Goal: Task Accomplishment & Management: Manage account settings

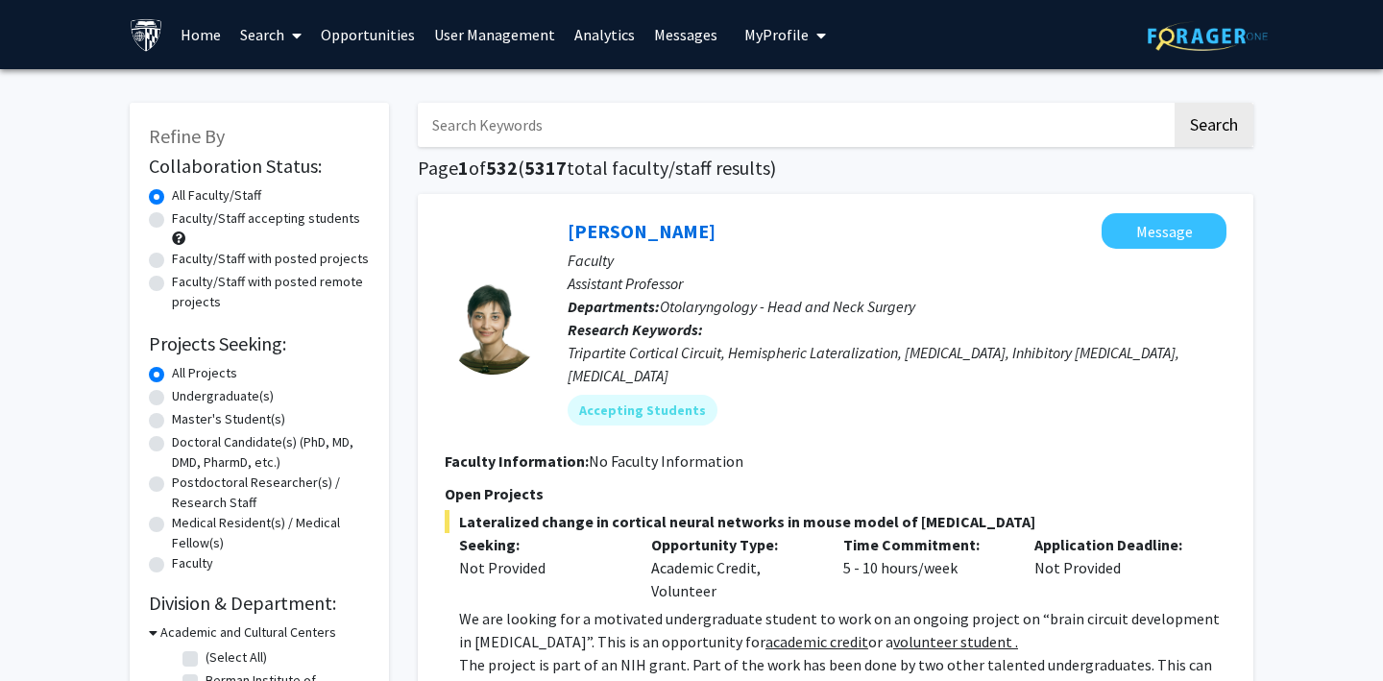
click at [755, 29] on span "My Profile" at bounding box center [776, 34] width 64 height 19
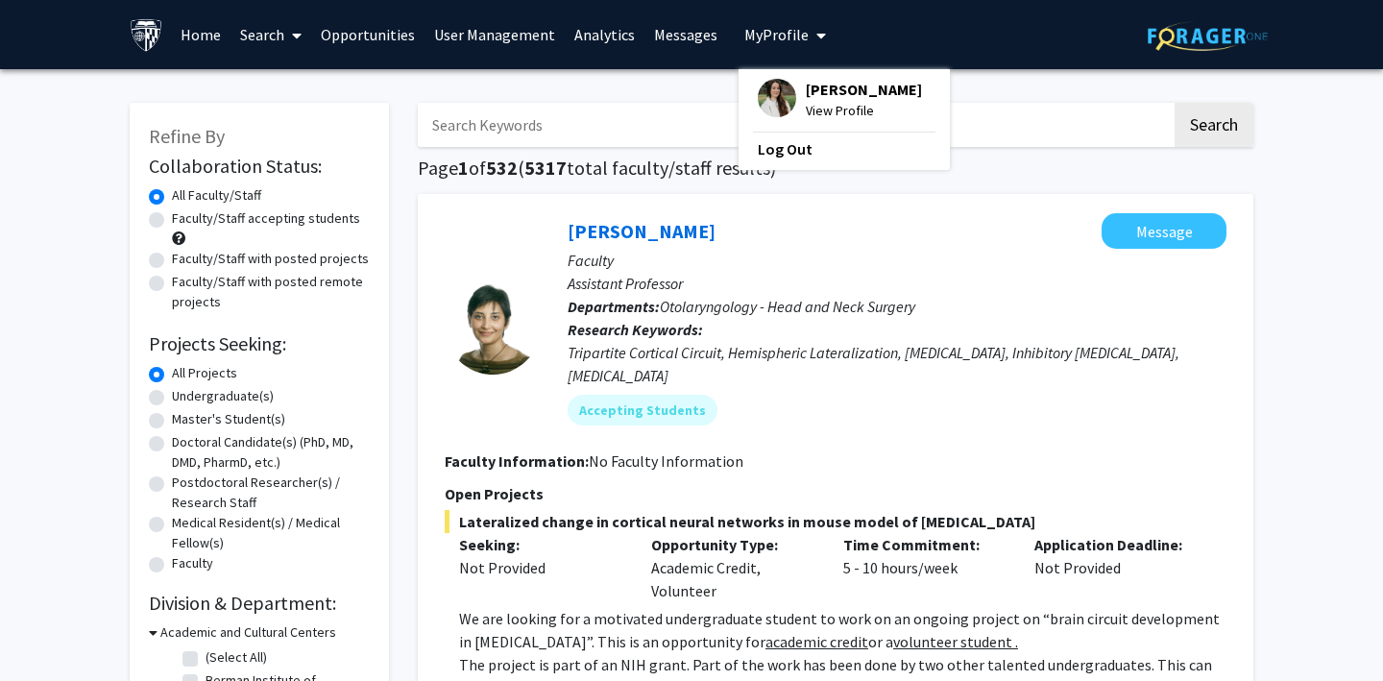
click at [152, 27] on img at bounding box center [147, 35] width 34 height 34
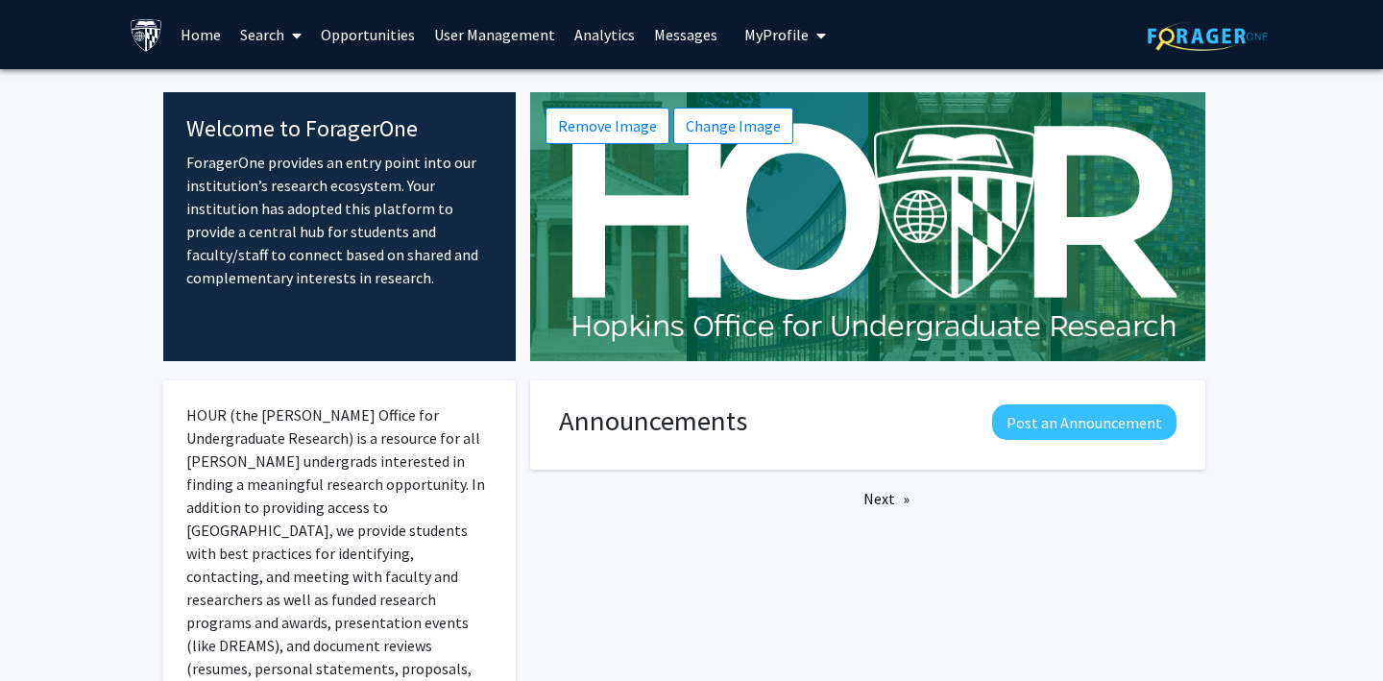
click at [794, 33] on span "My Profile" at bounding box center [776, 34] width 64 height 19
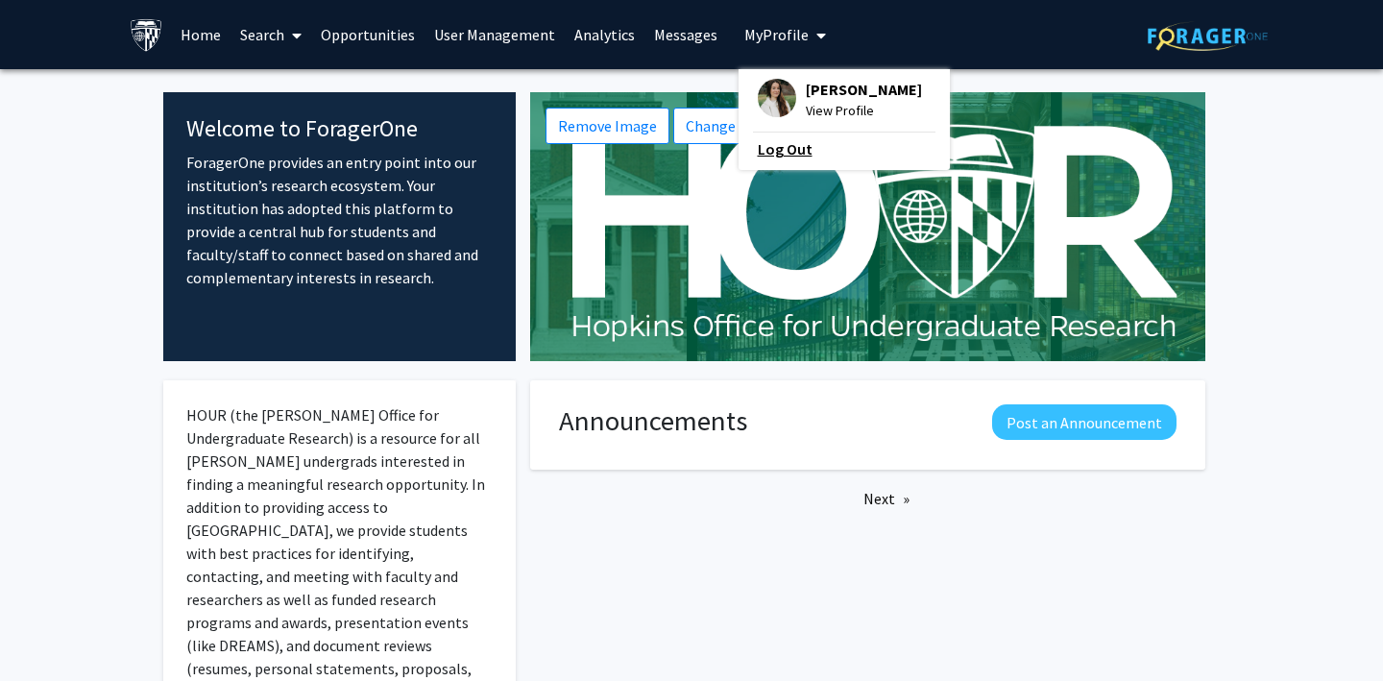
click at [769, 144] on link "Log Out" at bounding box center [844, 148] width 173 height 23
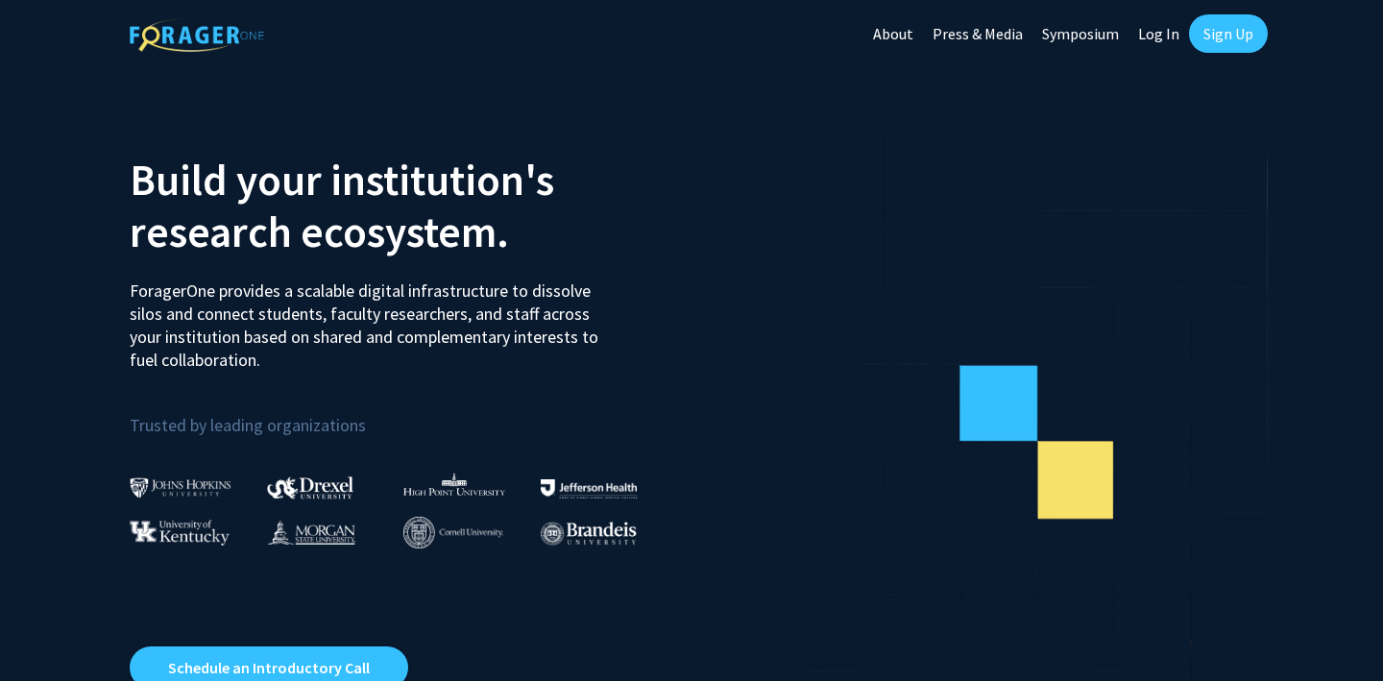
click at [1149, 35] on link "Log In" at bounding box center [1159, 33] width 61 height 67
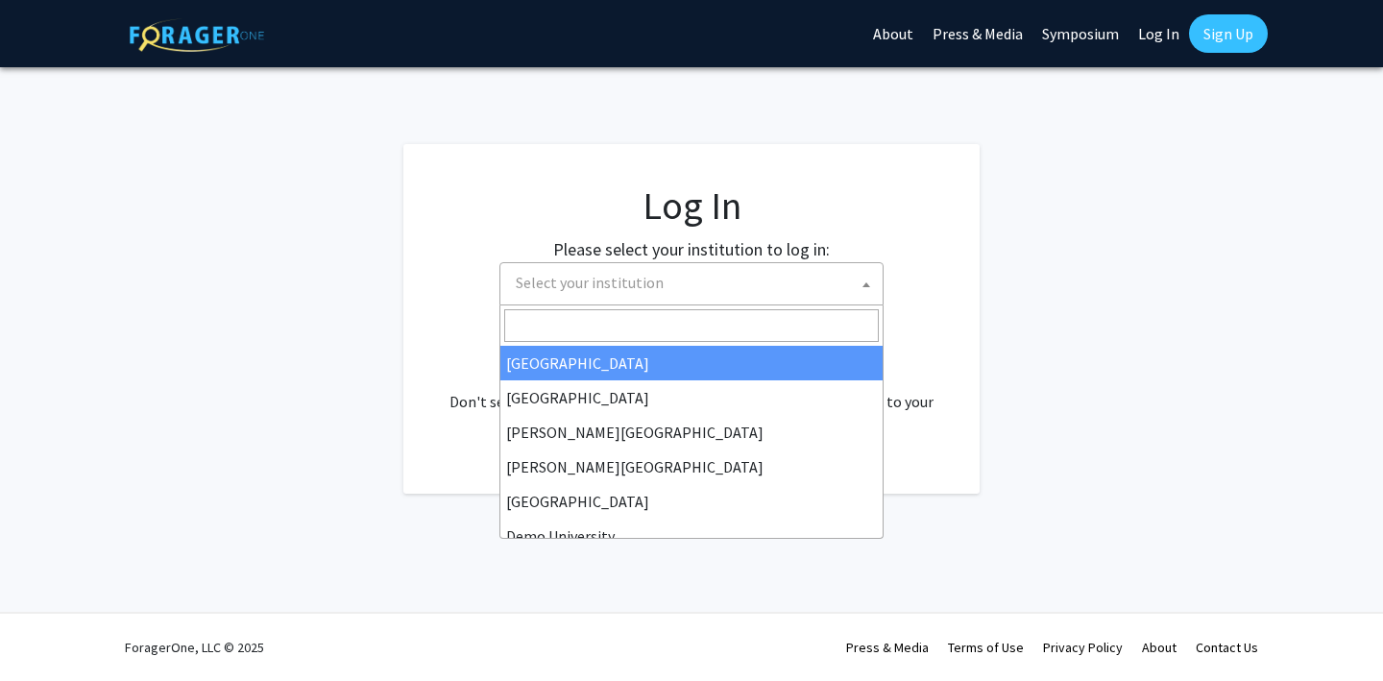
click at [717, 278] on span "Select your institution" at bounding box center [695, 282] width 375 height 39
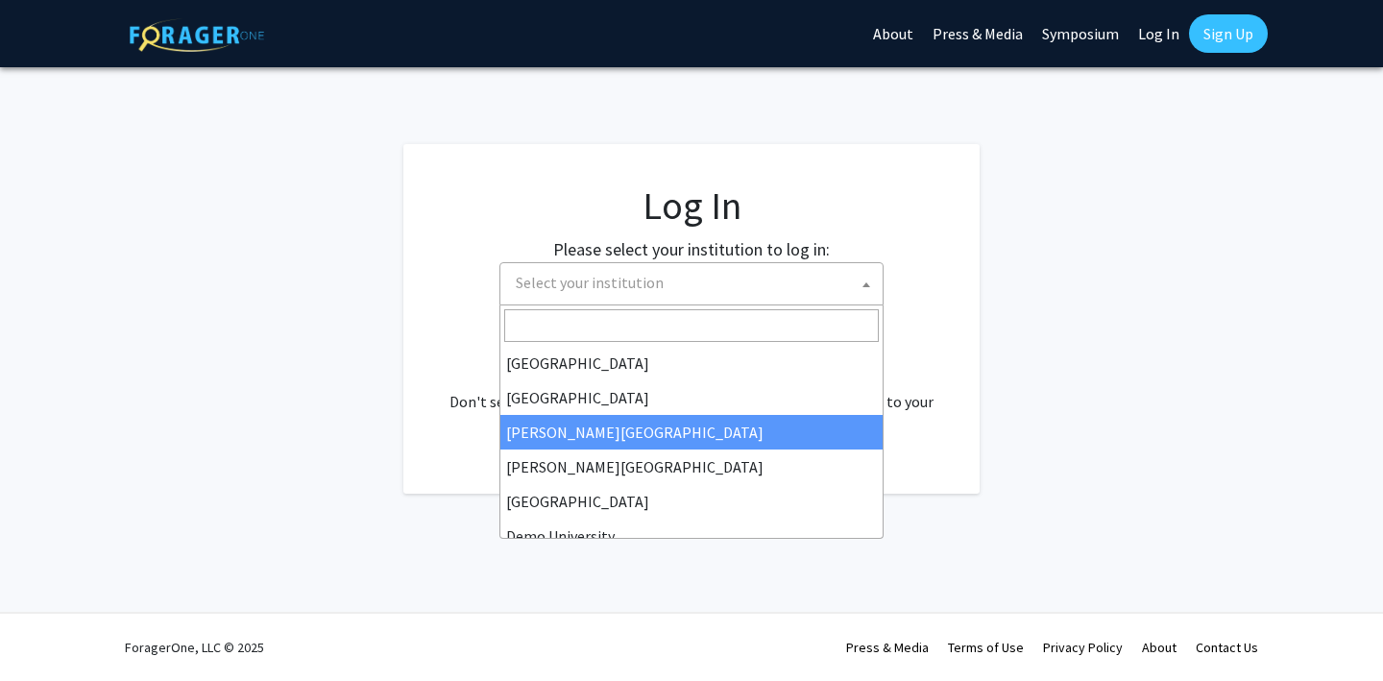
scroll to position [75, 0]
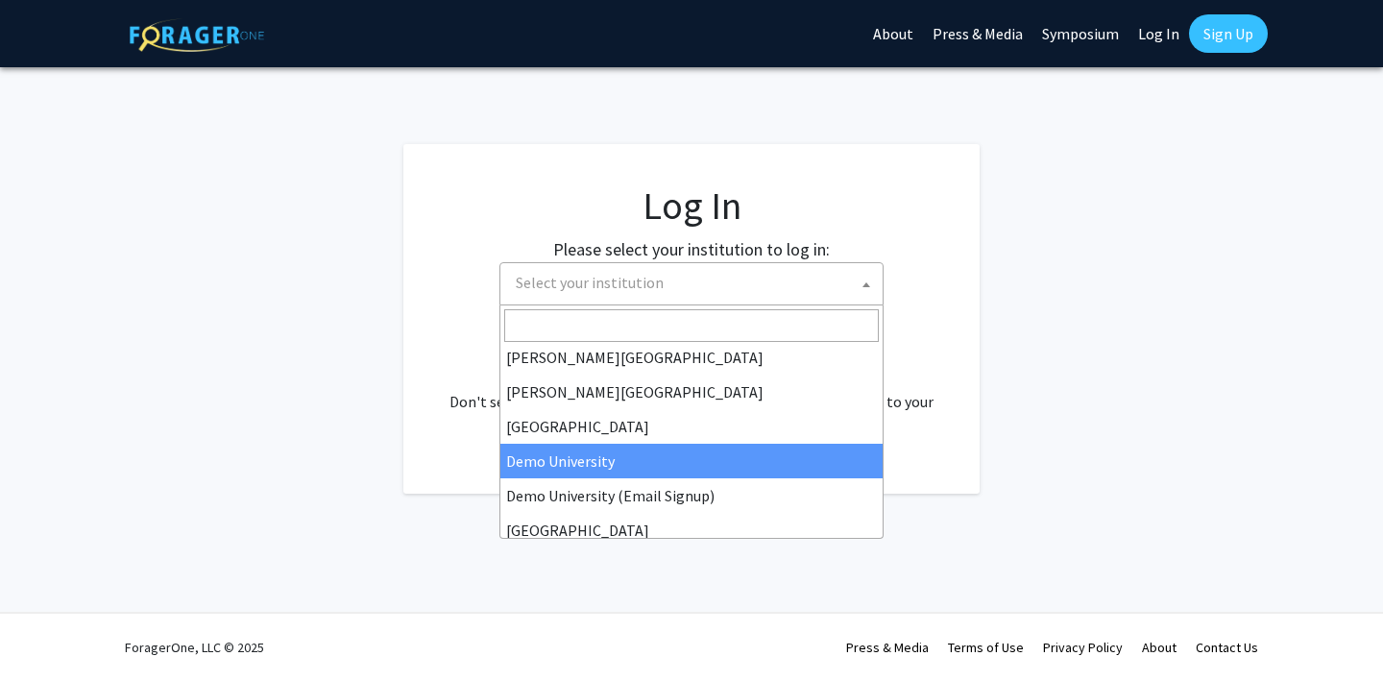
select select "8"
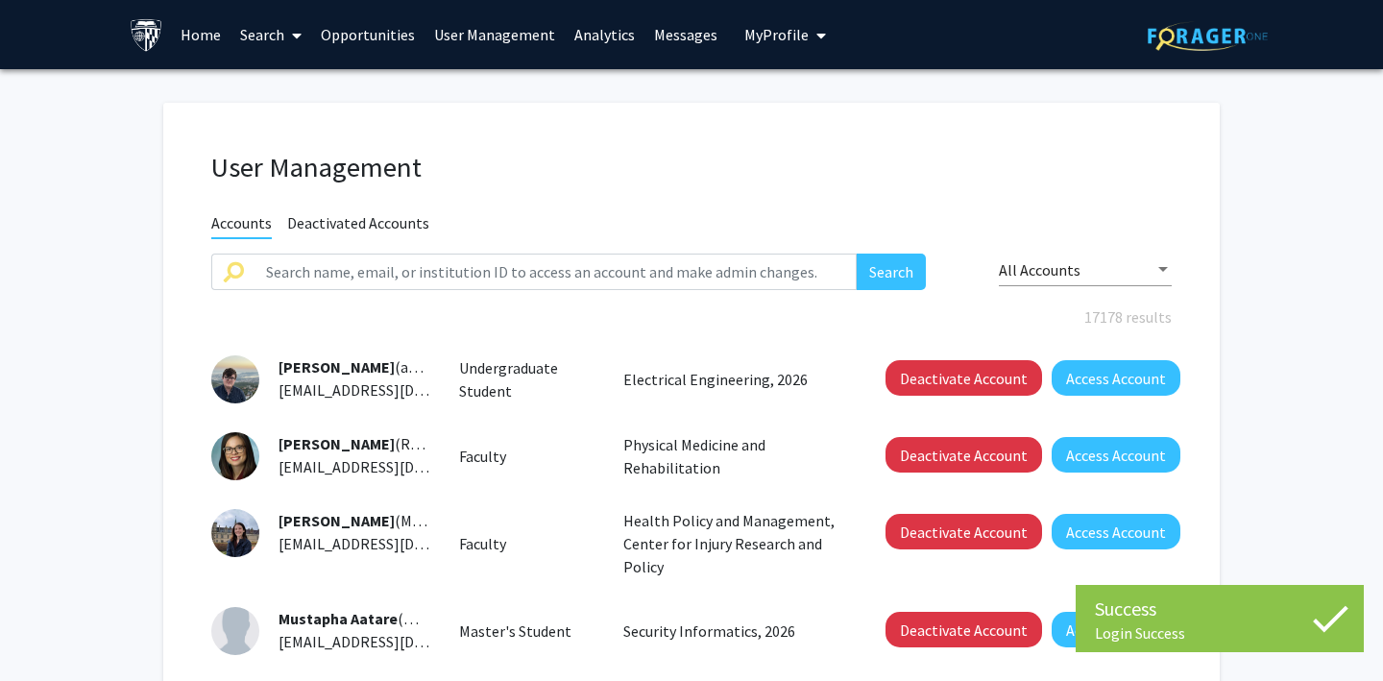
click at [775, 26] on span "My Profile" at bounding box center [776, 34] width 64 height 19
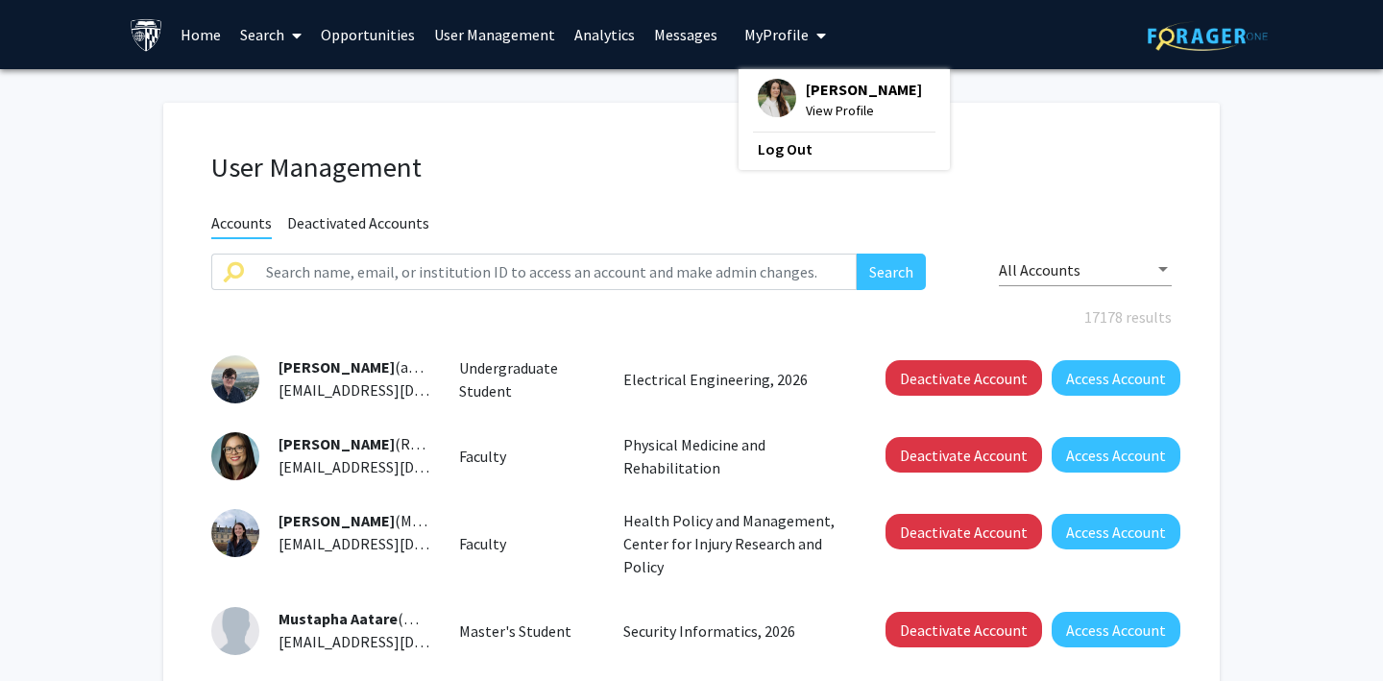
click at [775, 26] on span "My Profile" at bounding box center [776, 34] width 64 height 19
click at [191, 31] on link "Home" at bounding box center [201, 34] width 60 height 67
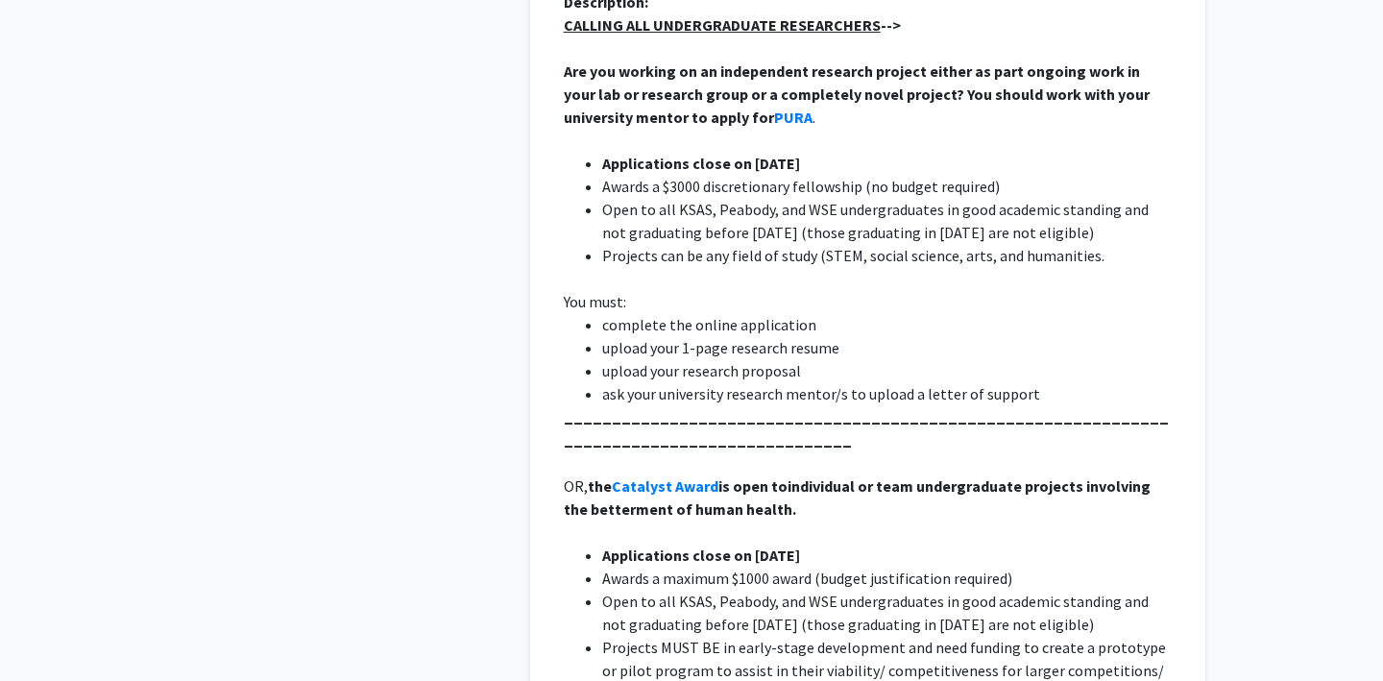
scroll to position [10030, 0]
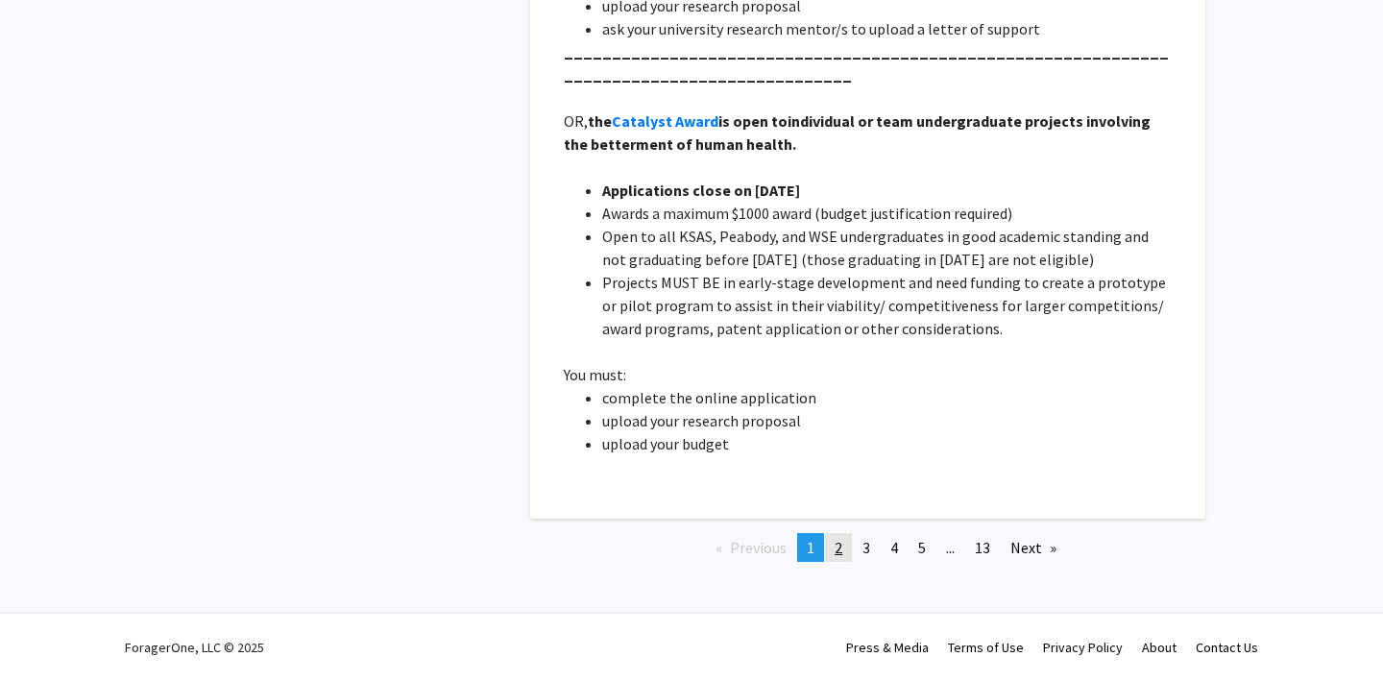
click at [835, 546] on span "2" at bounding box center [839, 547] width 8 height 19
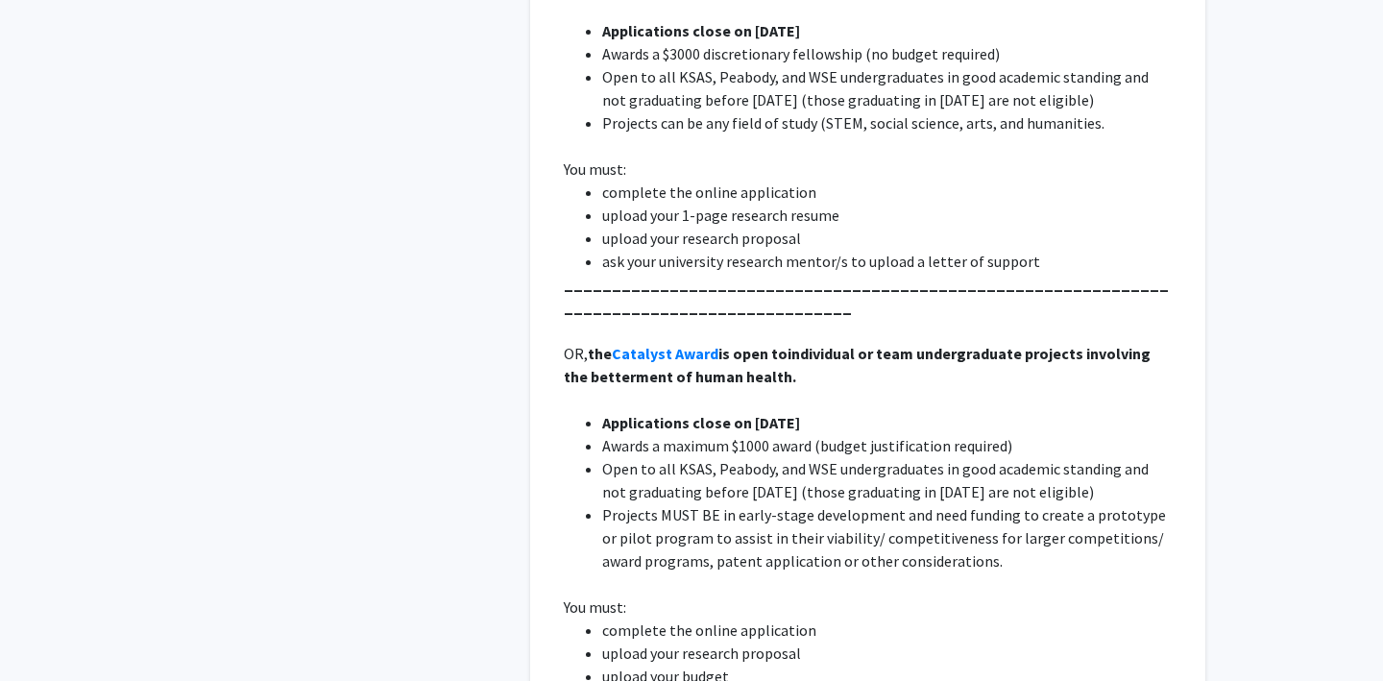
scroll to position [10745, 0]
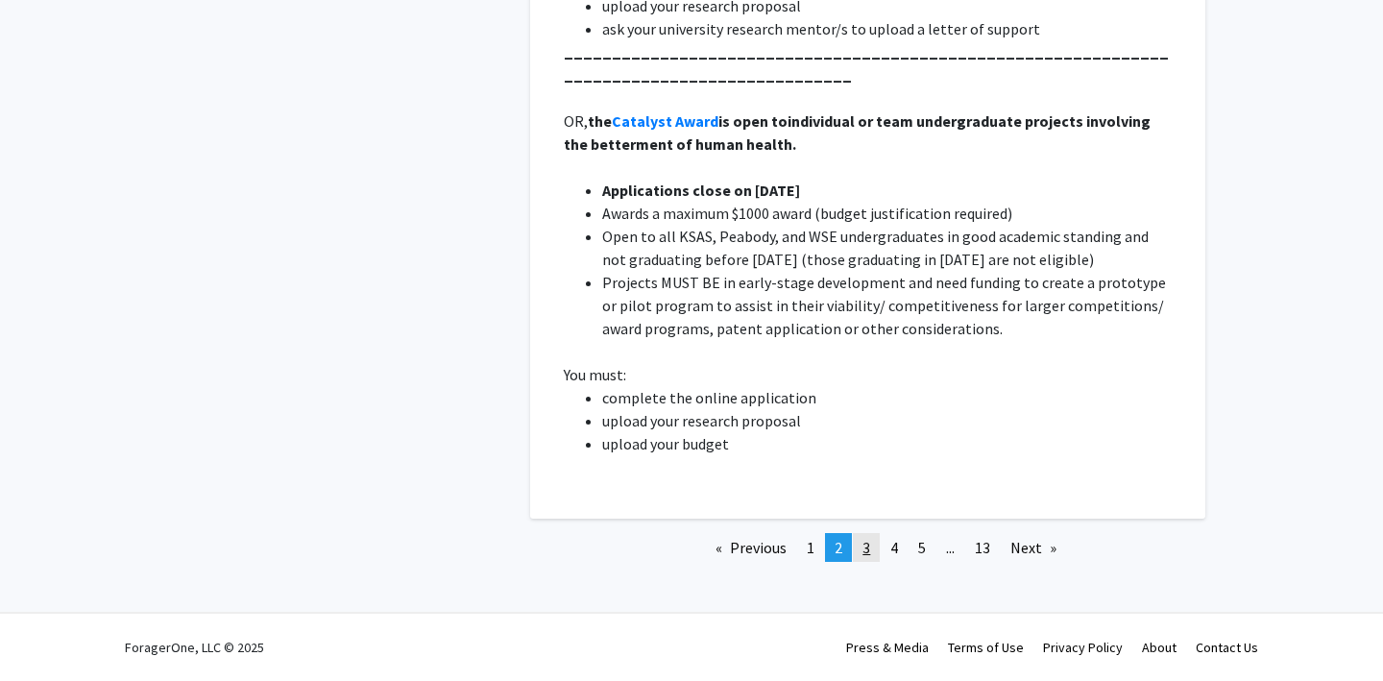
click at [866, 548] on span "3" at bounding box center [866, 547] width 8 height 19
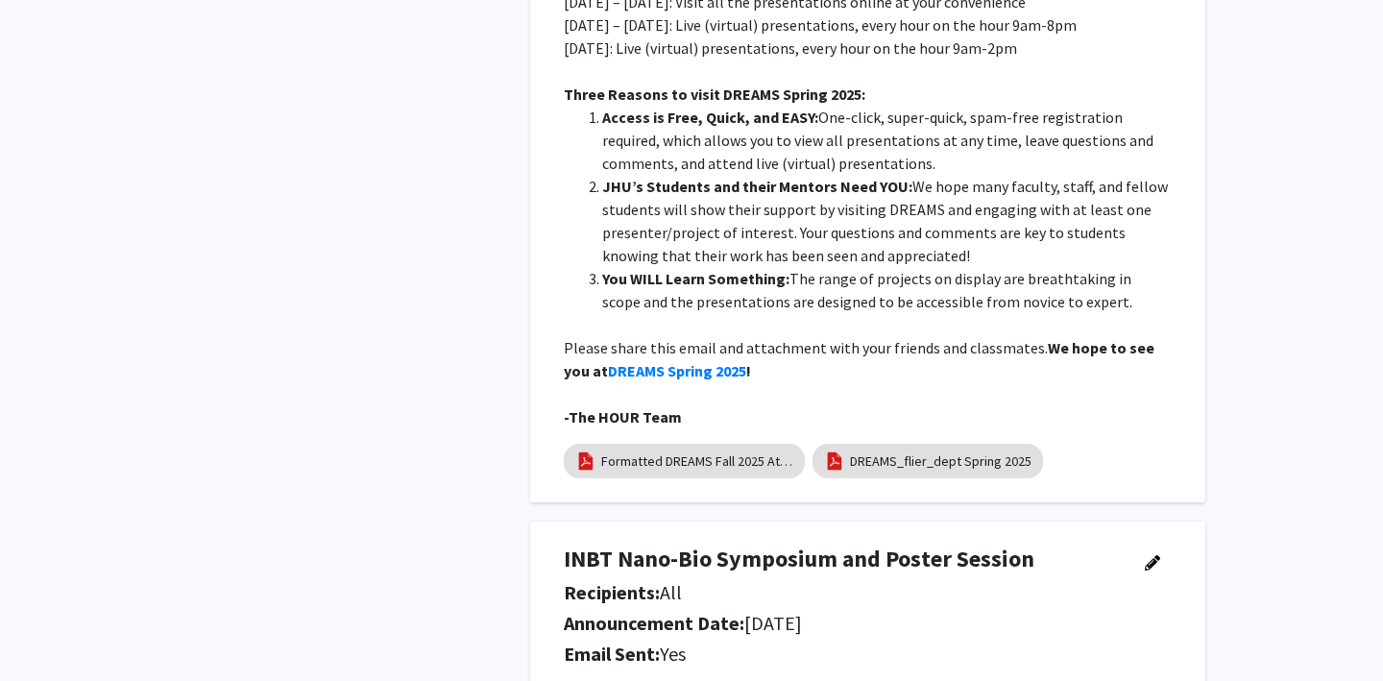
scroll to position [10396, 0]
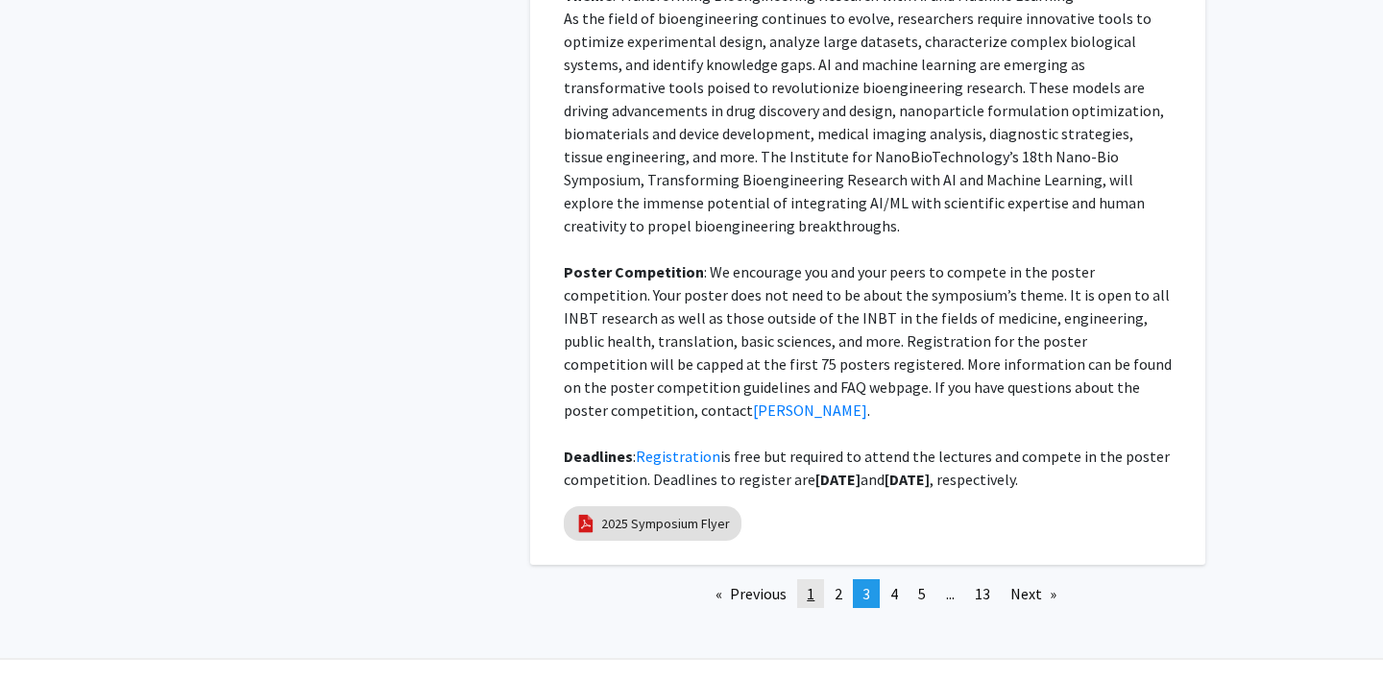
click at [810, 584] on span "1" at bounding box center [811, 593] width 8 height 19
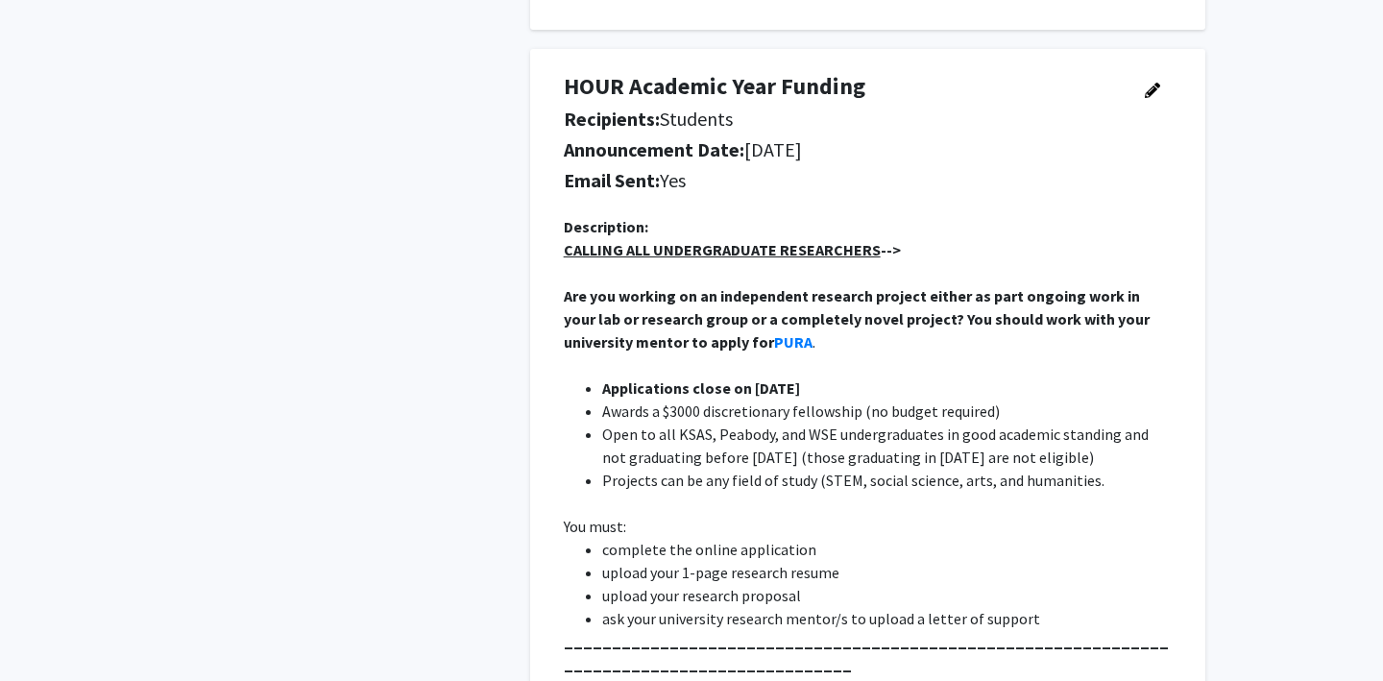
scroll to position [1513, 0]
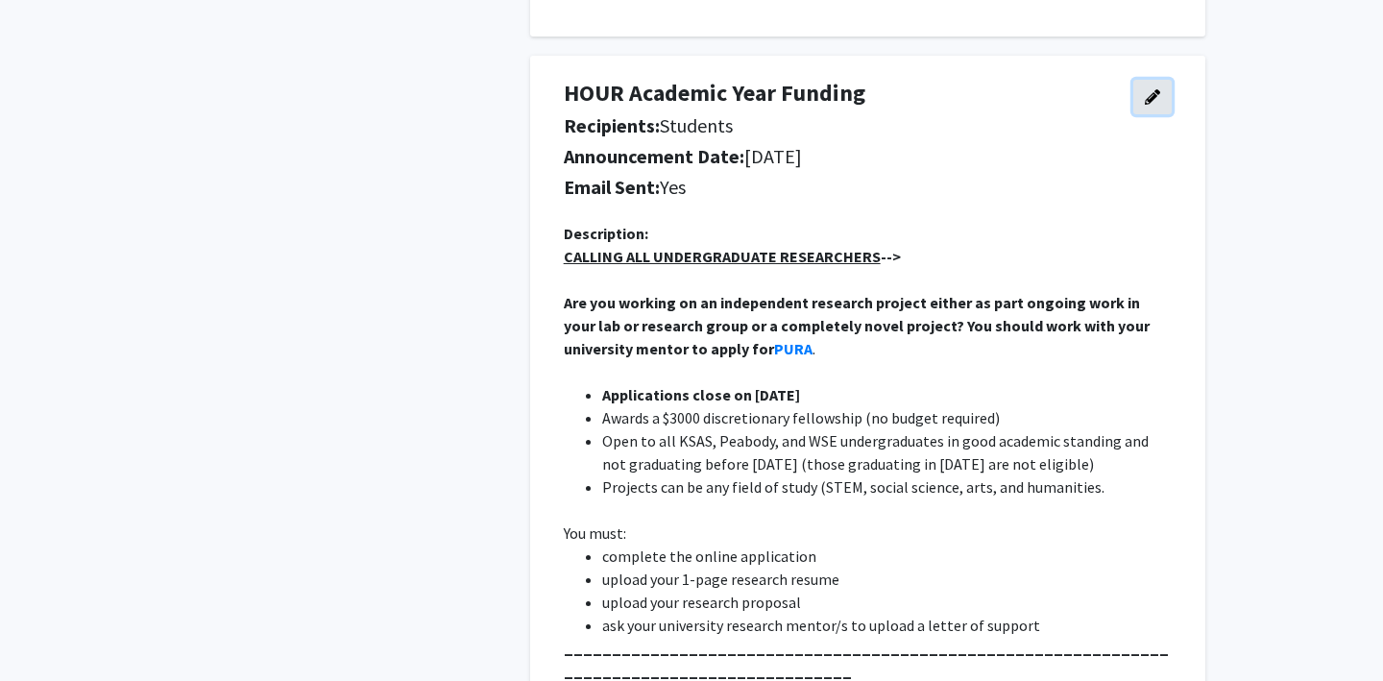
click at [1153, 94] on icon "button" at bounding box center [1152, 96] width 15 height 15
select select "applicant"
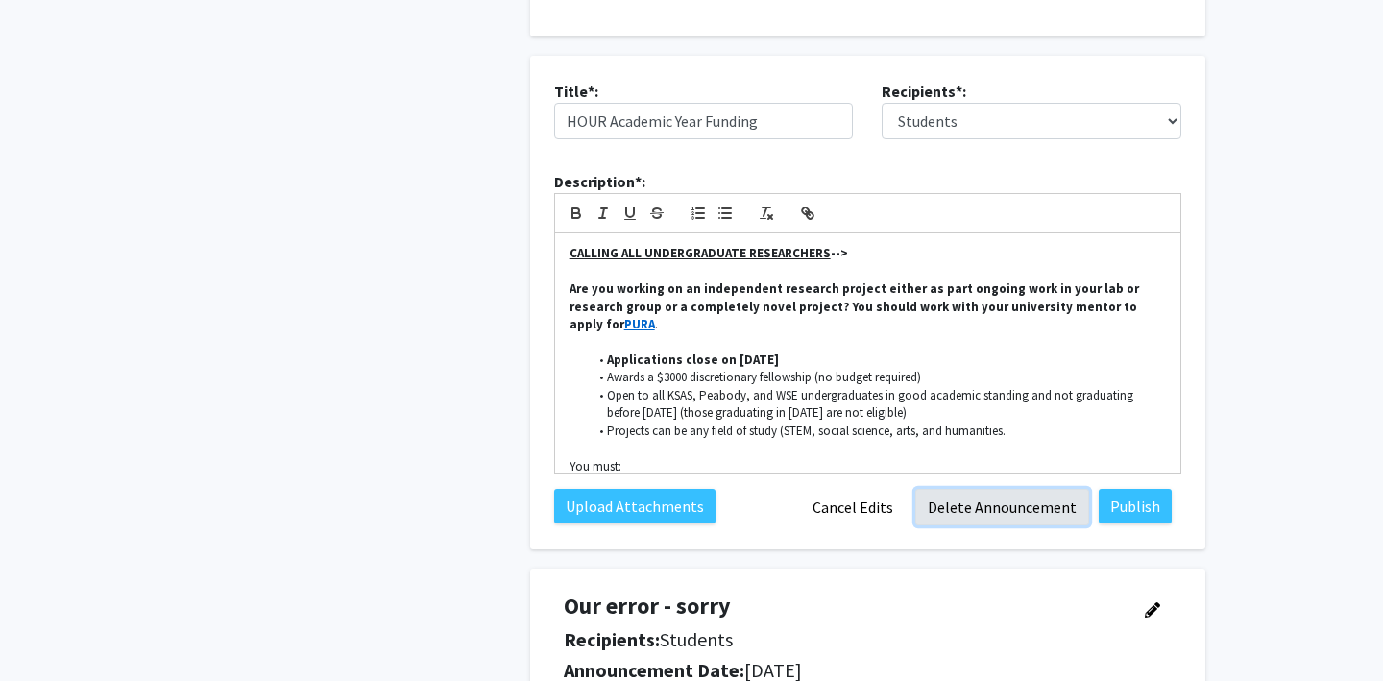
click at [972, 505] on button "Delete Announcement" at bounding box center [1002, 507] width 174 height 36
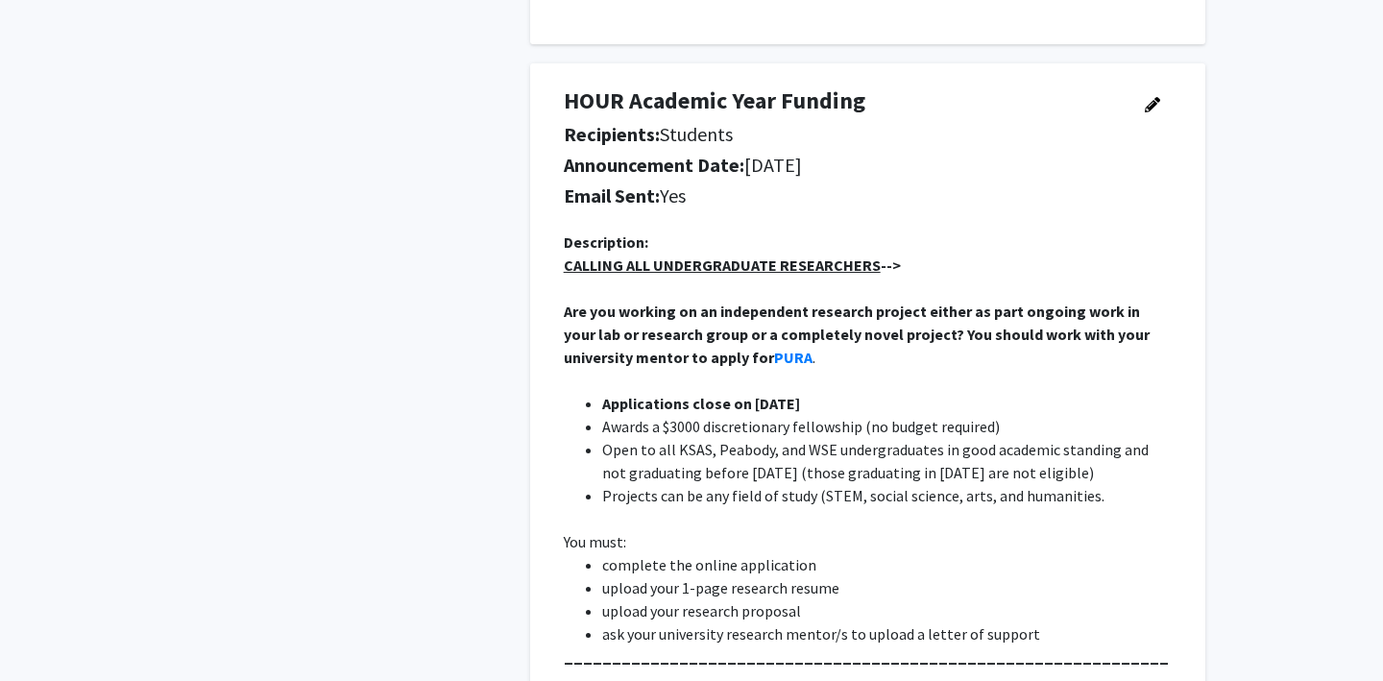
scroll to position [1868, 0]
click at [1151, 111] on icon "button" at bounding box center [1152, 105] width 15 height 15
select select "applicant"
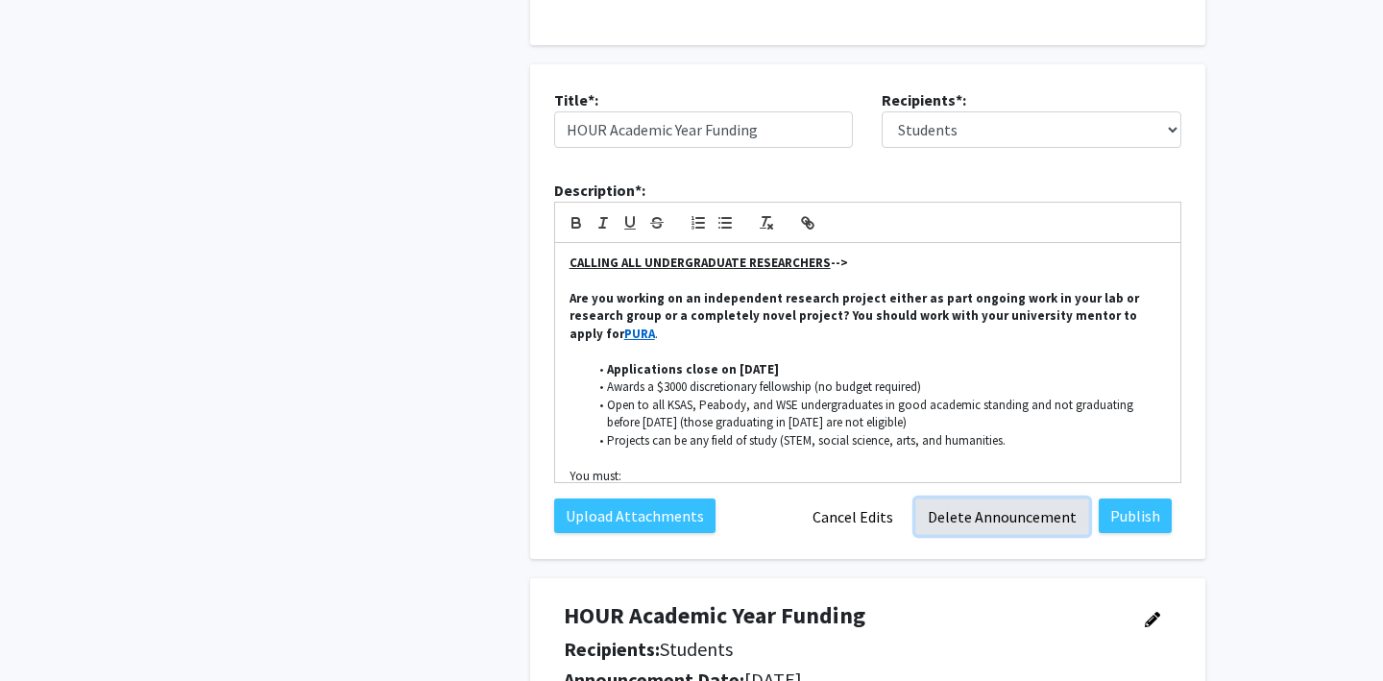
click at [960, 511] on button "Delete Announcement" at bounding box center [1002, 516] width 174 height 36
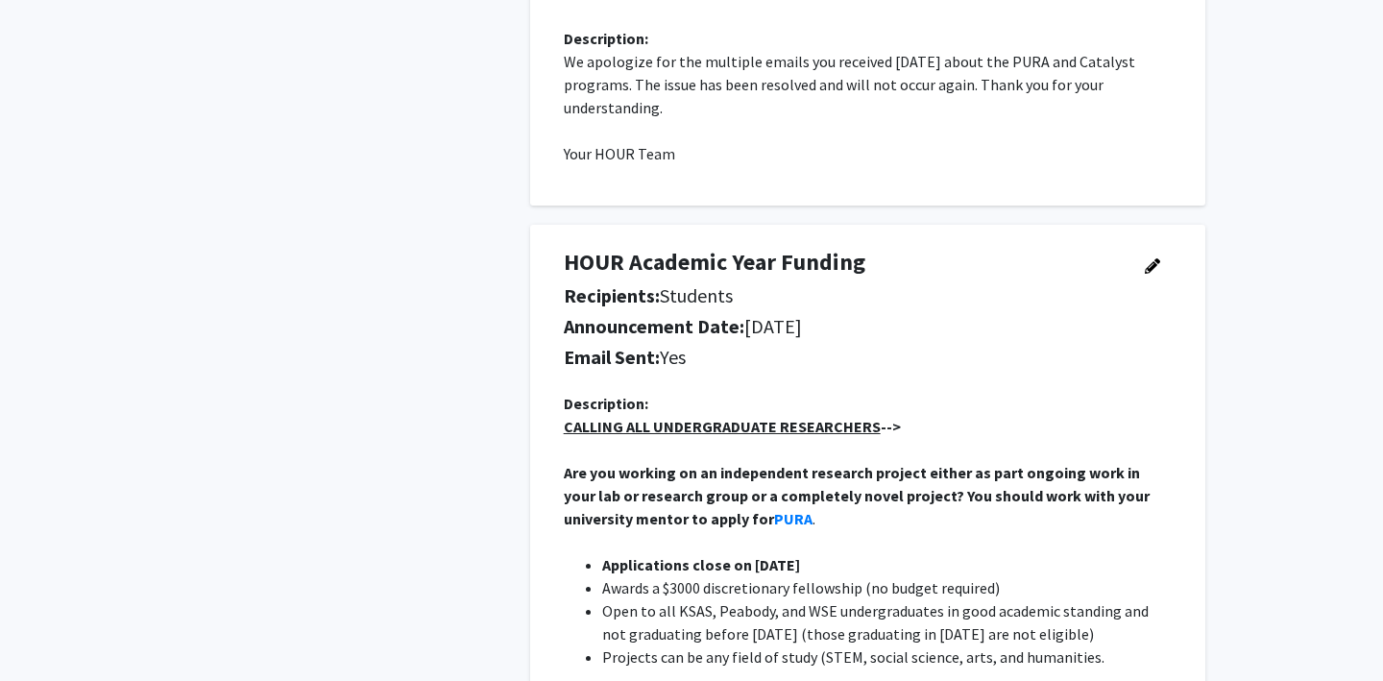
scroll to position [1728, 0]
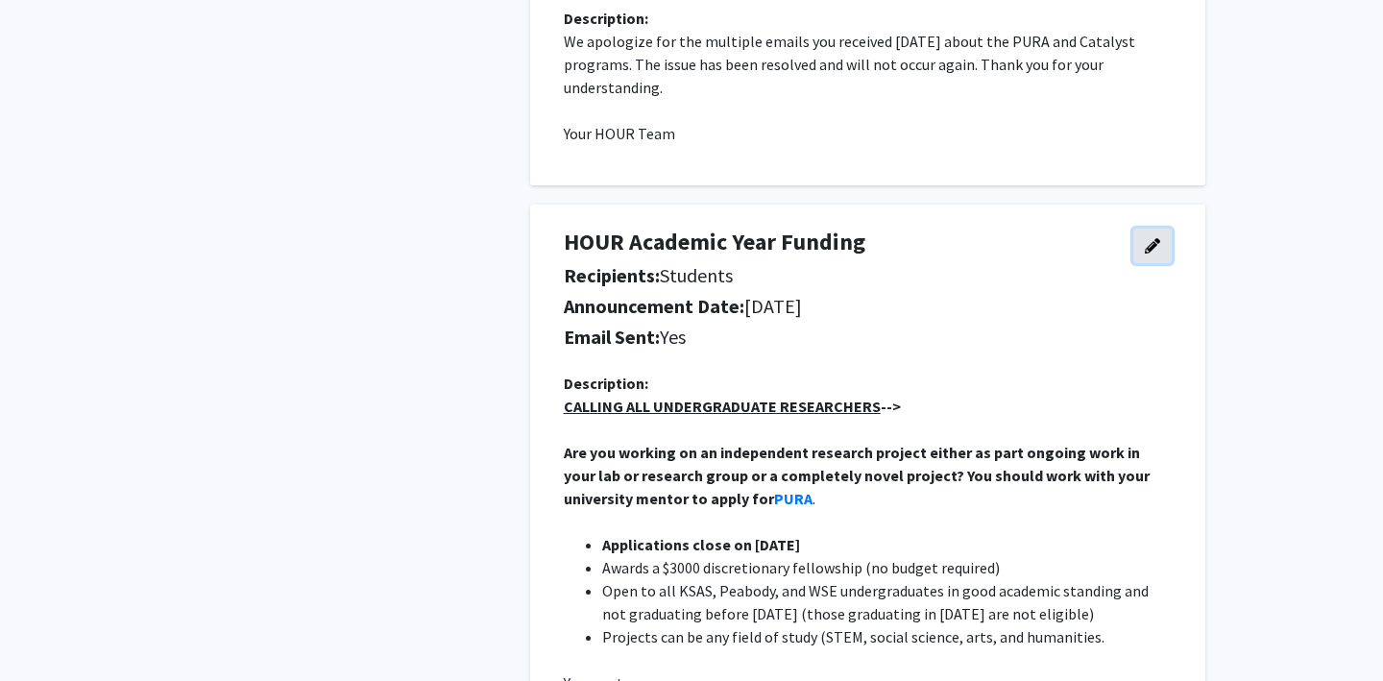
click at [1150, 252] on icon "button" at bounding box center [1152, 245] width 15 height 15
select select "applicant"
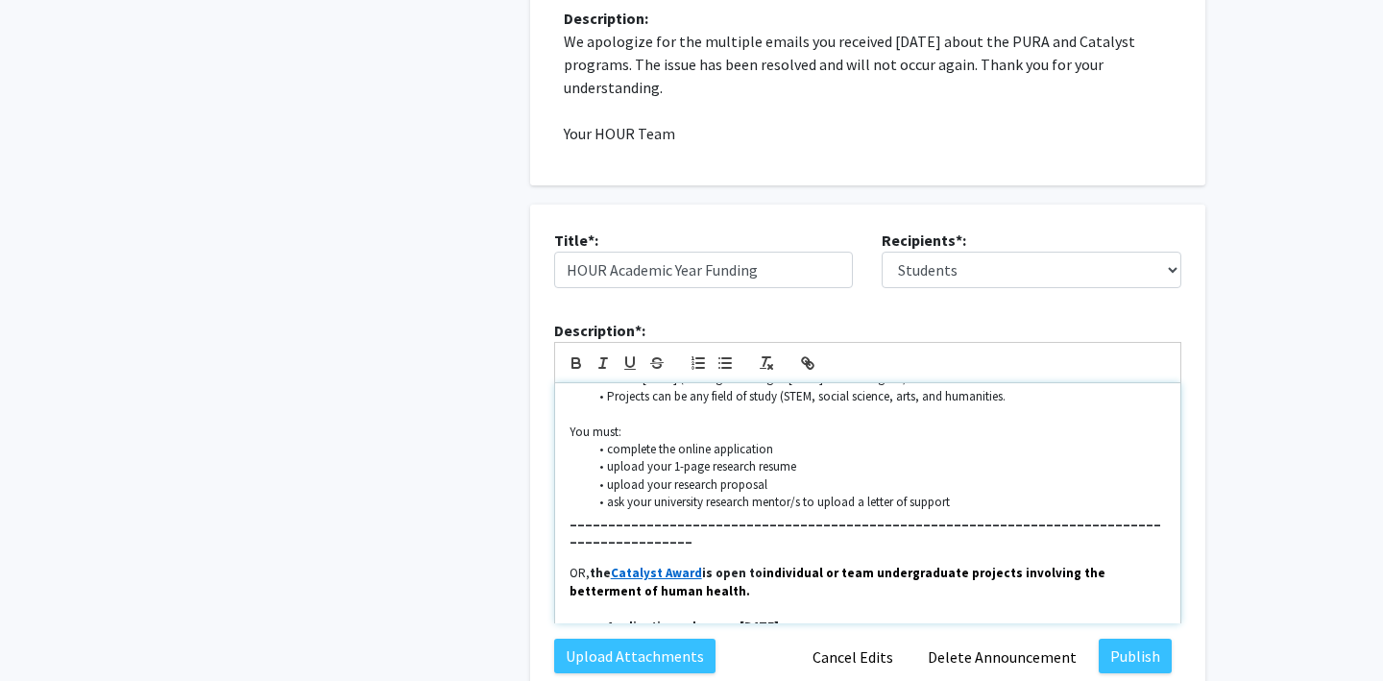
scroll to position [237, 0]
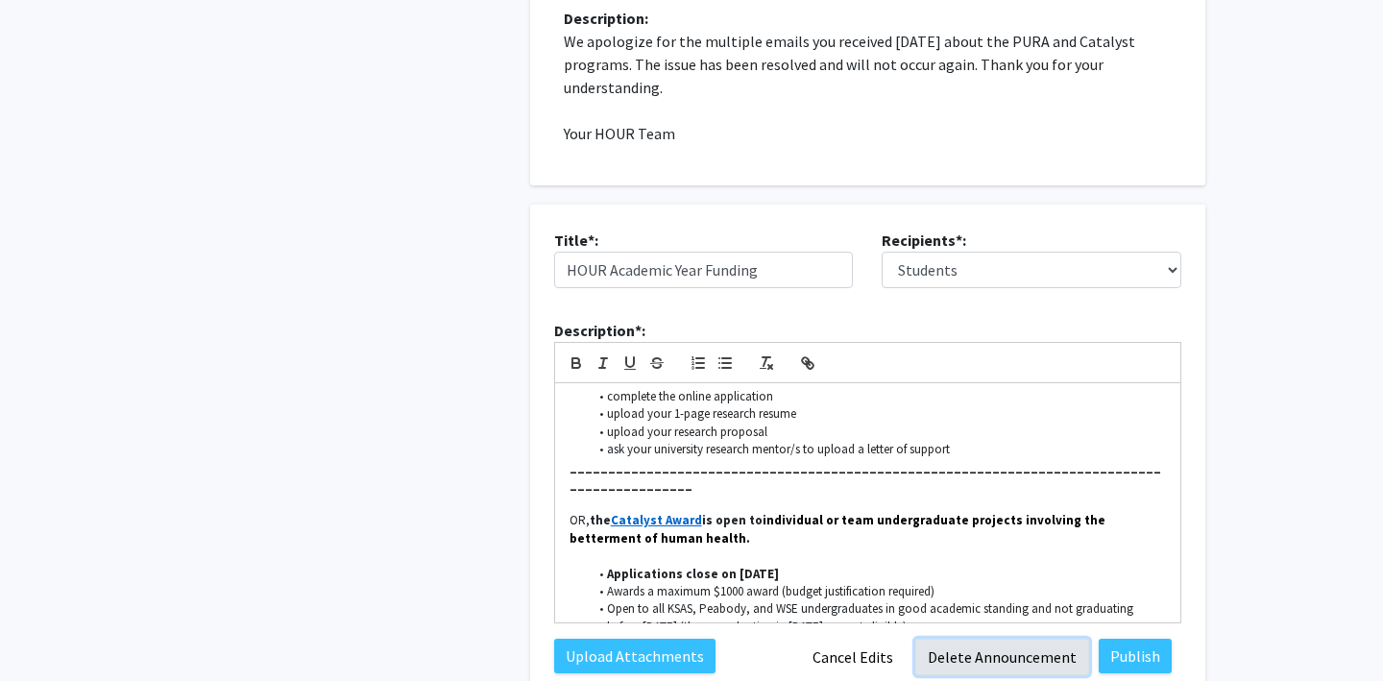
click at [966, 655] on button "Delete Announcement" at bounding box center [1002, 657] width 174 height 36
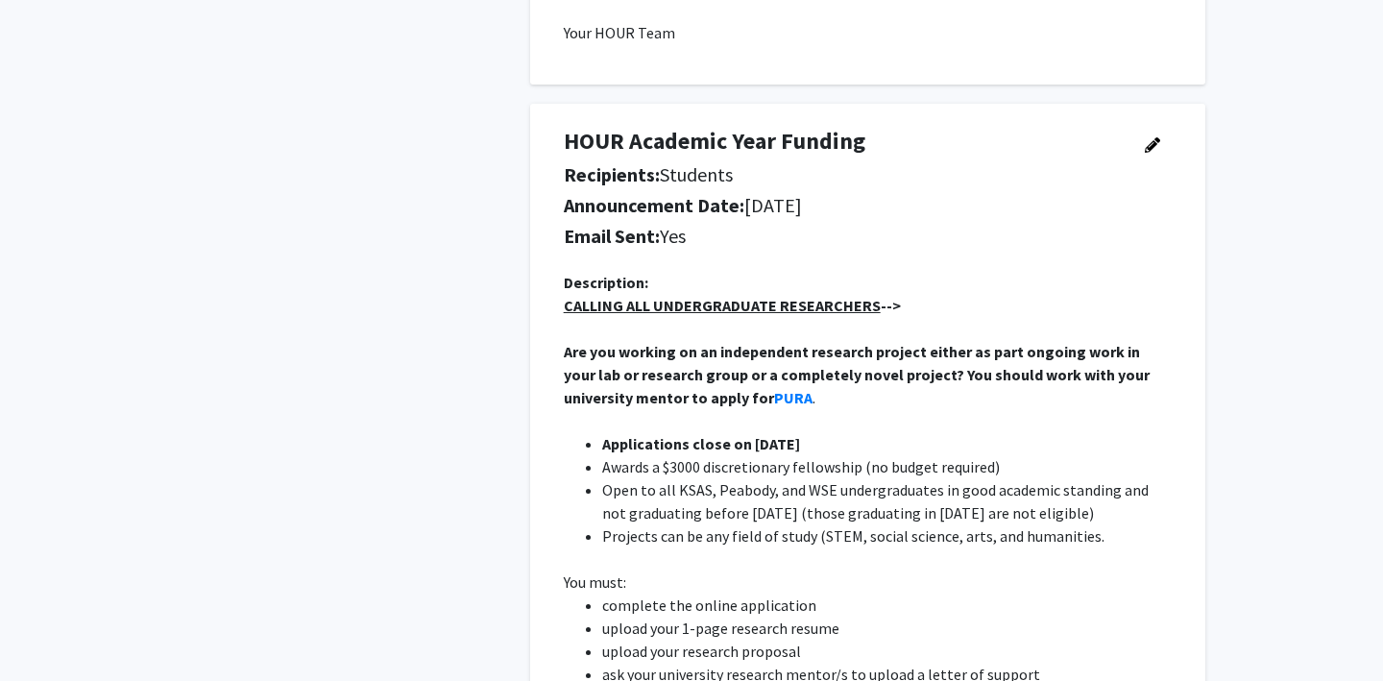
scroll to position [1836, 0]
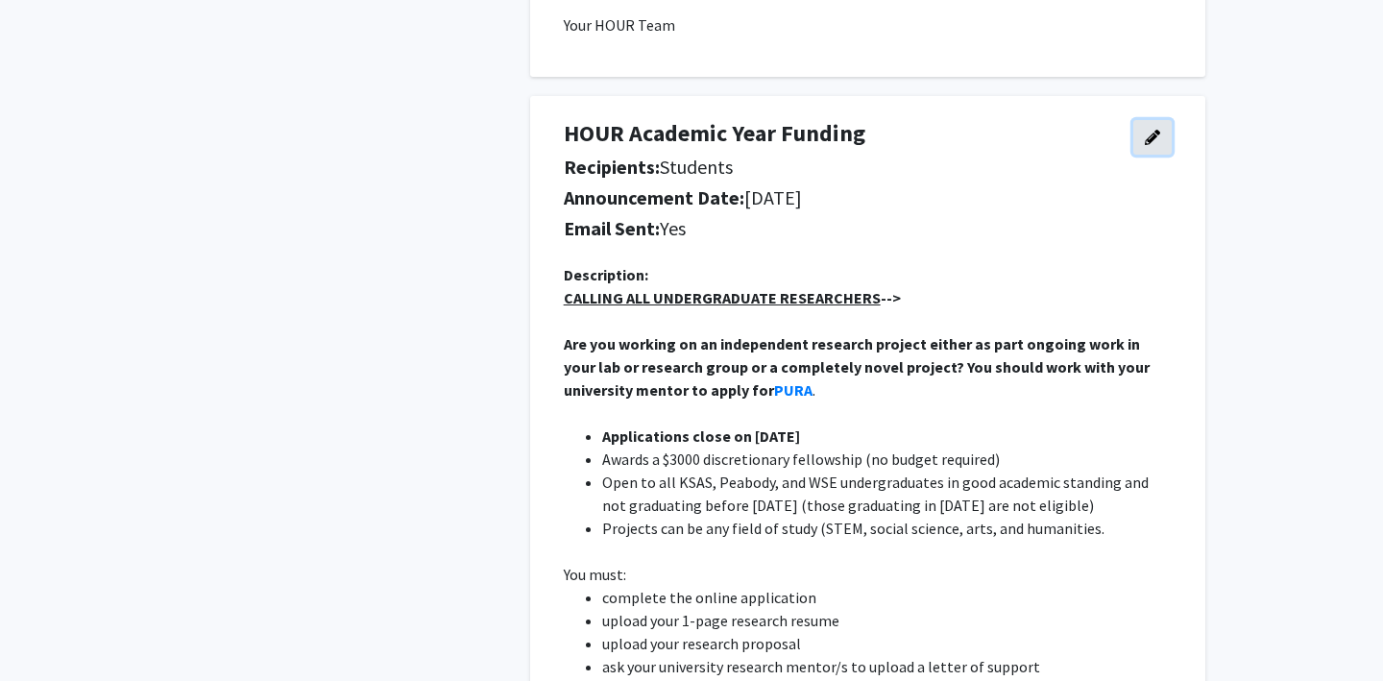
click at [1161, 127] on button "button" at bounding box center [1152, 137] width 38 height 35
select select "applicant"
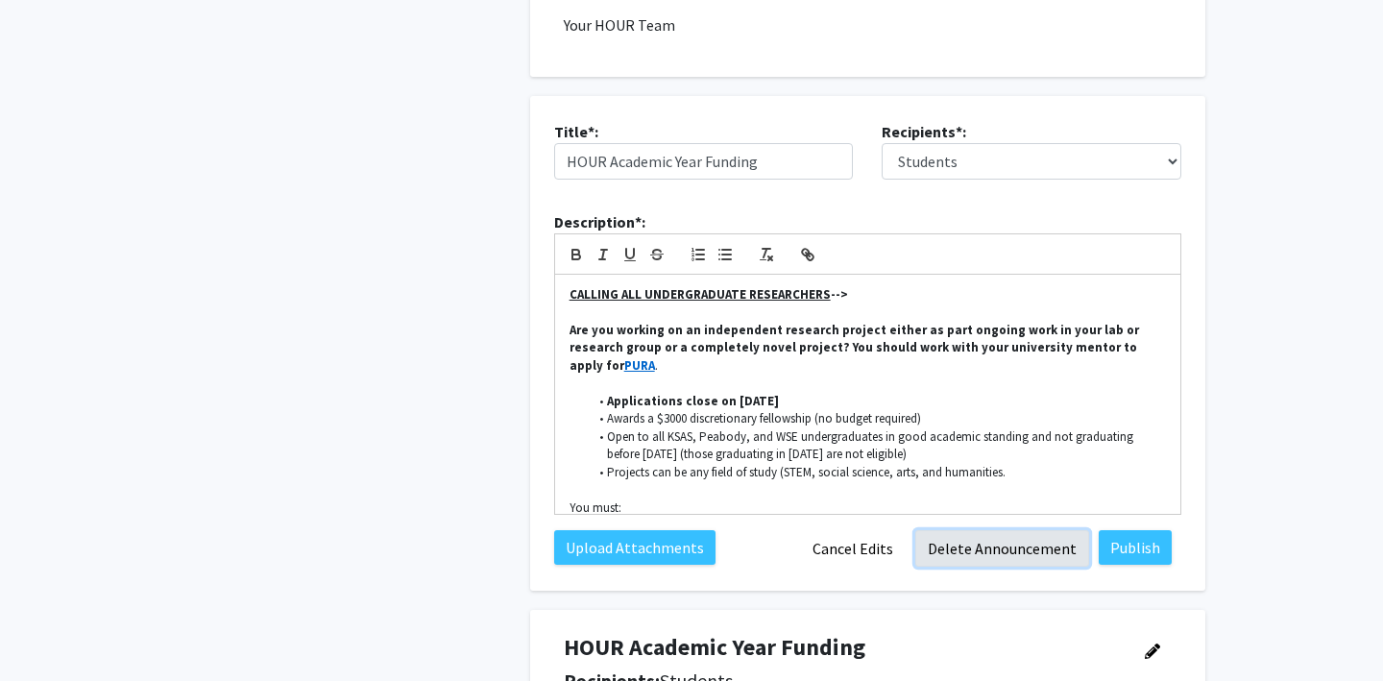
click at [993, 552] on button "Delete Announcement" at bounding box center [1002, 548] width 174 height 36
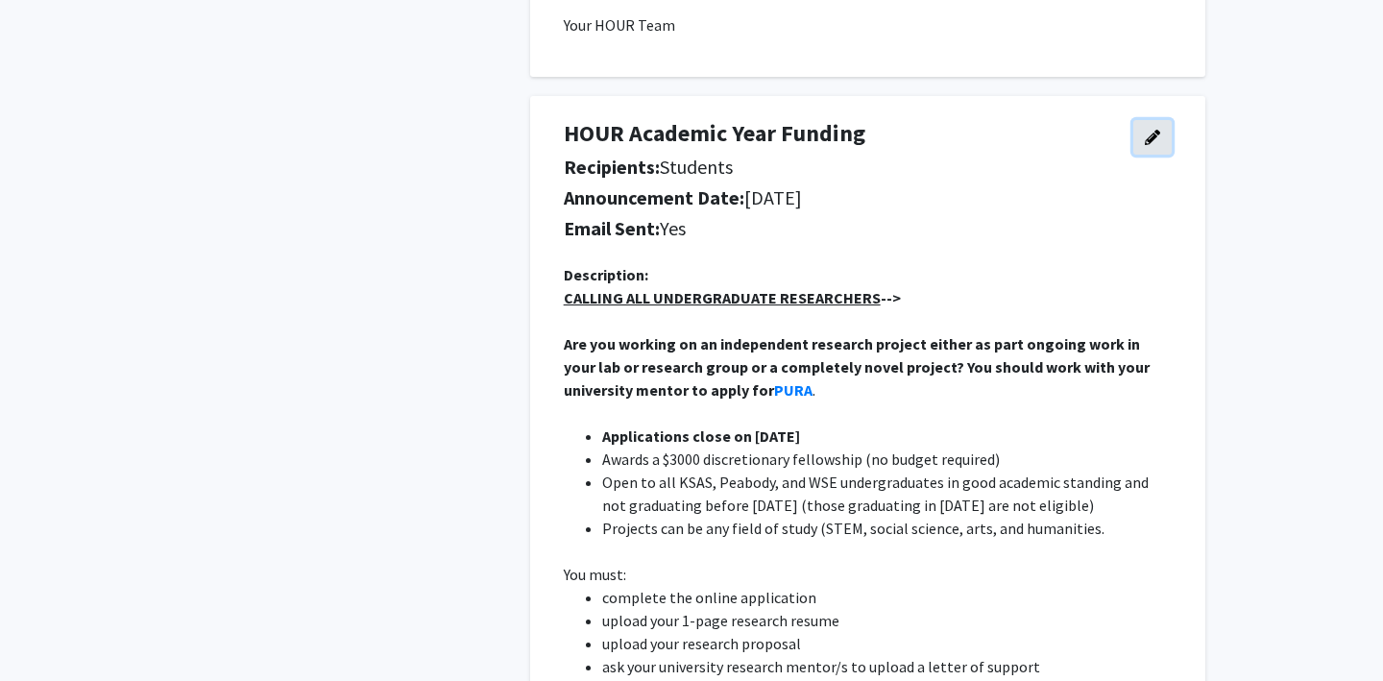
click at [1149, 134] on icon "button" at bounding box center [1152, 137] width 15 height 15
select select "applicant"
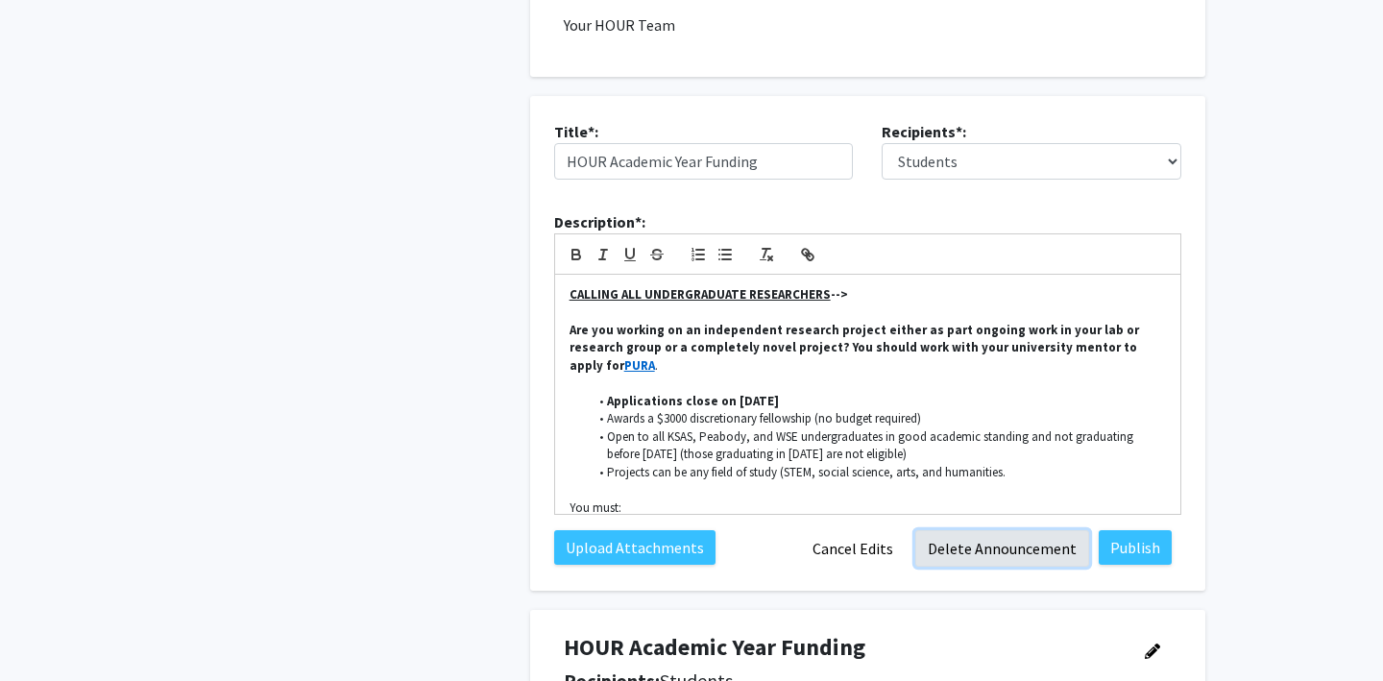
click at [989, 553] on button "Delete Announcement" at bounding box center [1002, 548] width 174 height 36
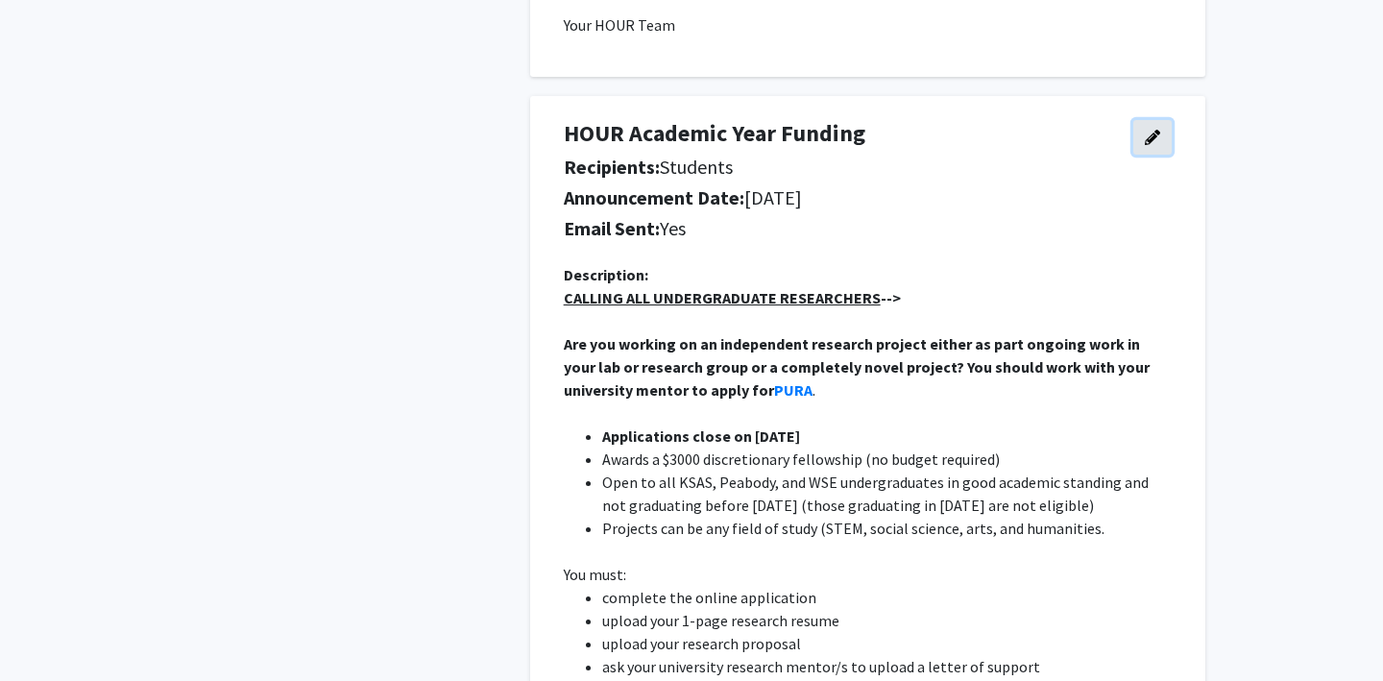
click at [1148, 127] on button "button" at bounding box center [1152, 137] width 38 height 35
select select "applicant"
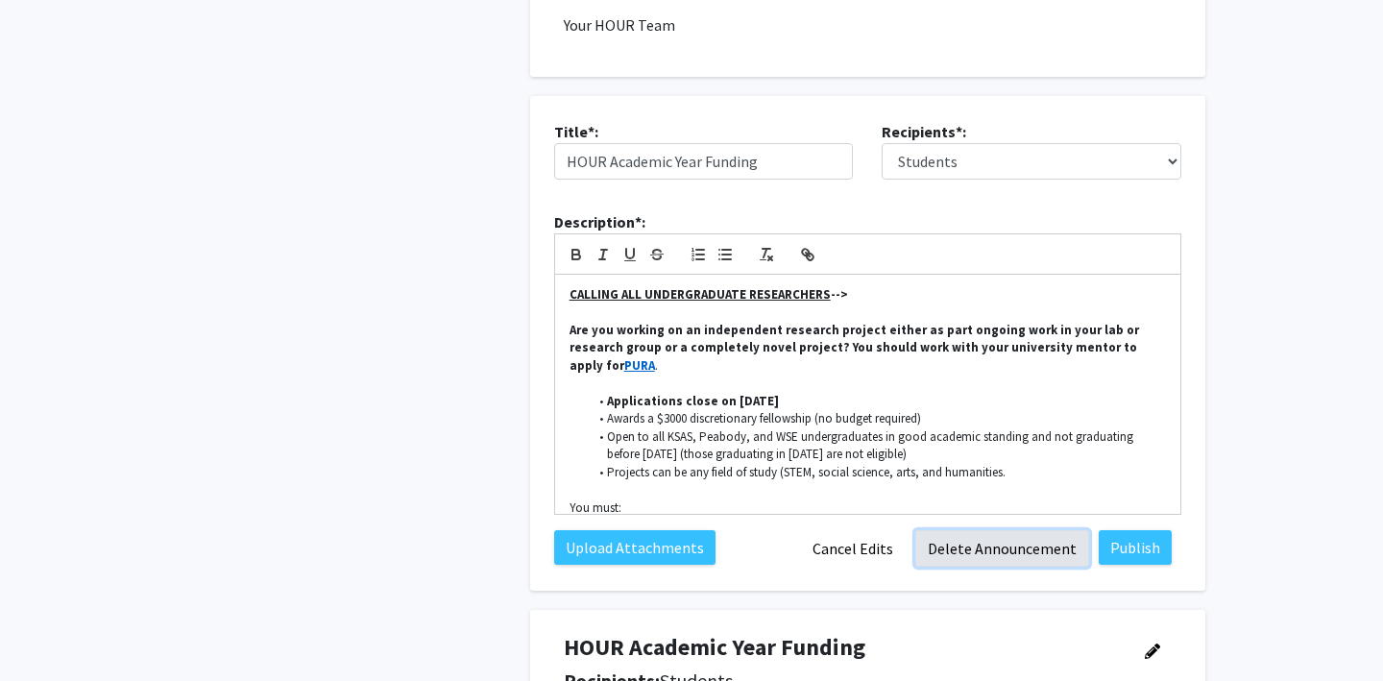
click at [975, 552] on button "Delete Announcement" at bounding box center [1002, 548] width 174 height 36
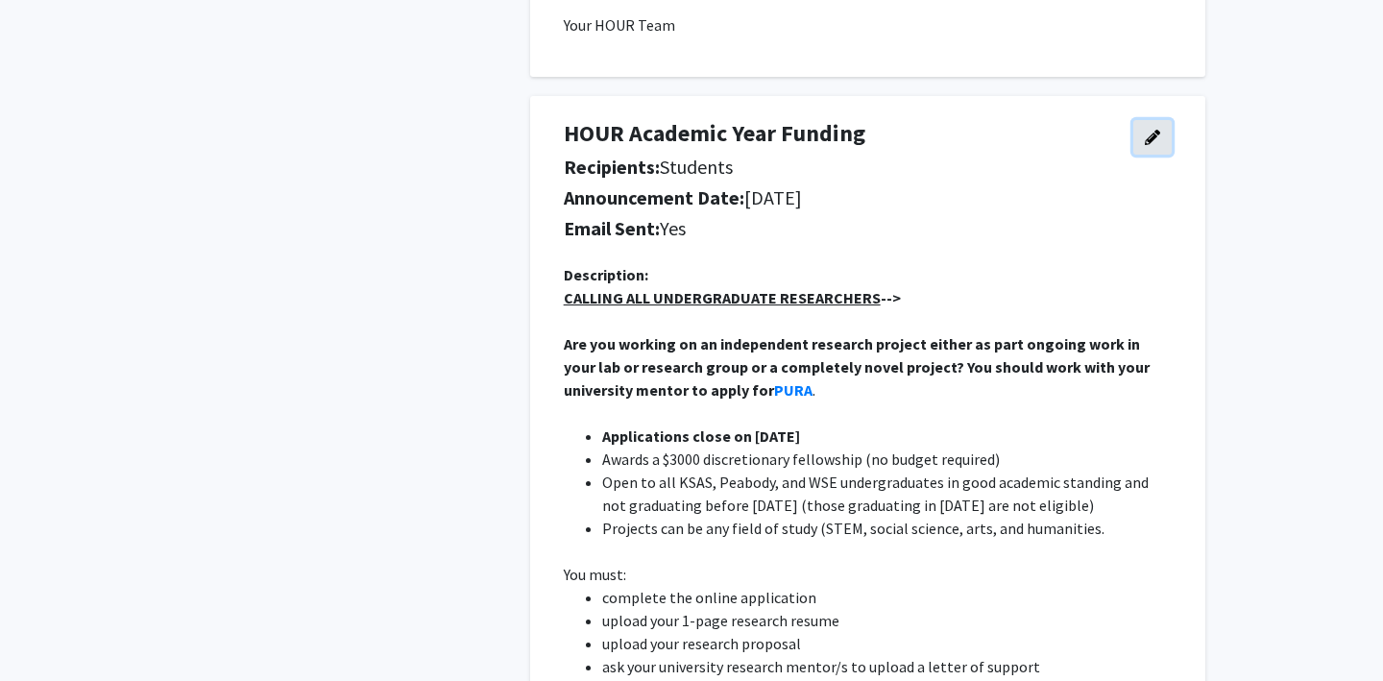
click at [1161, 138] on button "button" at bounding box center [1152, 137] width 38 height 35
select select "applicant"
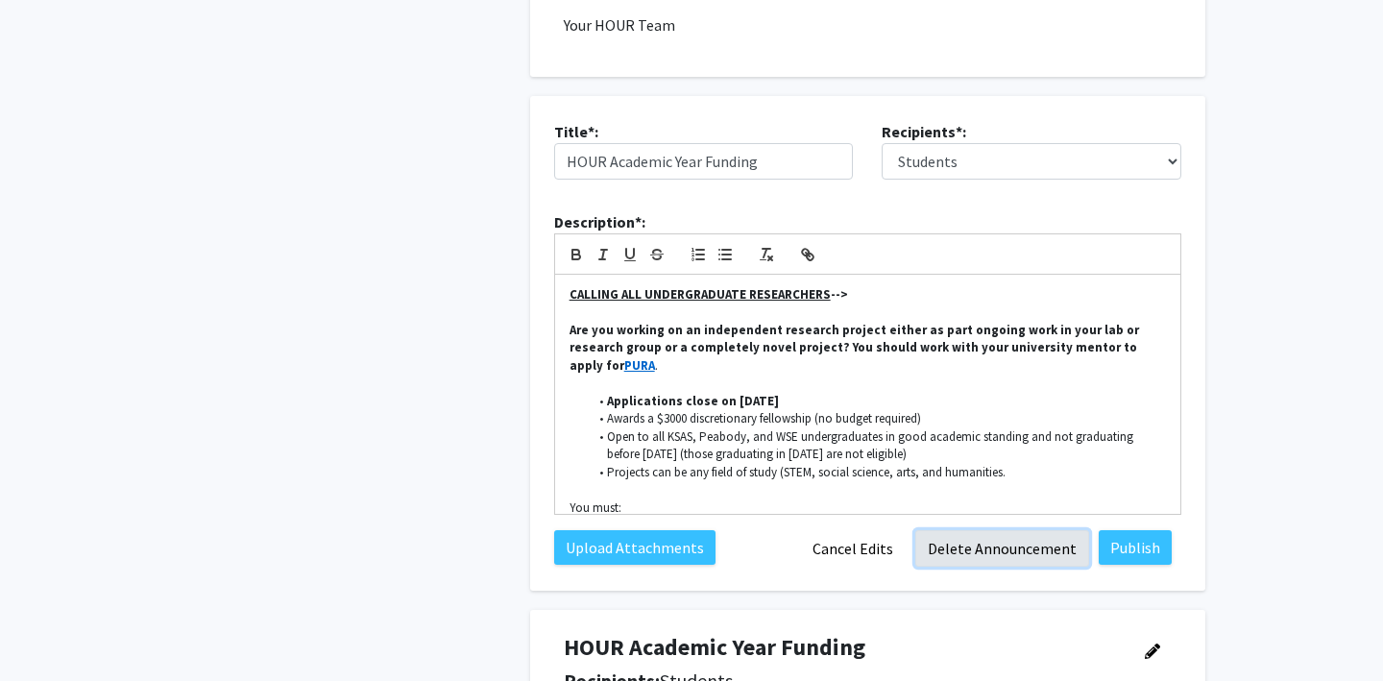
click at [975, 556] on button "Delete Announcement" at bounding box center [1002, 548] width 174 height 36
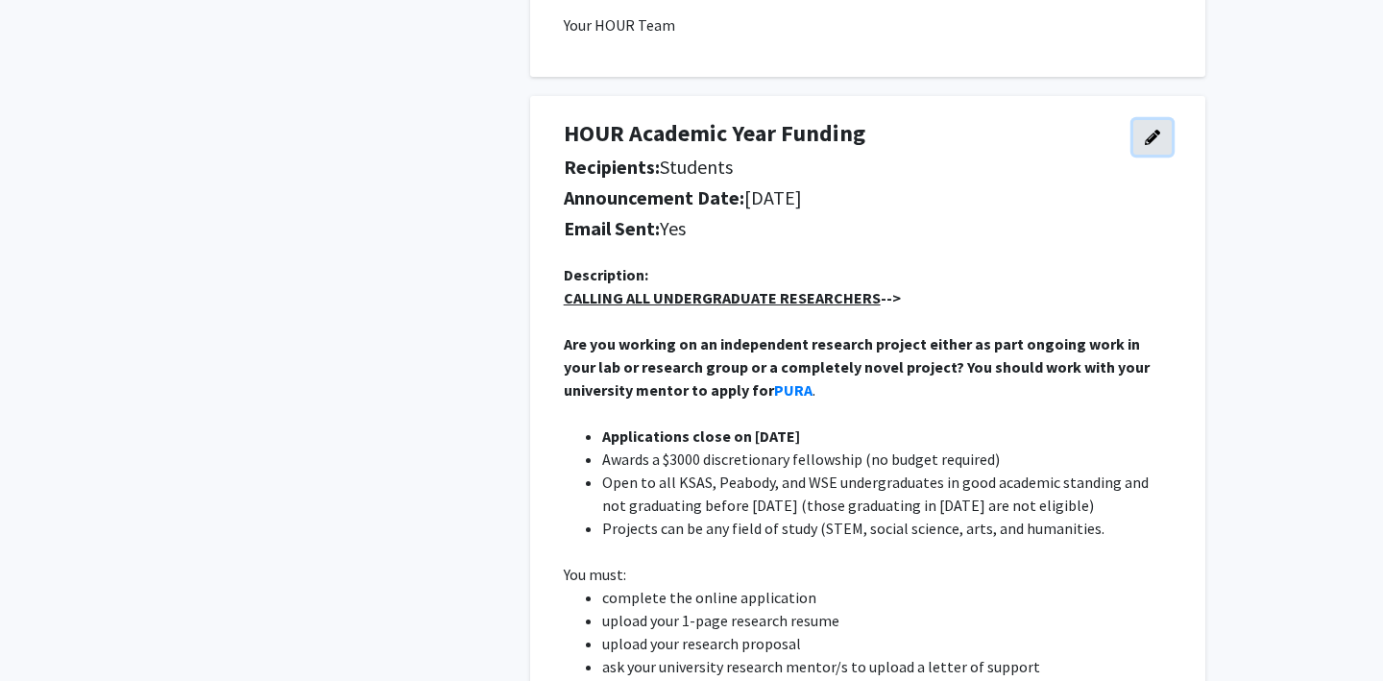
click at [1146, 128] on button "button" at bounding box center [1152, 137] width 38 height 35
select select "applicant"
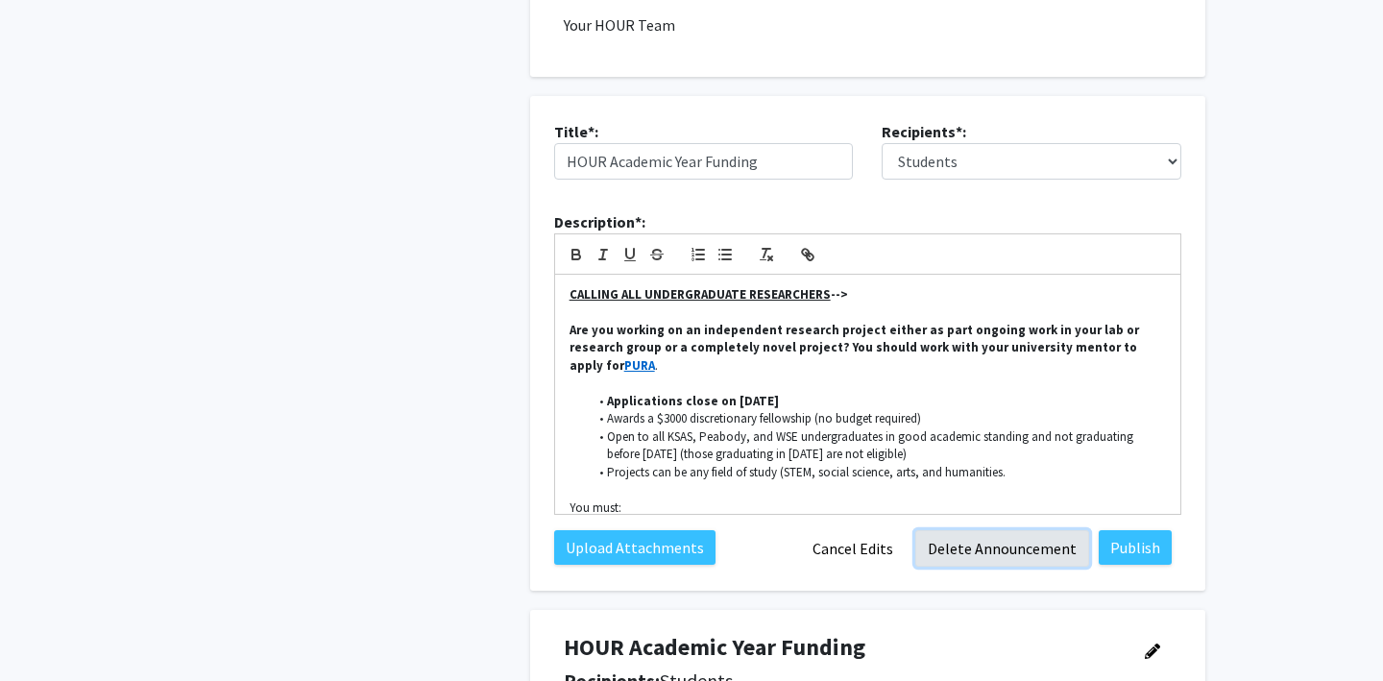
click at [971, 541] on button "Delete Announcement" at bounding box center [1002, 548] width 174 height 36
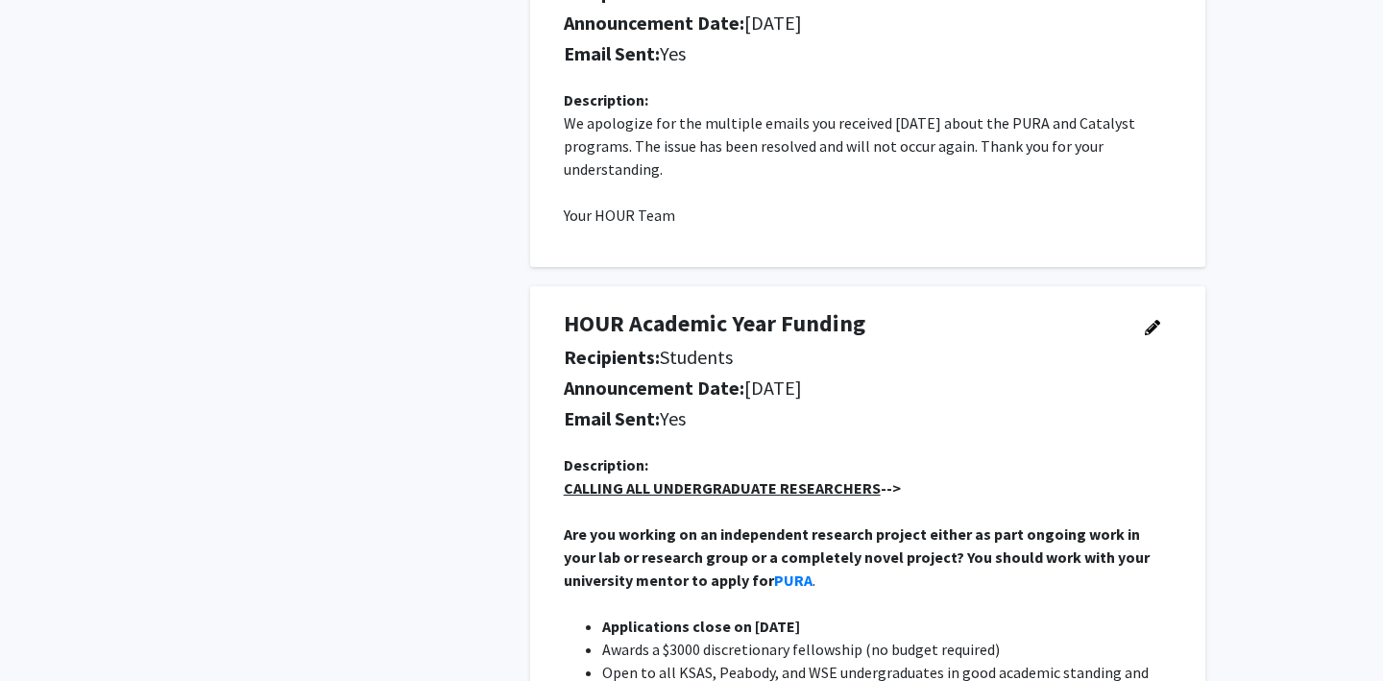
scroll to position [1652, 0]
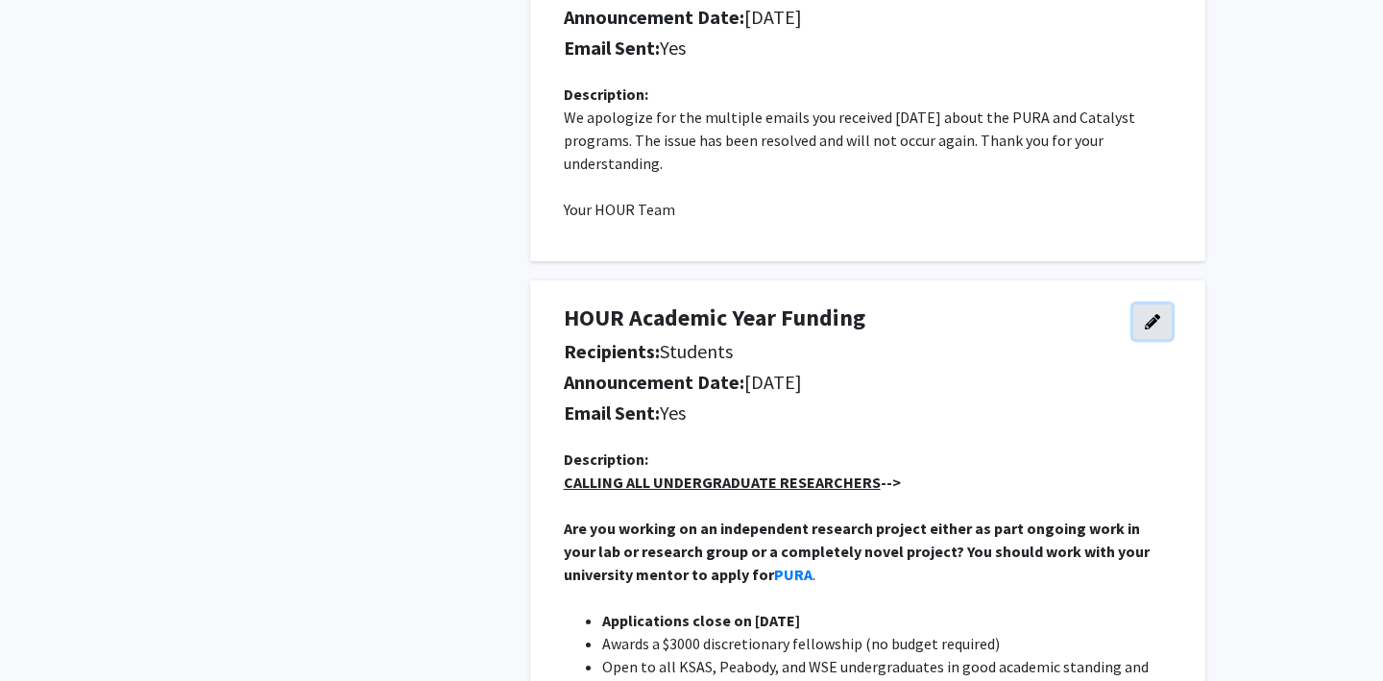
click at [1149, 328] on icon "button" at bounding box center [1152, 321] width 15 height 15
select select "applicant"
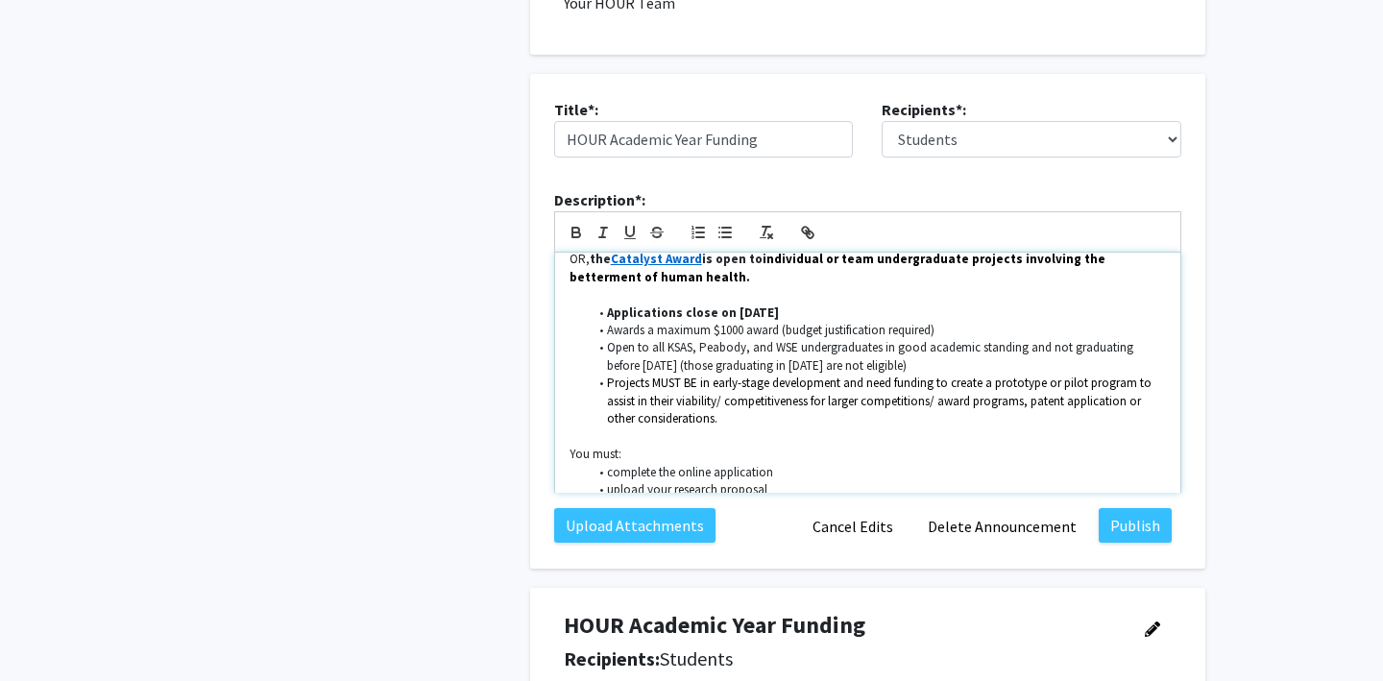
scroll to position [1859, 0]
click at [971, 527] on button "Delete Announcement" at bounding box center [1002, 525] width 174 height 36
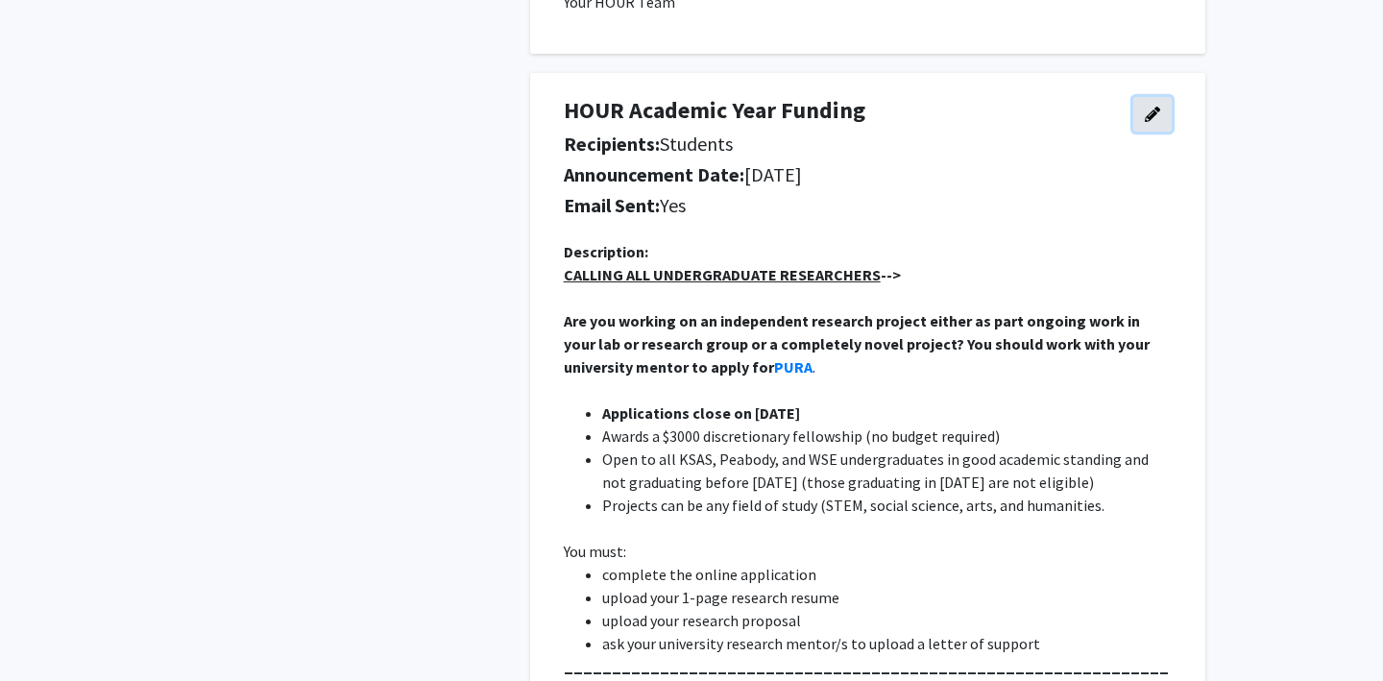
click at [1151, 115] on icon "button" at bounding box center [1152, 114] width 15 height 15
select select "applicant"
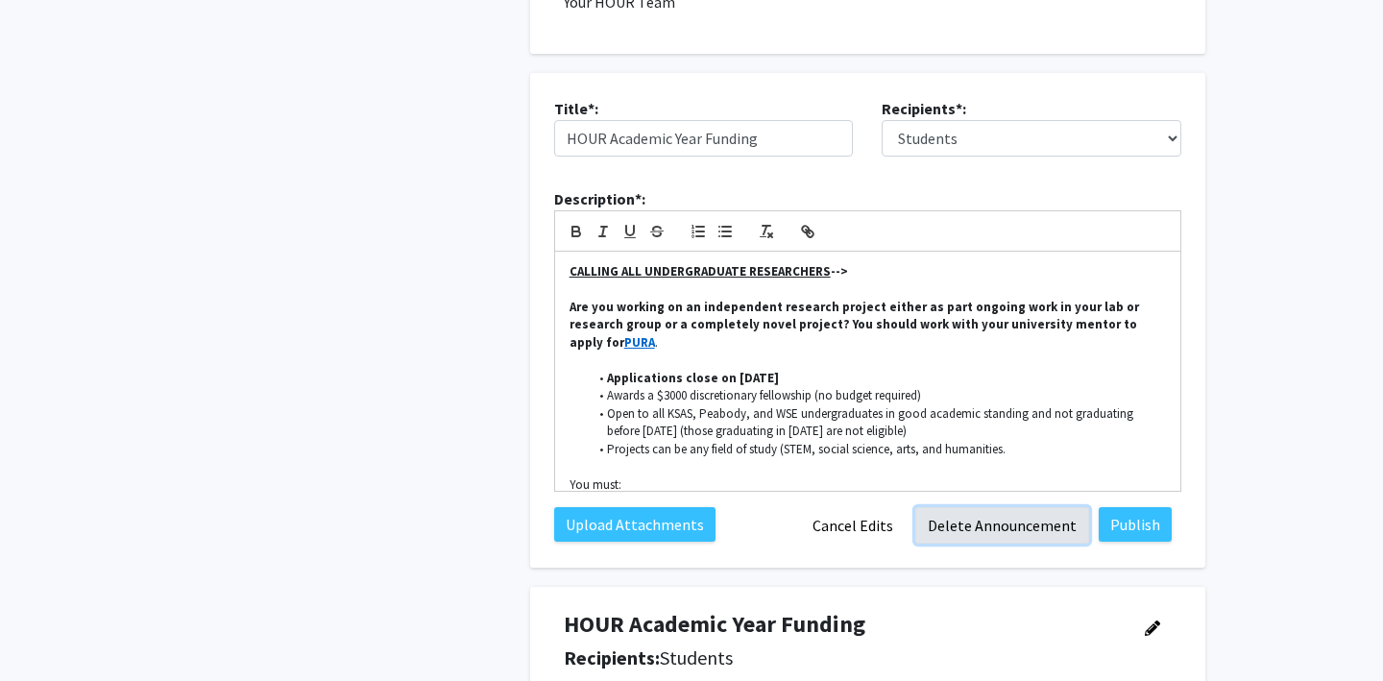
click at [970, 528] on button "Delete Announcement" at bounding box center [1002, 525] width 174 height 36
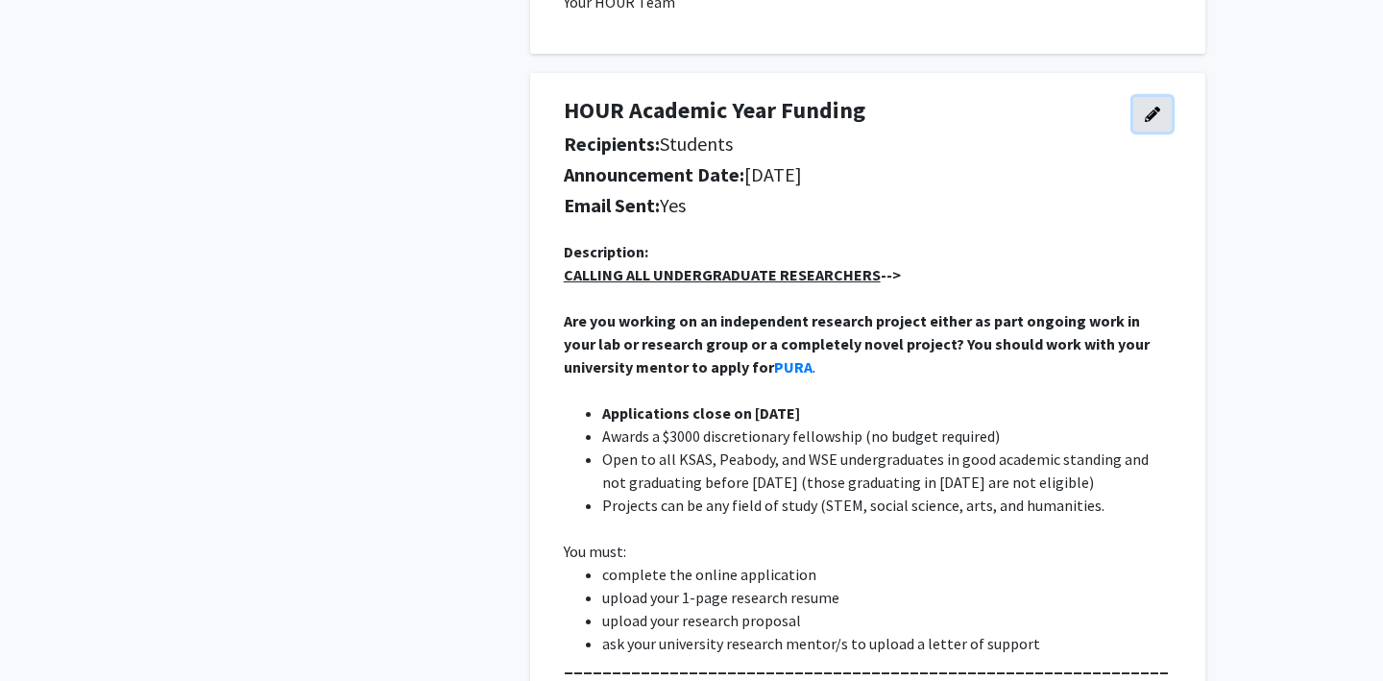
click at [1148, 114] on icon "button" at bounding box center [1152, 114] width 15 height 15
select select "applicant"
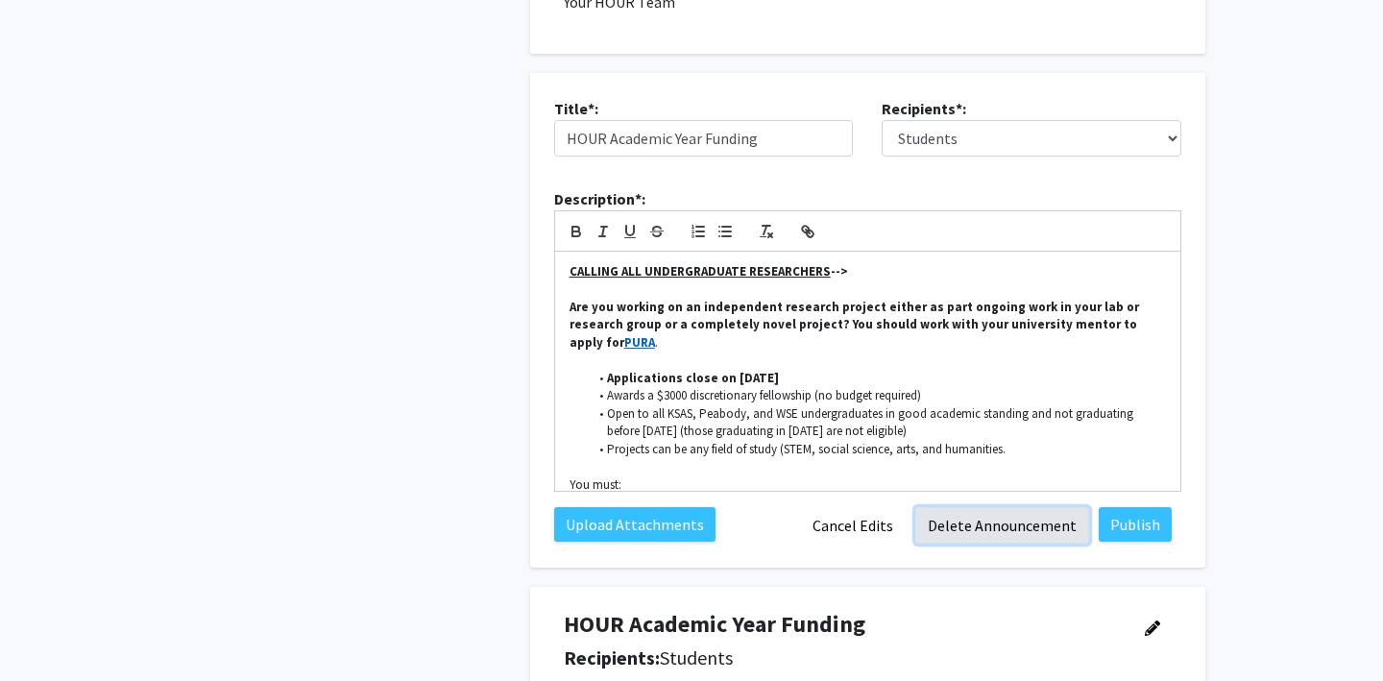
click at [955, 523] on button "Delete Announcement" at bounding box center [1002, 525] width 174 height 36
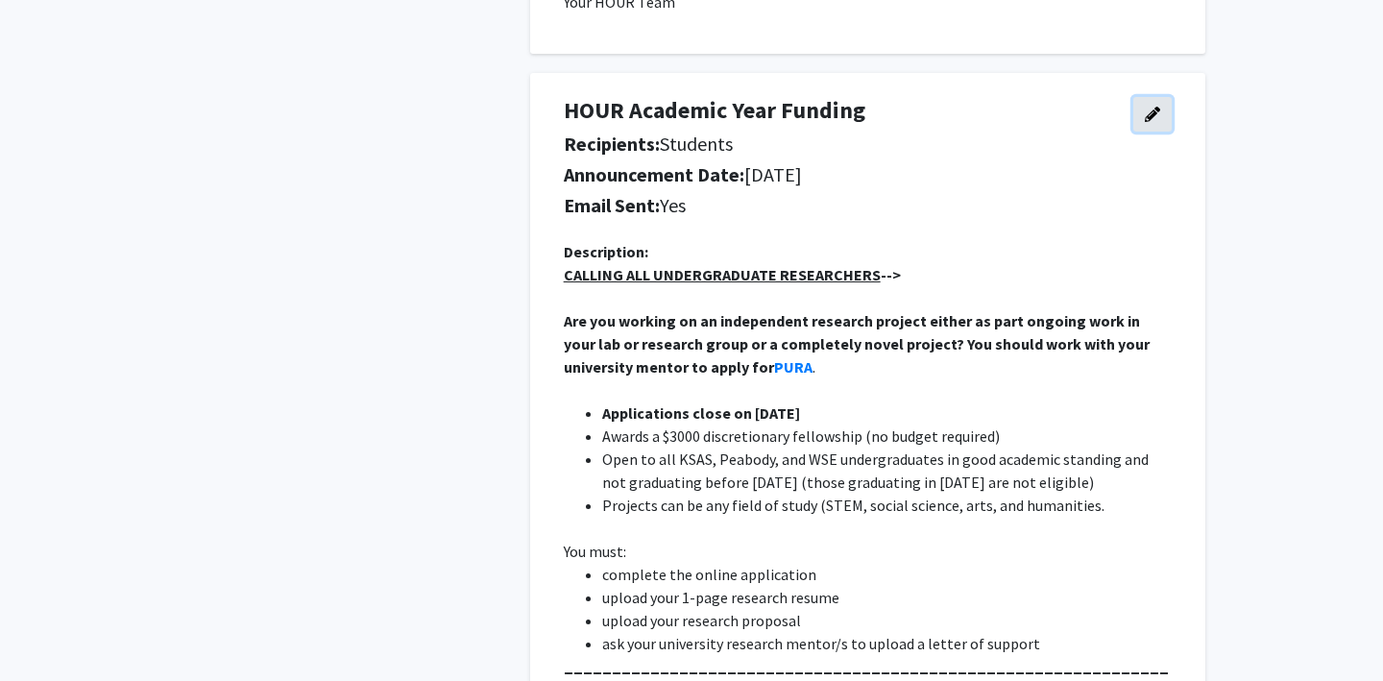
click at [1148, 112] on icon "button" at bounding box center [1152, 114] width 15 height 15
select select "applicant"
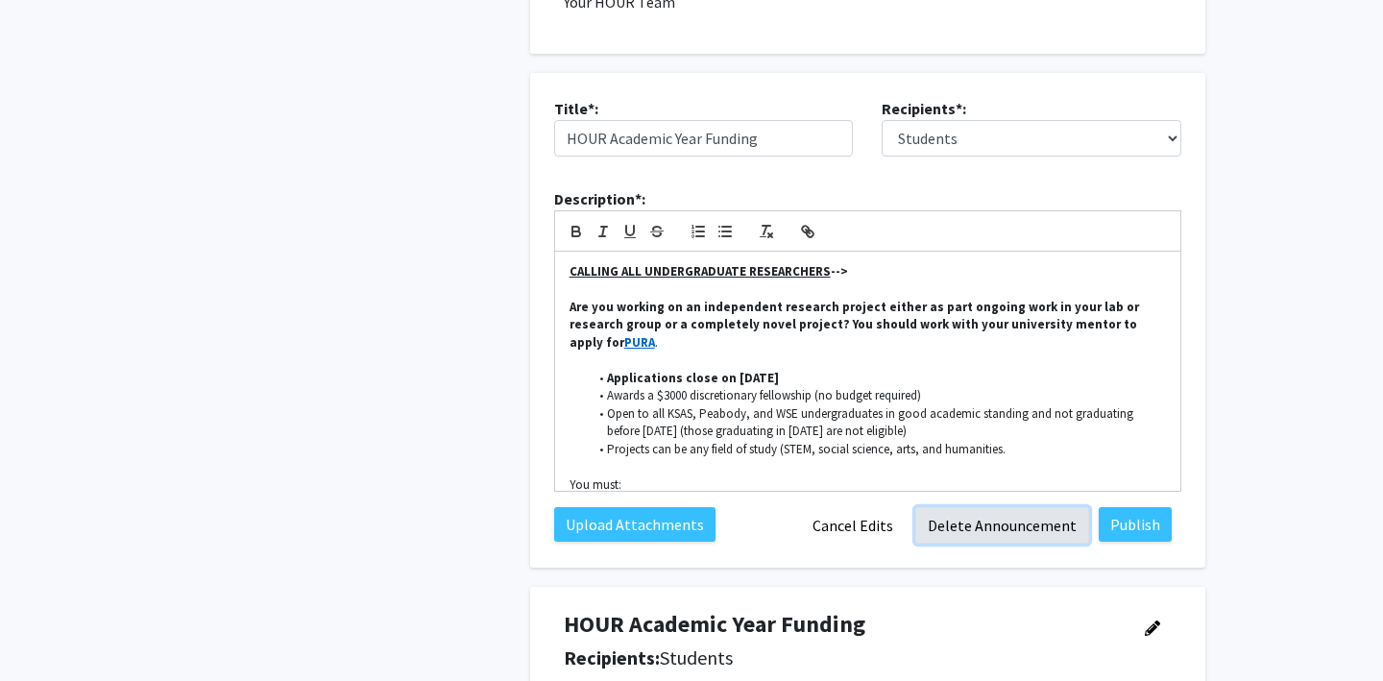
click at [968, 529] on button "Delete Announcement" at bounding box center [1002, 525] width 174 height 36
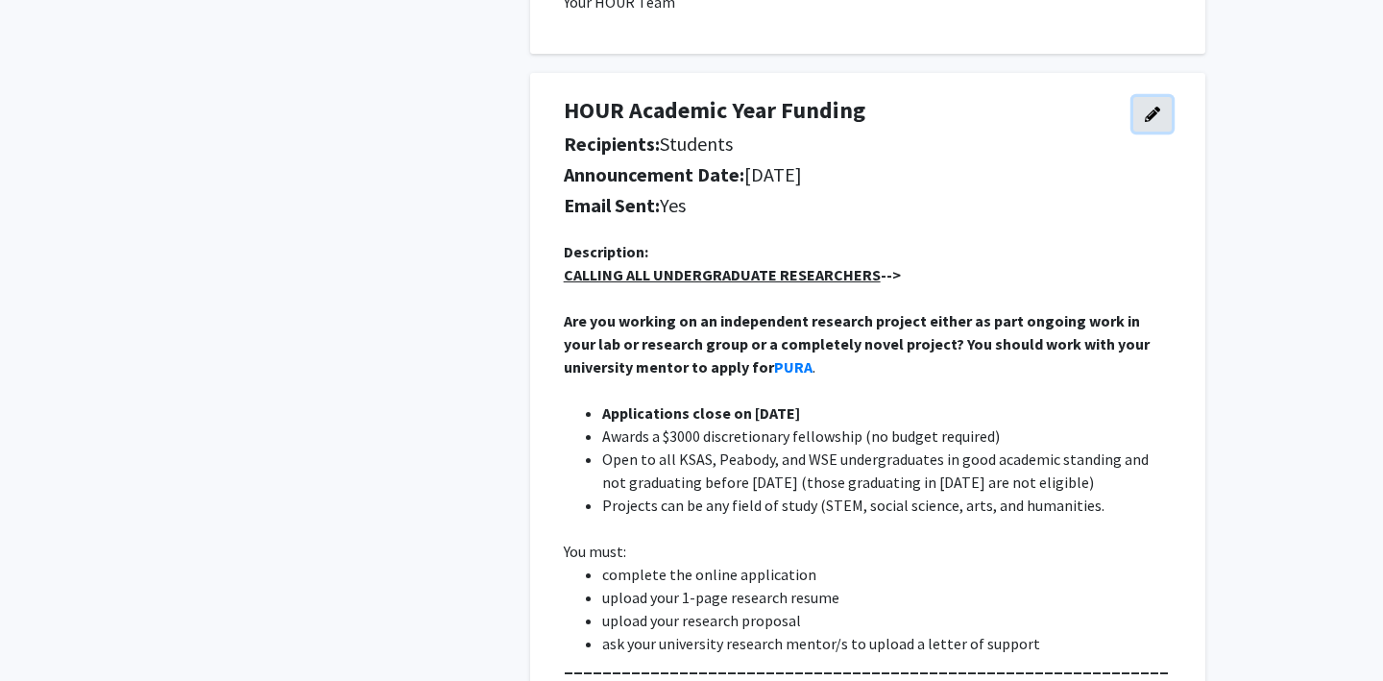
click at [1147, 110] on icon "button" at bounding box center [1152, 114] width 15 height 15
select select "applicant"
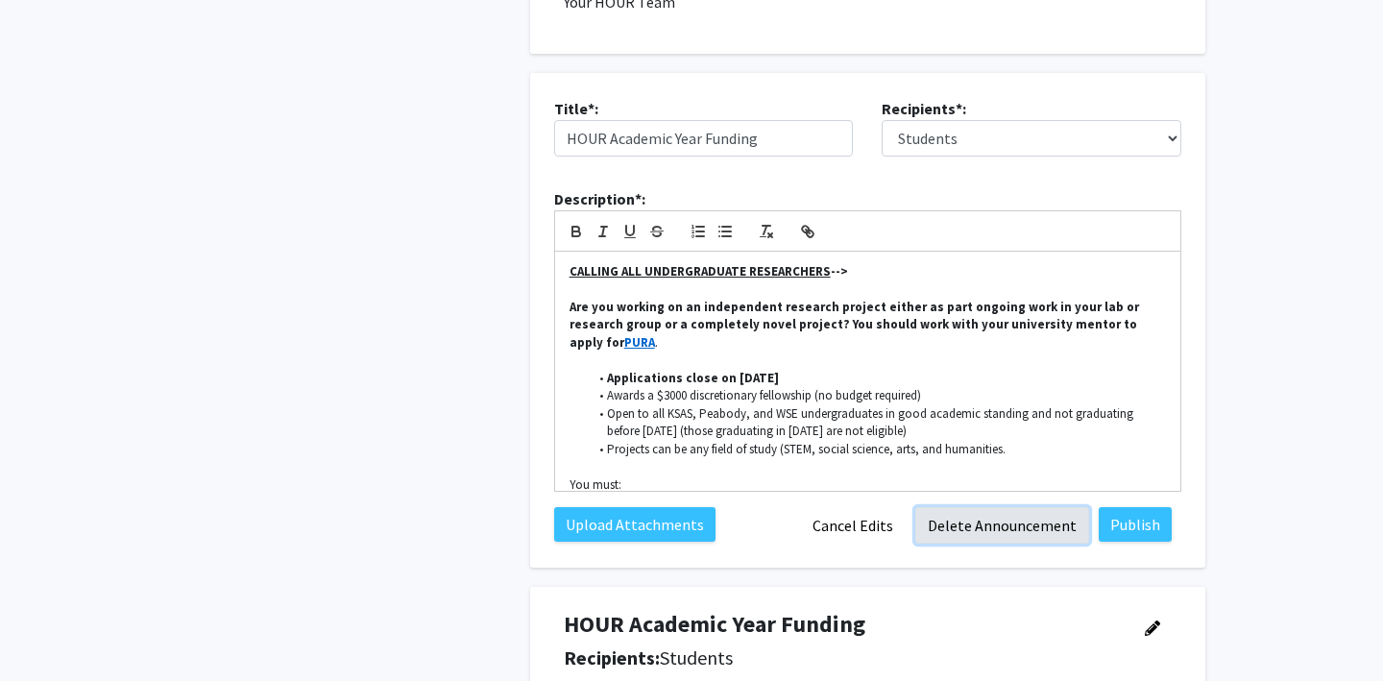
click at [970, 531] on button "Delete Announcement" at bounding box center [1002, 525] width 174 height 36
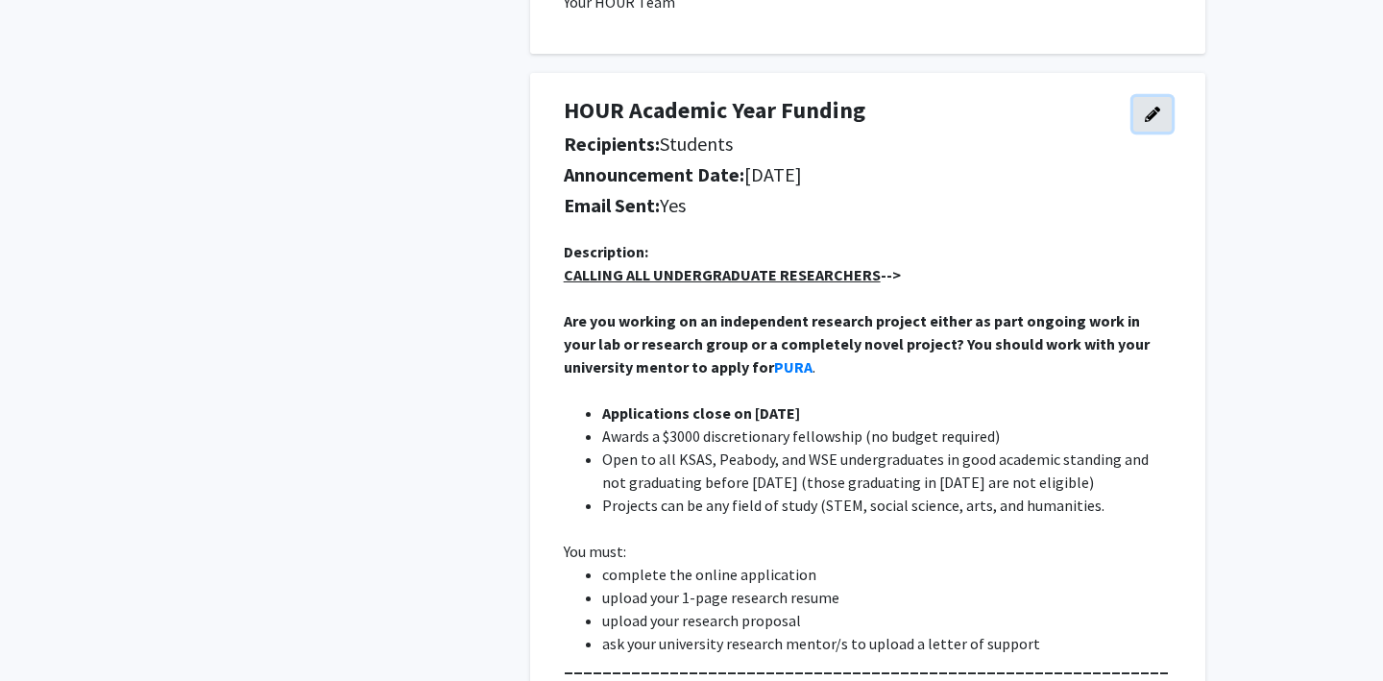
click at [1142, 113] on button "button" at bounding box center [1152, 114] width 38 height 35
select select "applicant"
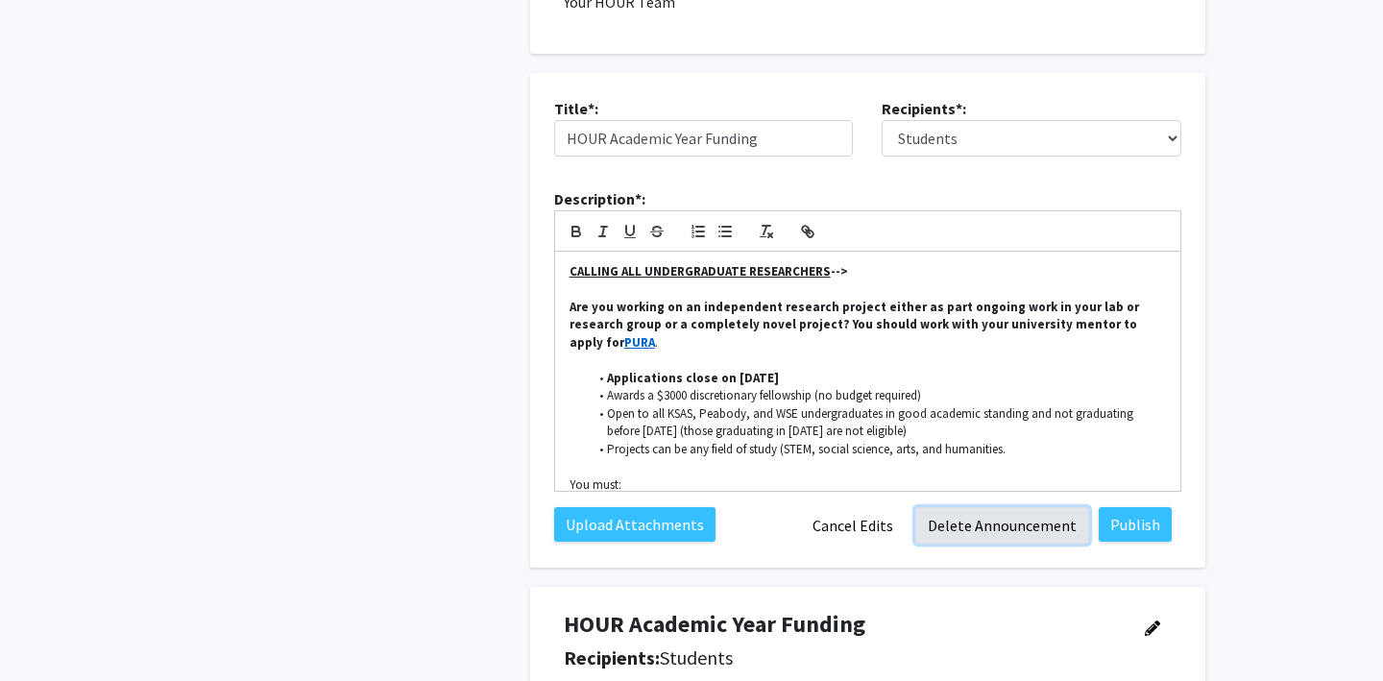
click at [962, 527] on button "Delete Announcement" at bounding box center [1002, 525] width 174 height 36
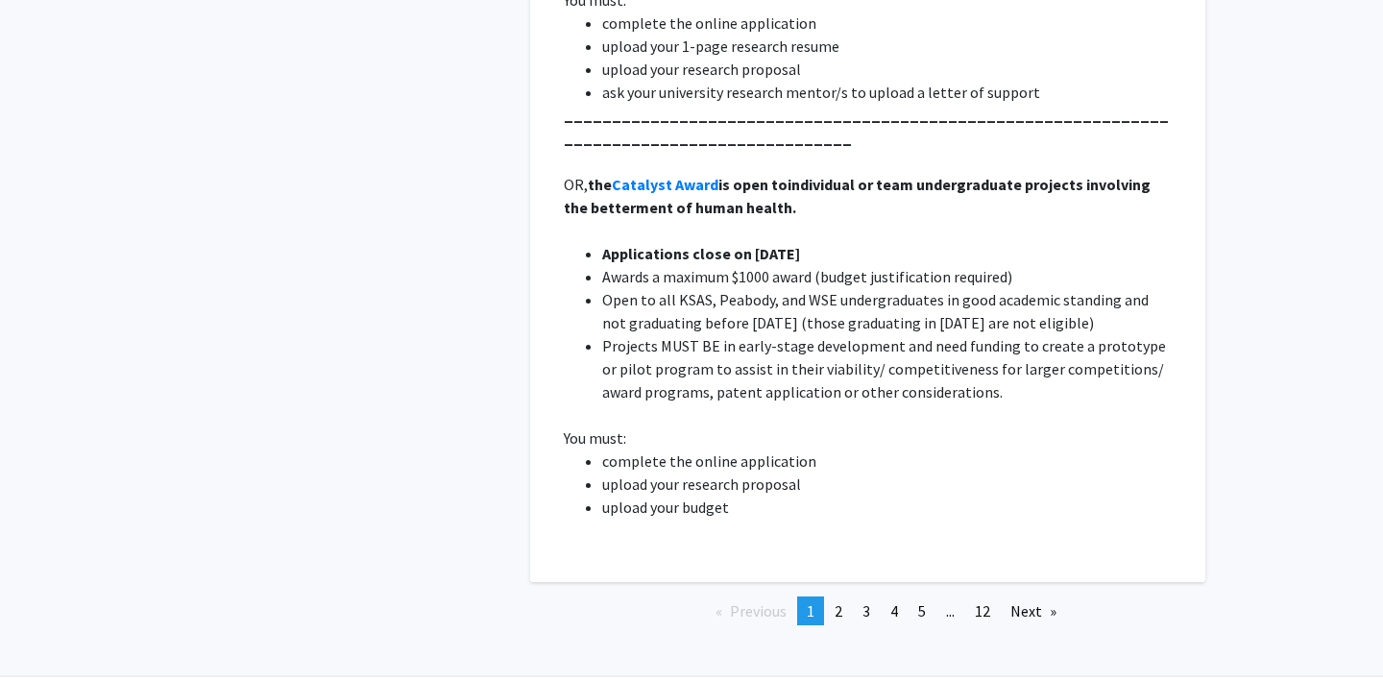
scroll to position [10030, 0]
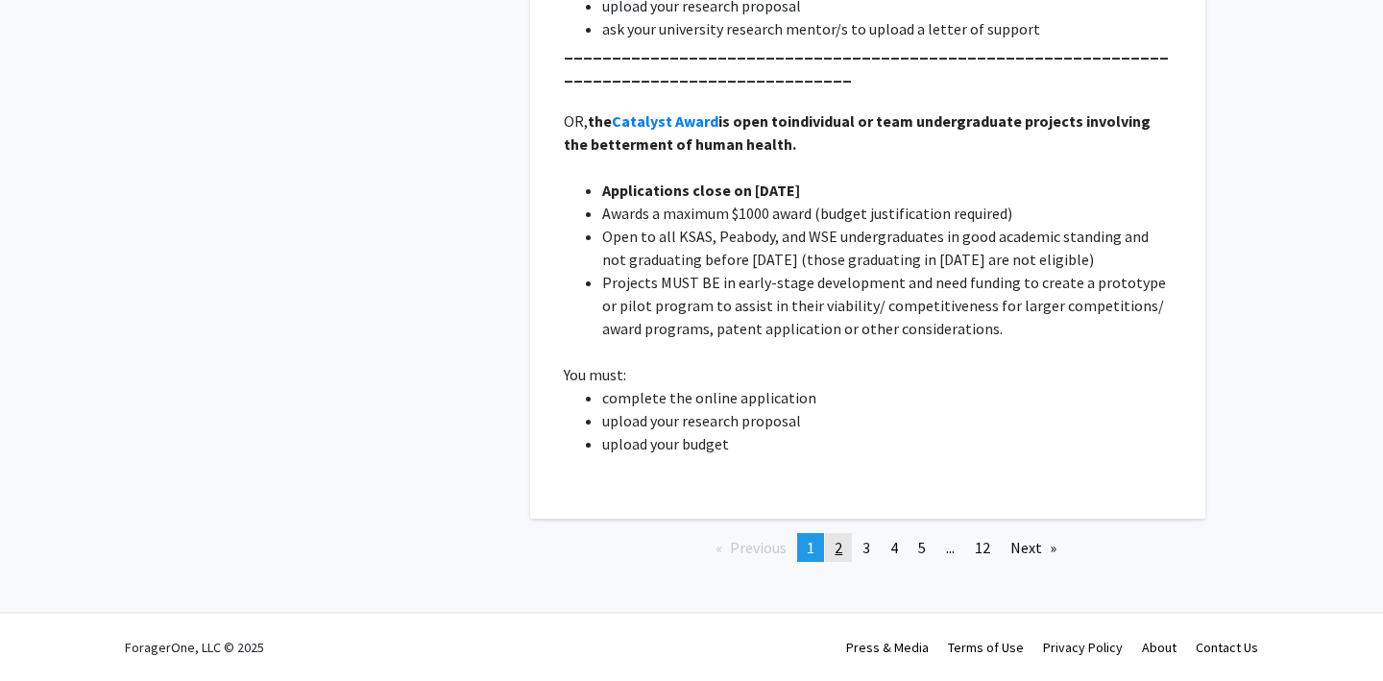
click at [837, 543] on span "2" at bounding box center [839, 547] width 8 height 19
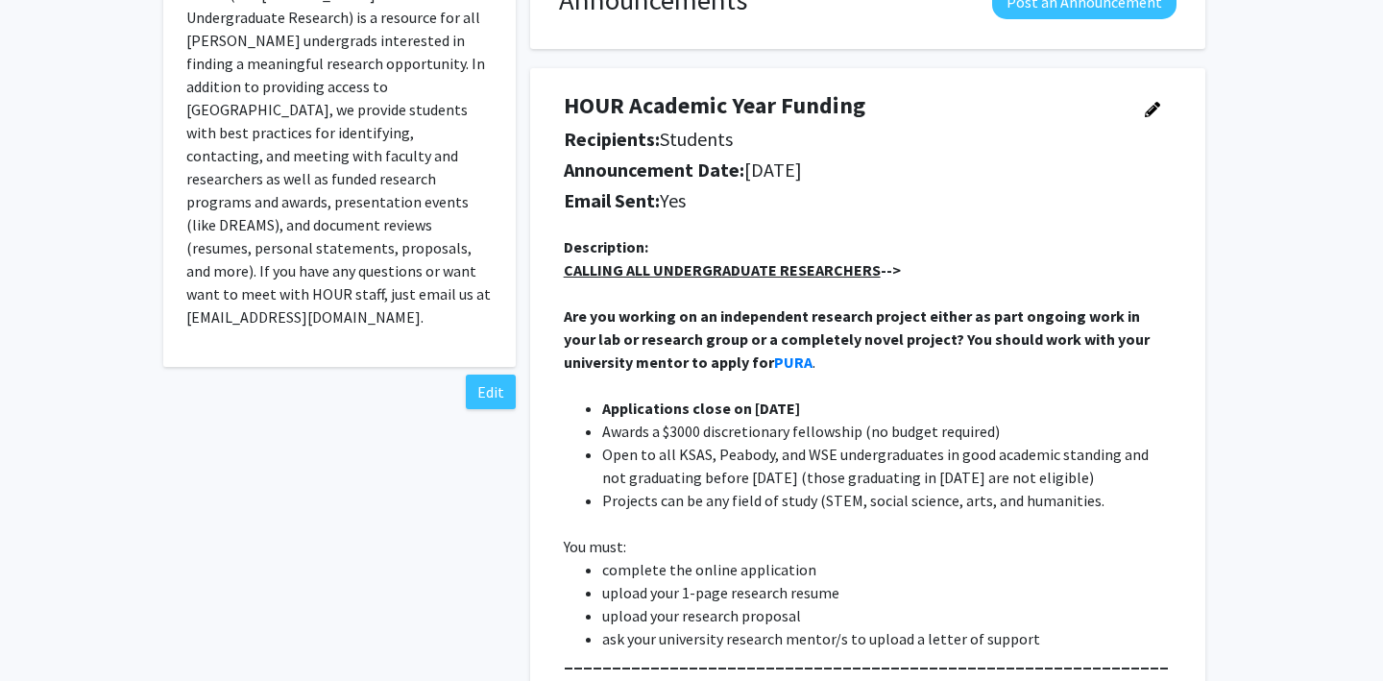
scroll to position [416, 0]
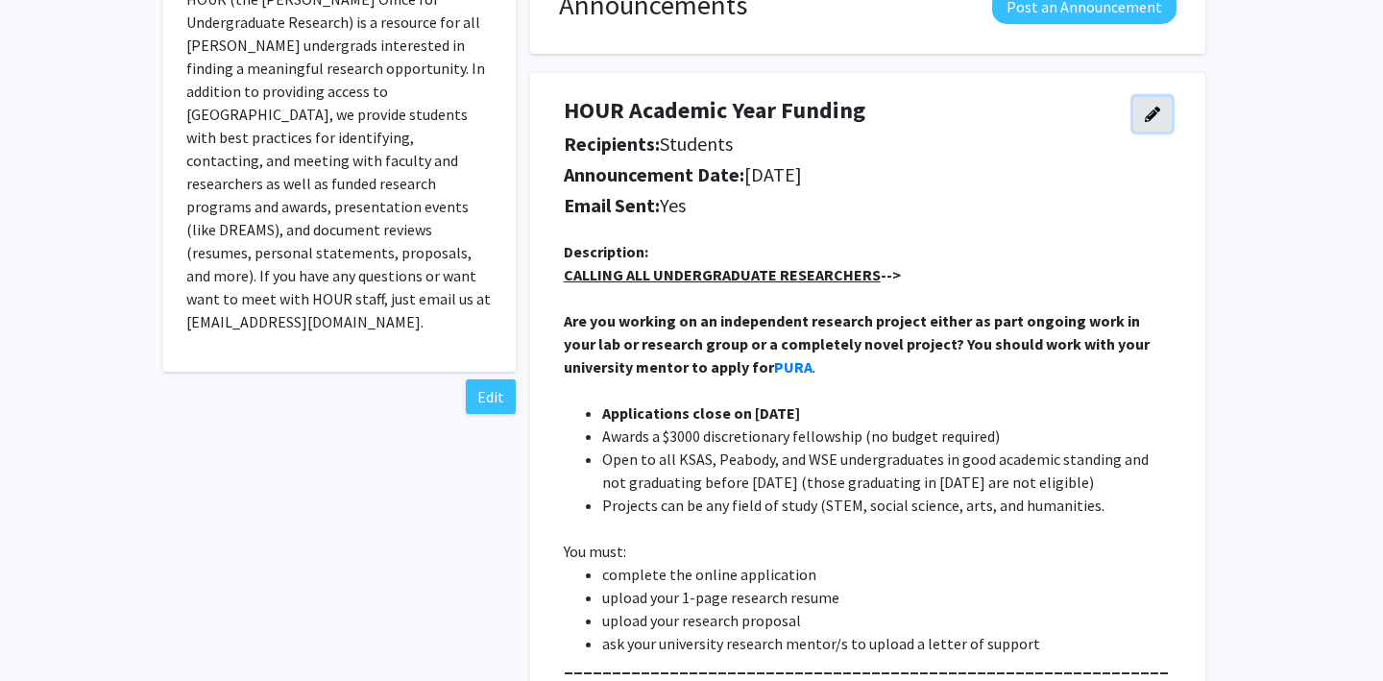
click at [1156, 107] on icon "button" at bounding box center [1152, 114] width 15 height 15
select select "applicant"
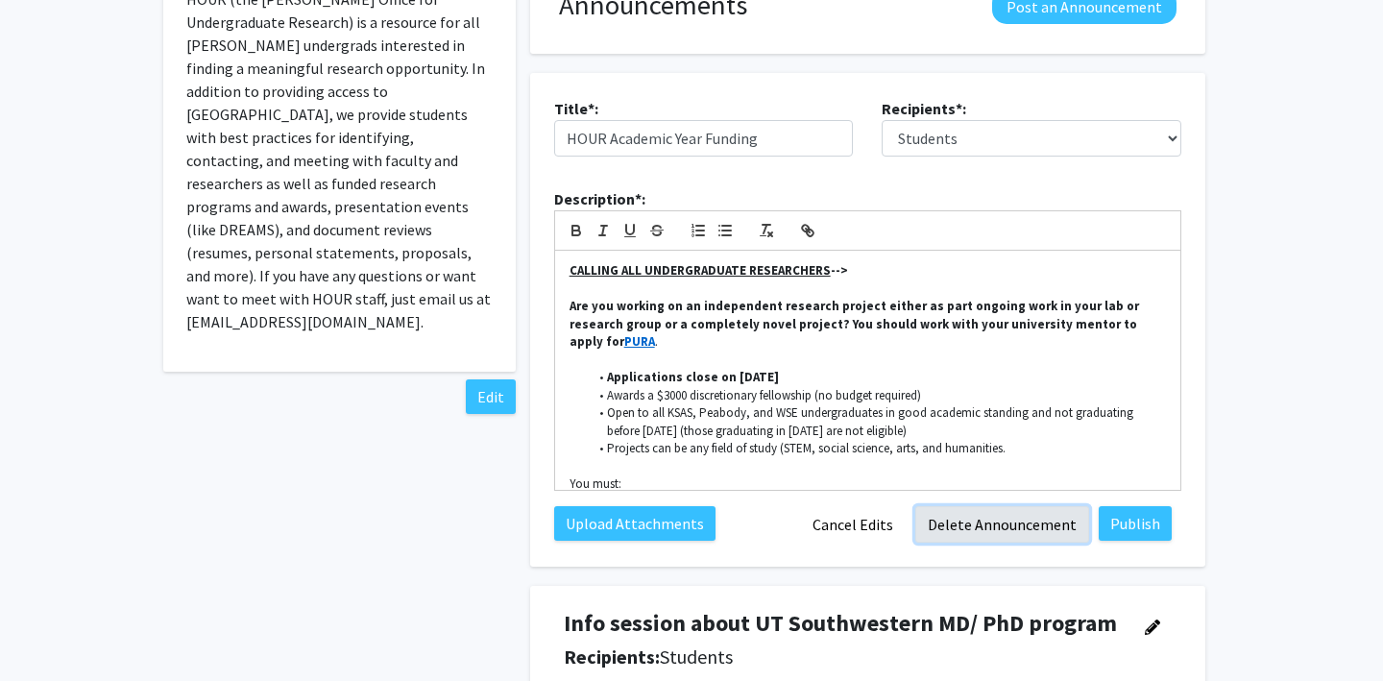
click at [965, 518] on button "Delete Announcement" at bounding box center [1002, 524] width 174 height 36
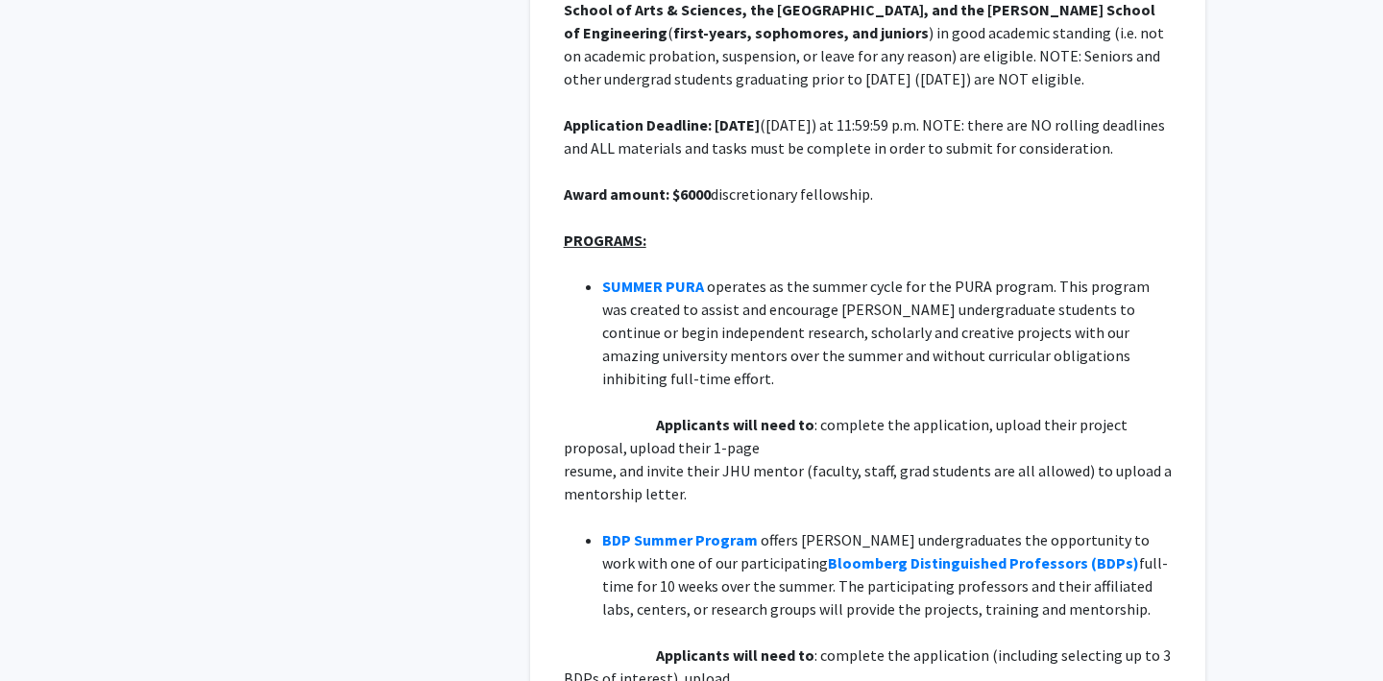
scroll to position [9758, 0]
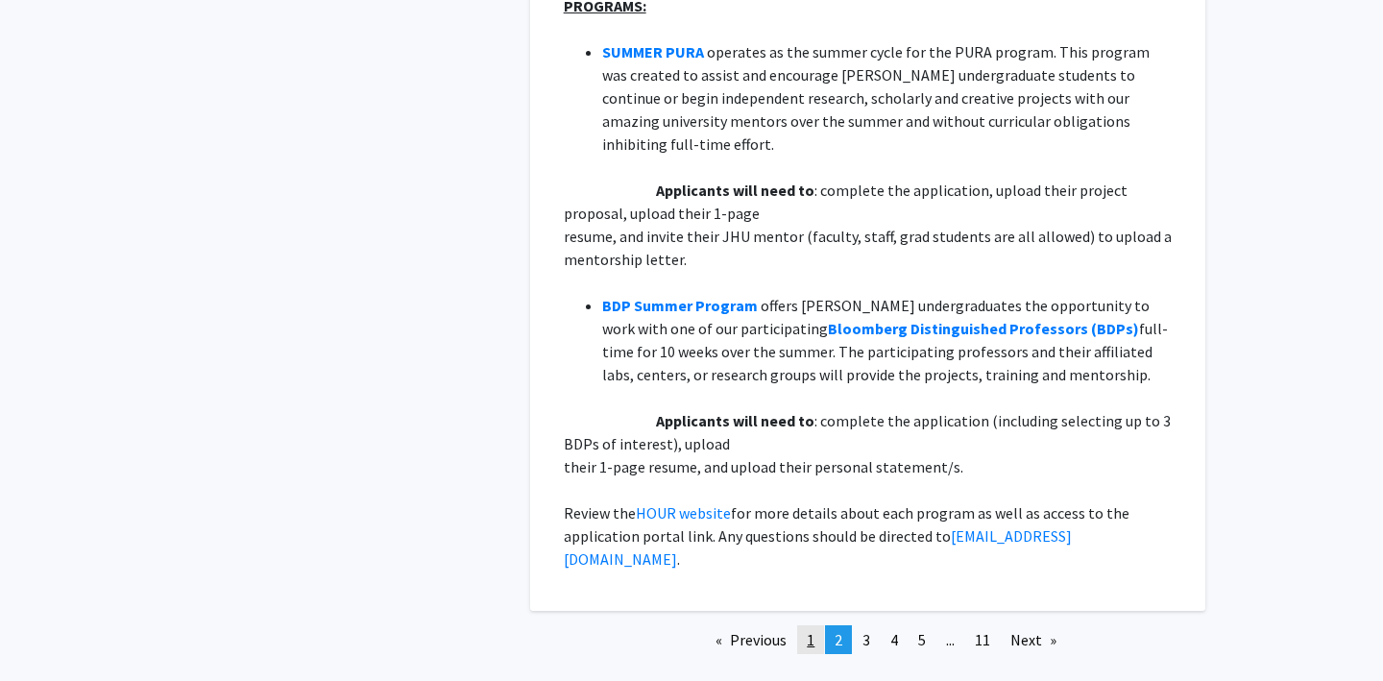
click at [807, 630] on span "1" at bounding box center [811, 639] width 8 height 19
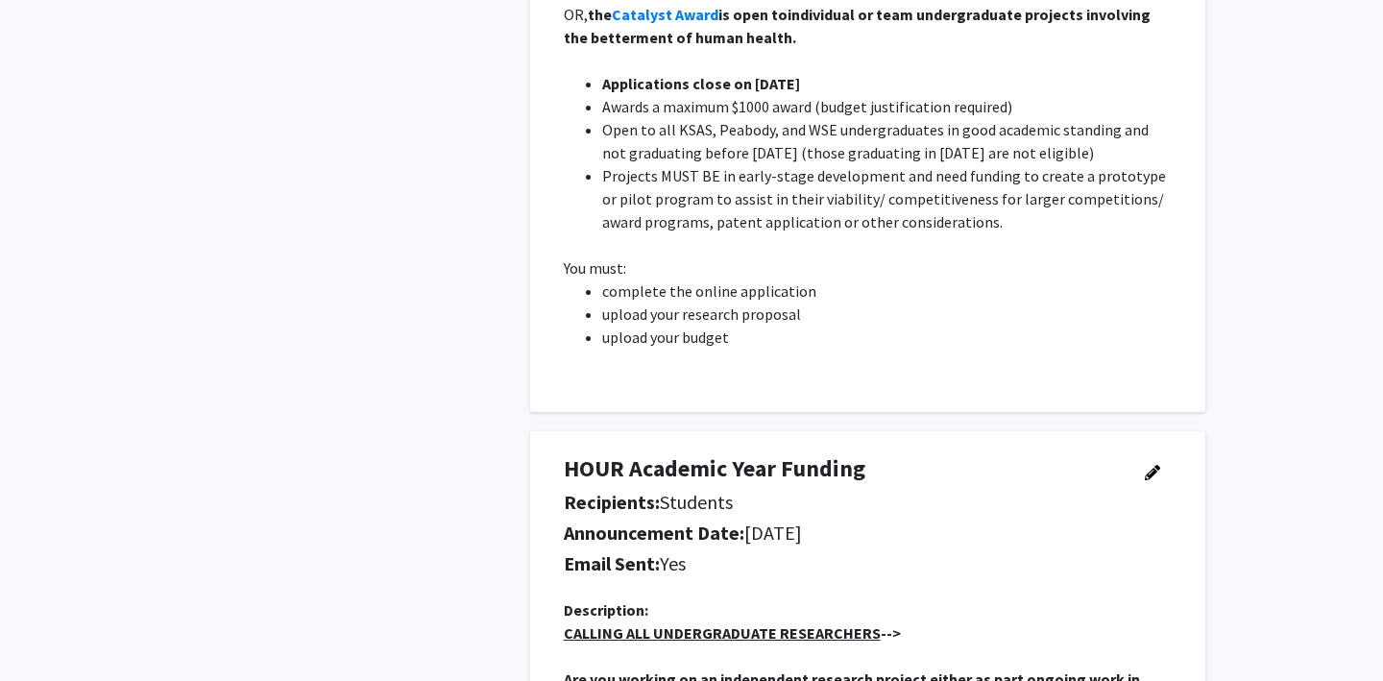
scroll to position [2584, 0]
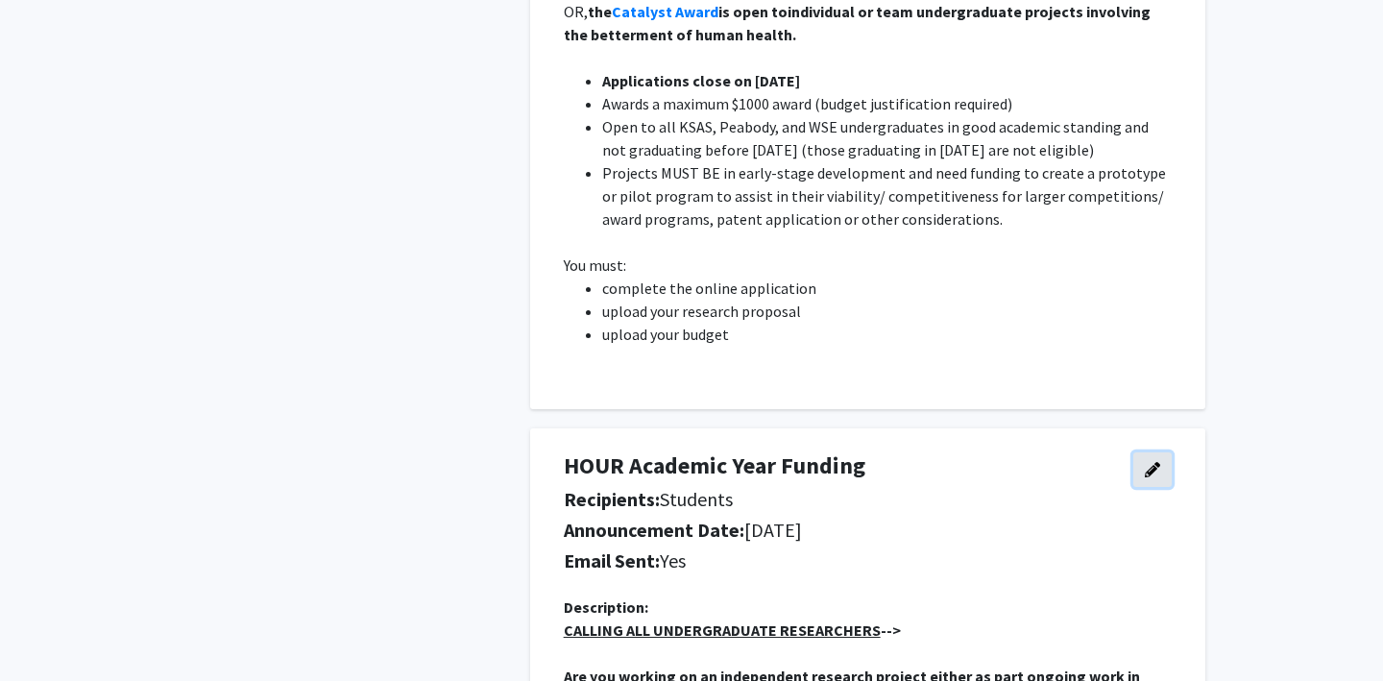
click at [1145, 474] on icon "button" at bounding box center [1152, 469] width 15 height 15
select select "applicant"
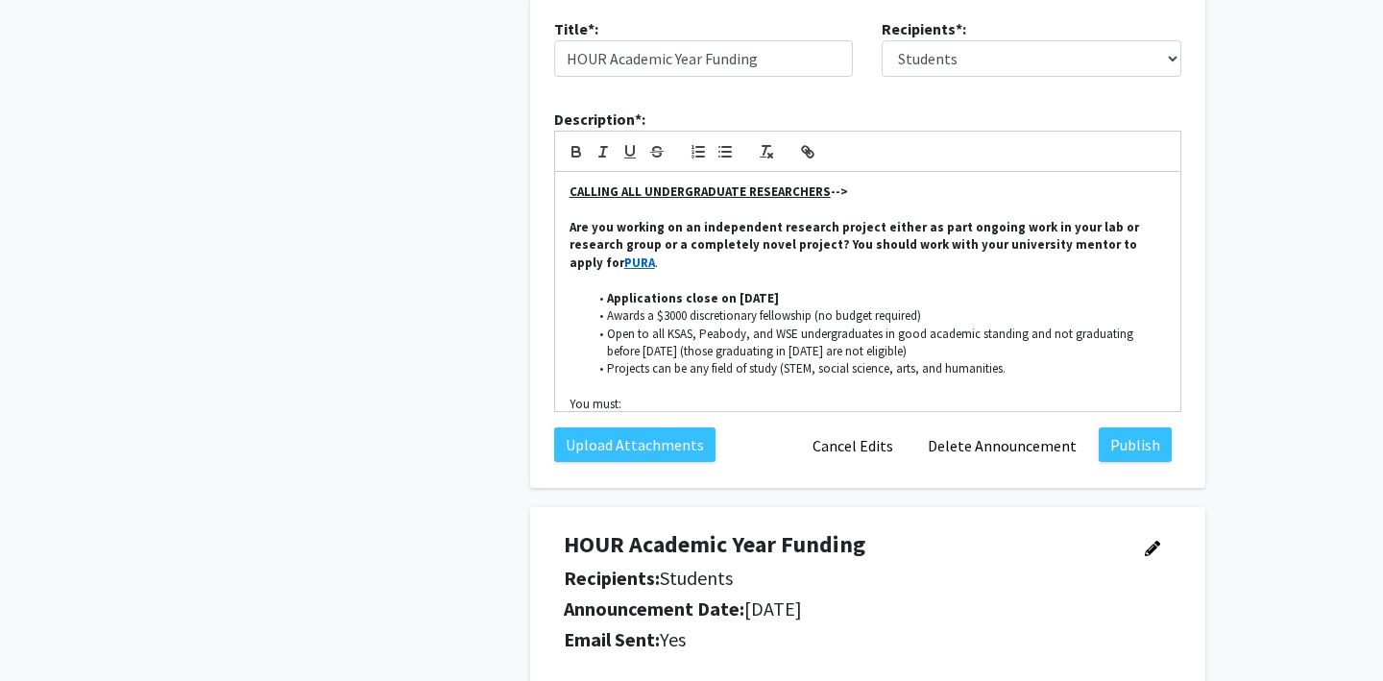
scroll to position [3049, 0]
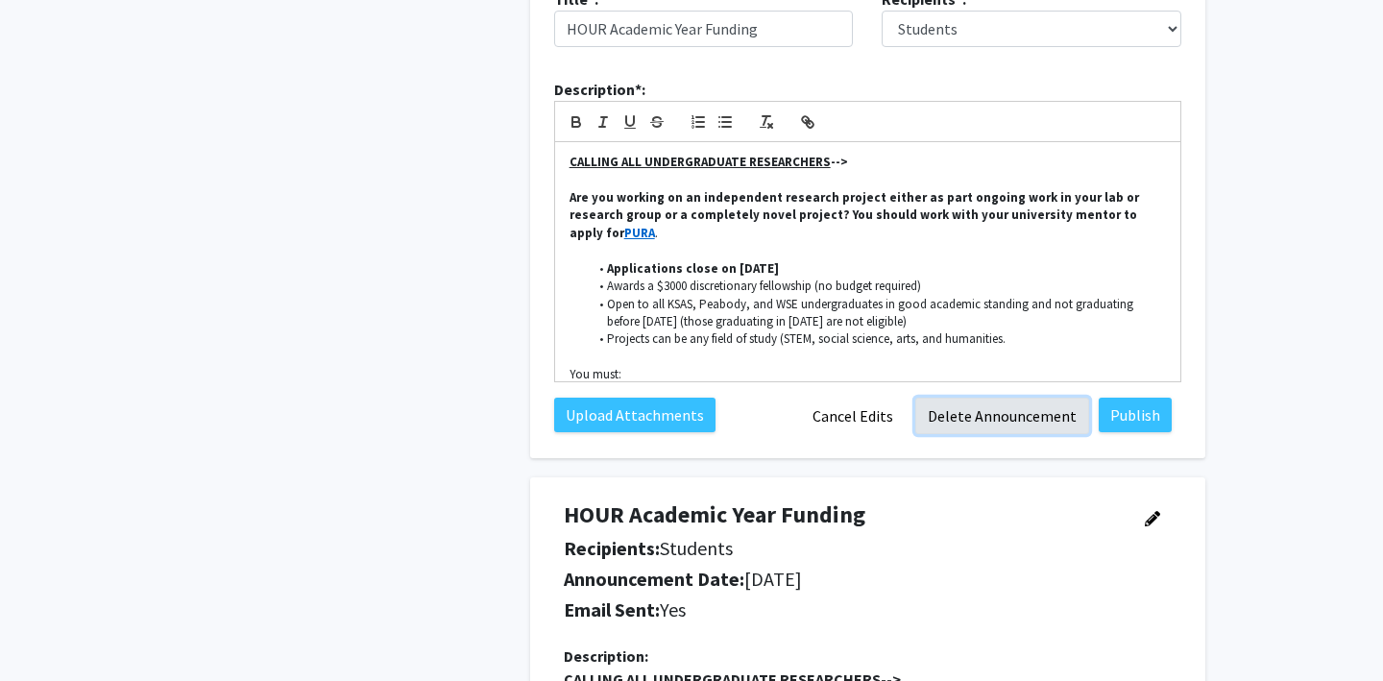
click at [969, 417] on button "Delete Announcement" at bounding box center [1002, 416] width 174 height 36
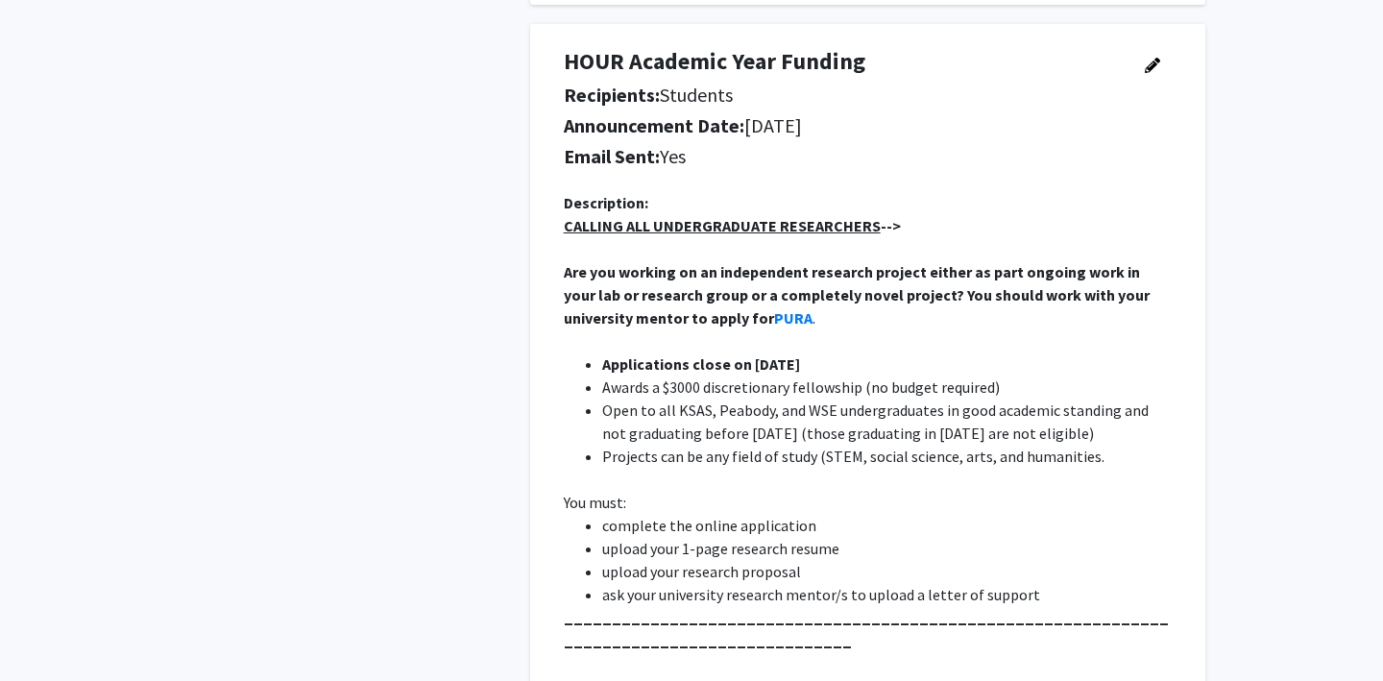
scroll to position [2967, 0]
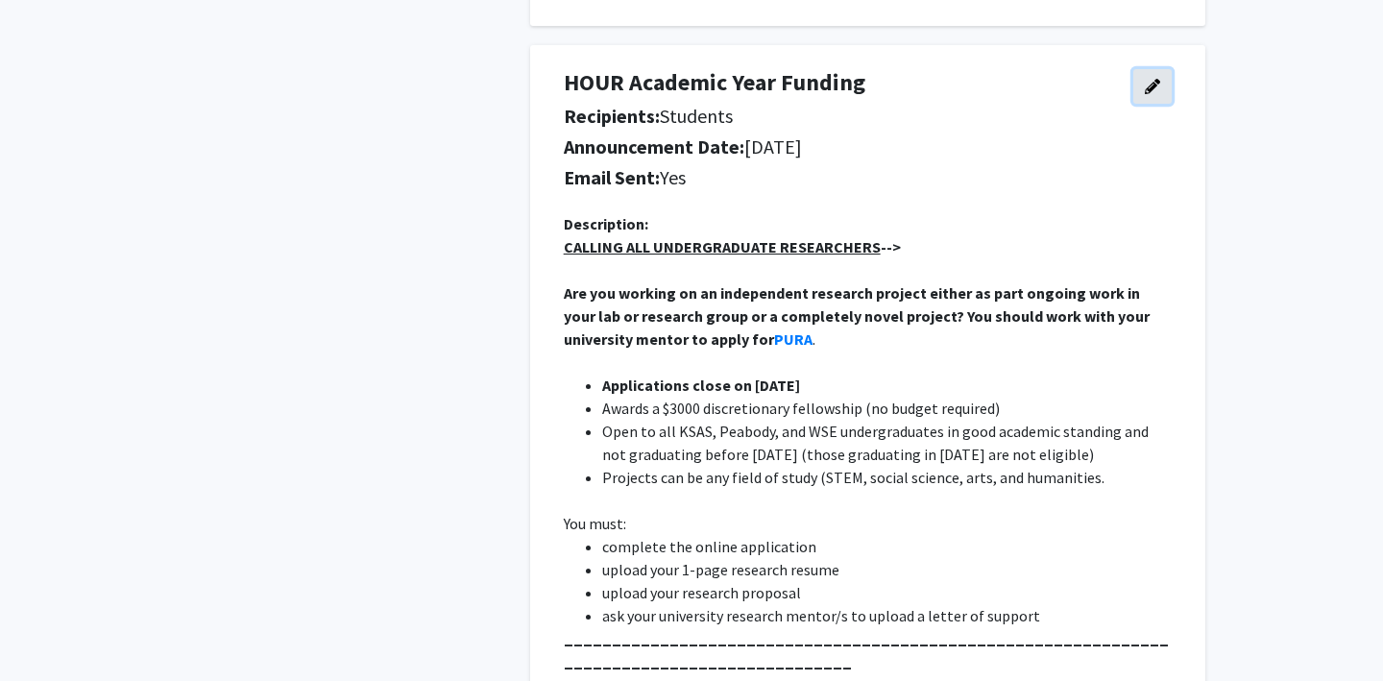
click at [1148, 91] on icon "button" at bounding box center [1152, 86] width 15 height 15
select select "applicant"
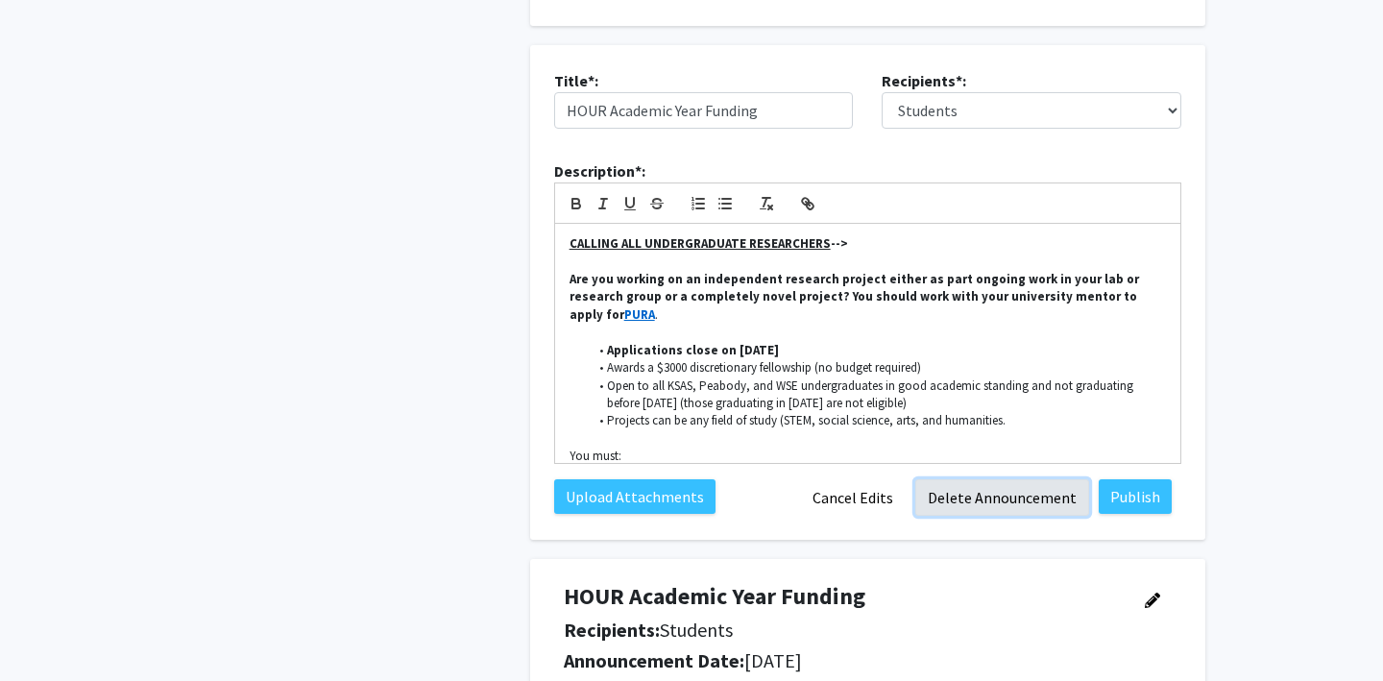
click at [991, 500] on button "Delete Announcement" at bounding box center [1002, 497] width 174 height 36
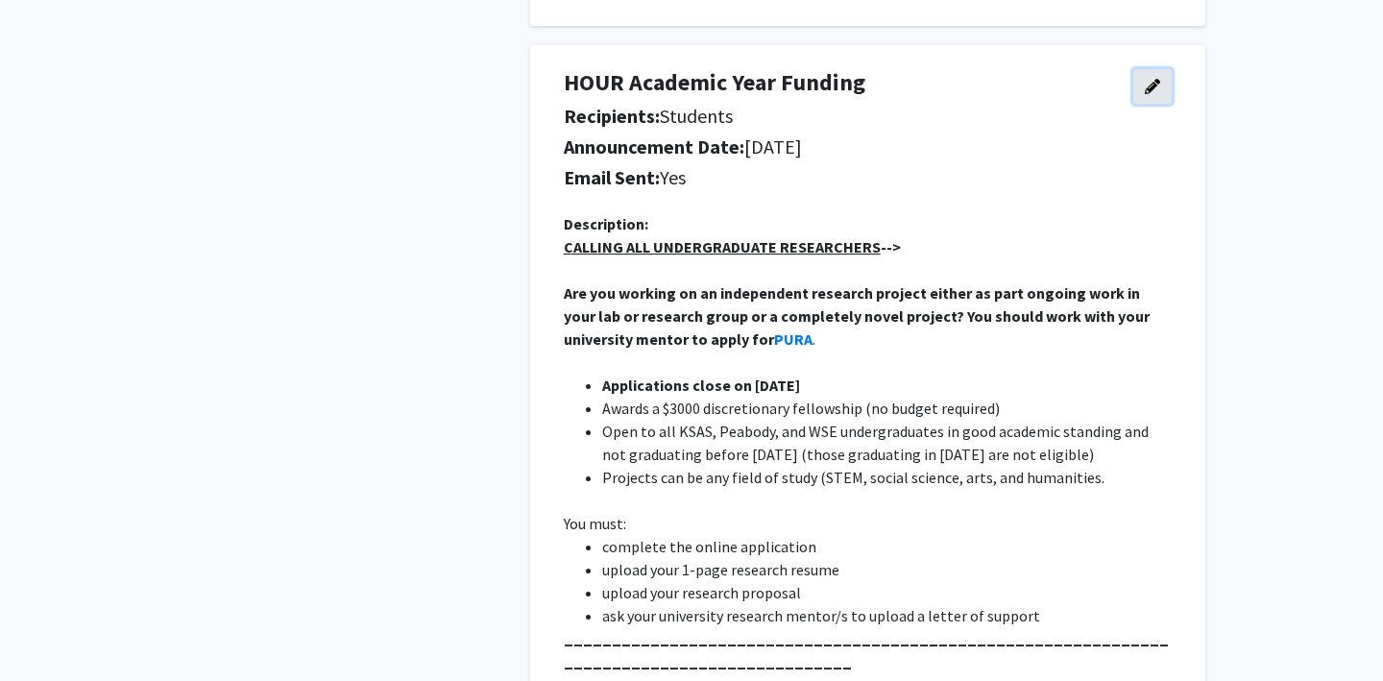
click at [1154, 86] on icon "button" at bounding box center [1152, 86] width 15 height 15
select select "applicant"
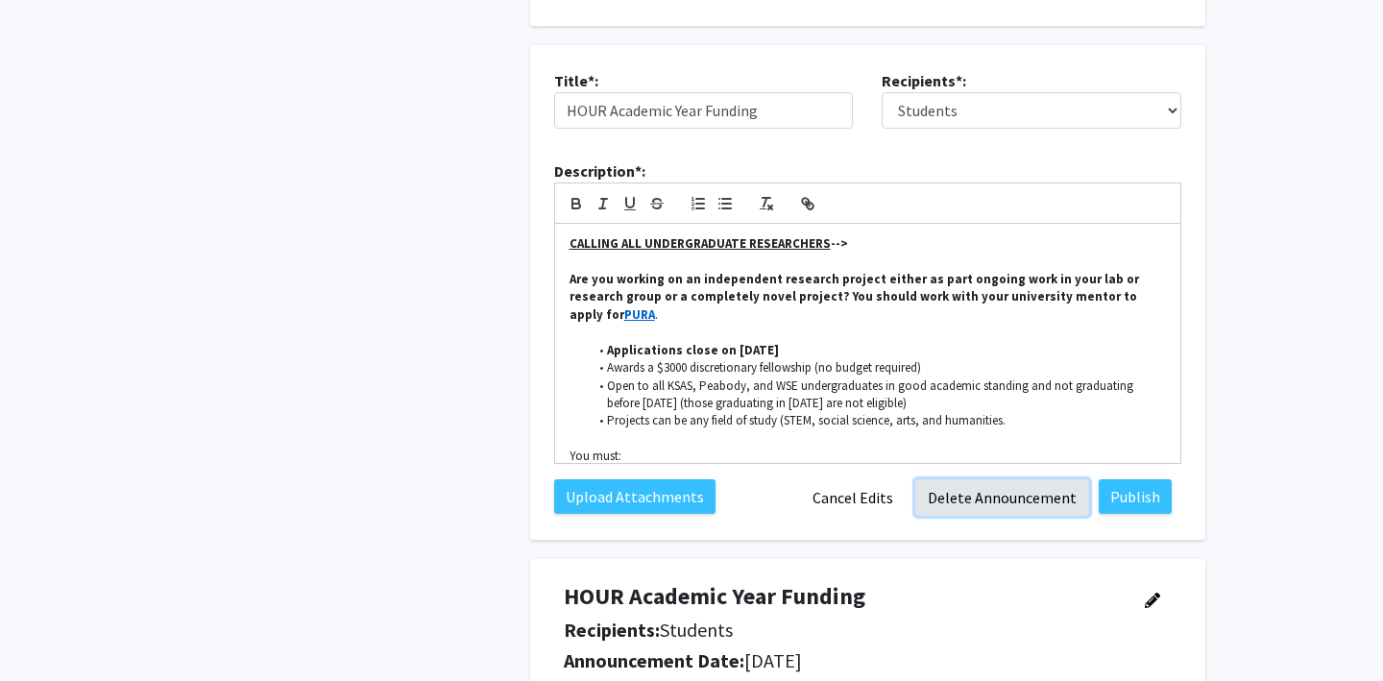
click at [978, 498] on button "Delete Announcement" at bounding box center [1002, 497] width 174 height 36
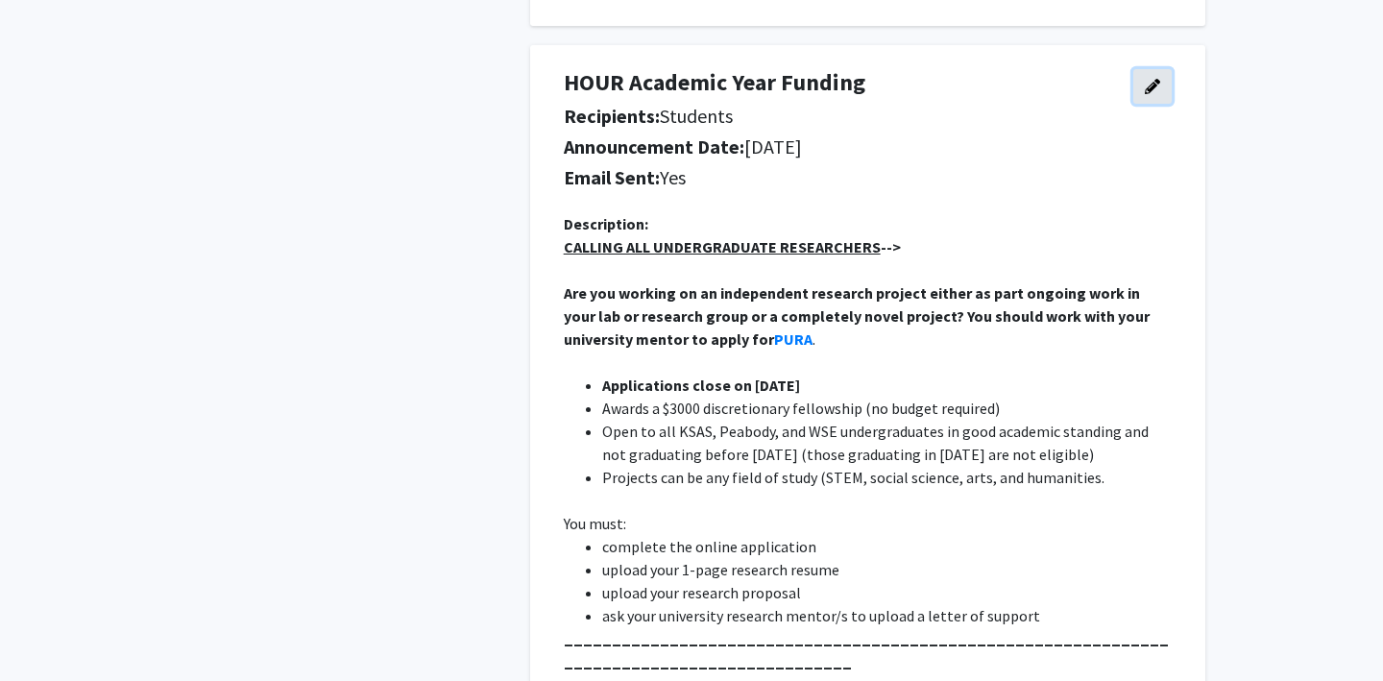
click at [1157, 87] on icon "button" at bounding box center [1152, 86] width 15 height 15
select select "applicant"
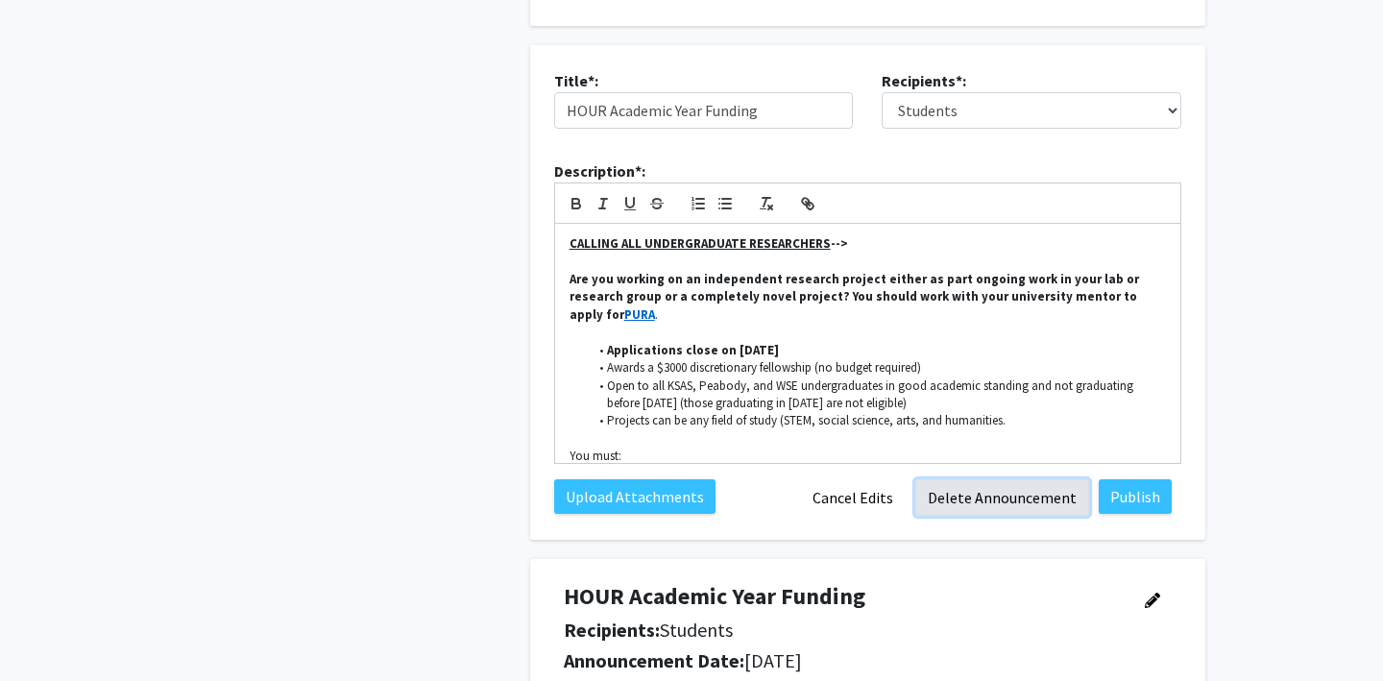
click at [968, 498] on button "Delete Announcement" at bounding box center [1002, 497] width 174 height 36
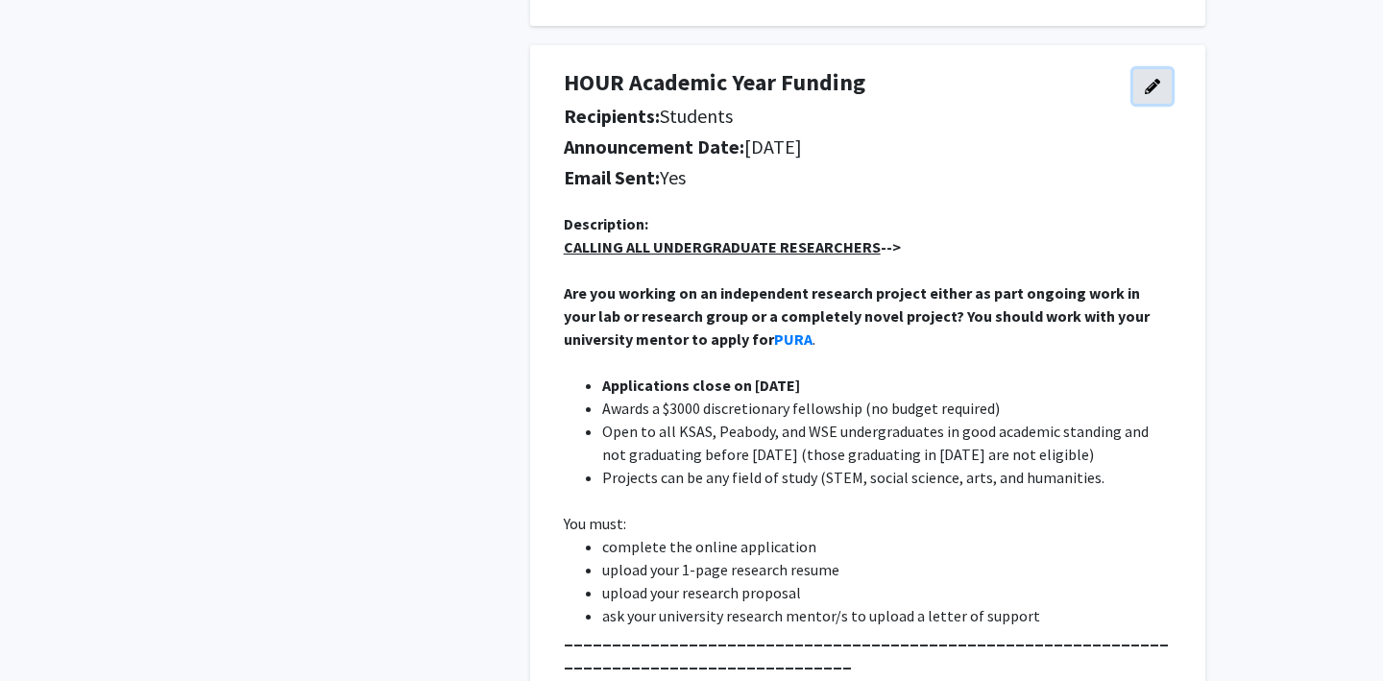
click at [1154, 82] on icon "button" at bounding box center [1152, 86] width 15 height 15
select select "applicant"
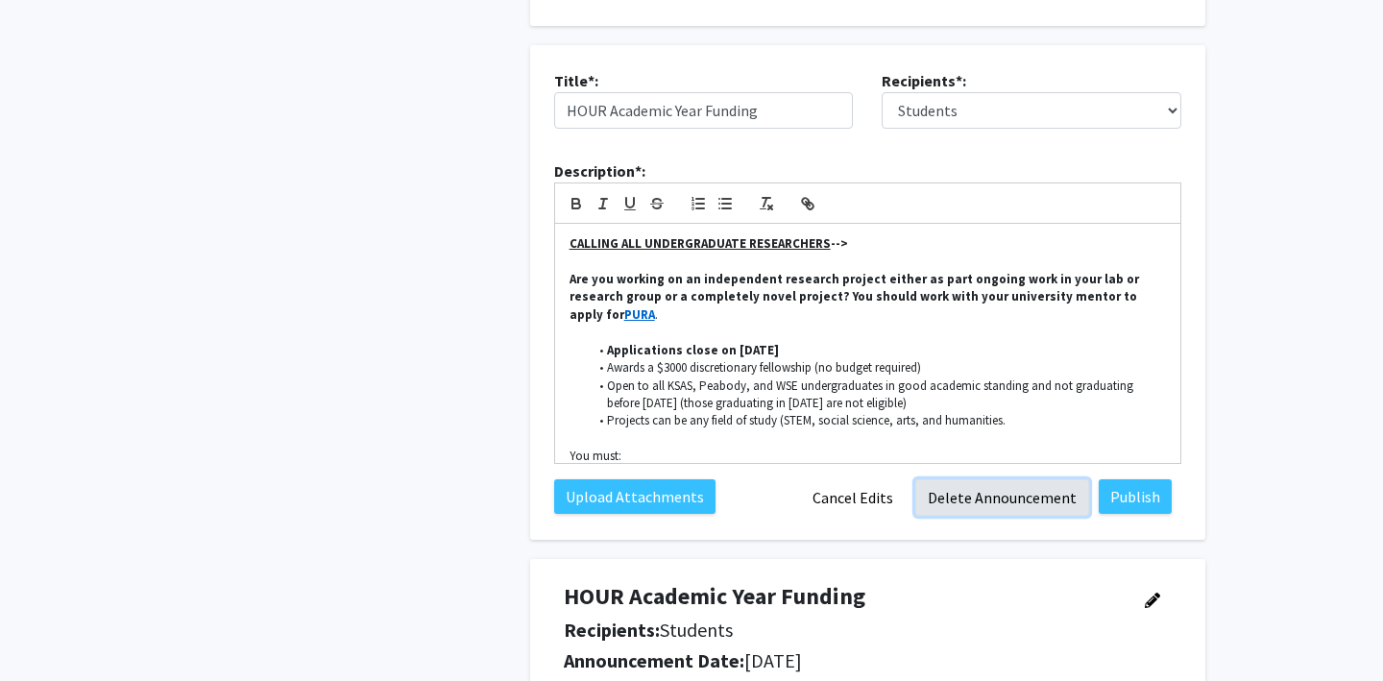
click at [970, 496] on button "Delete Announcement" at bounding box center [1002, 497] width 174 height 36
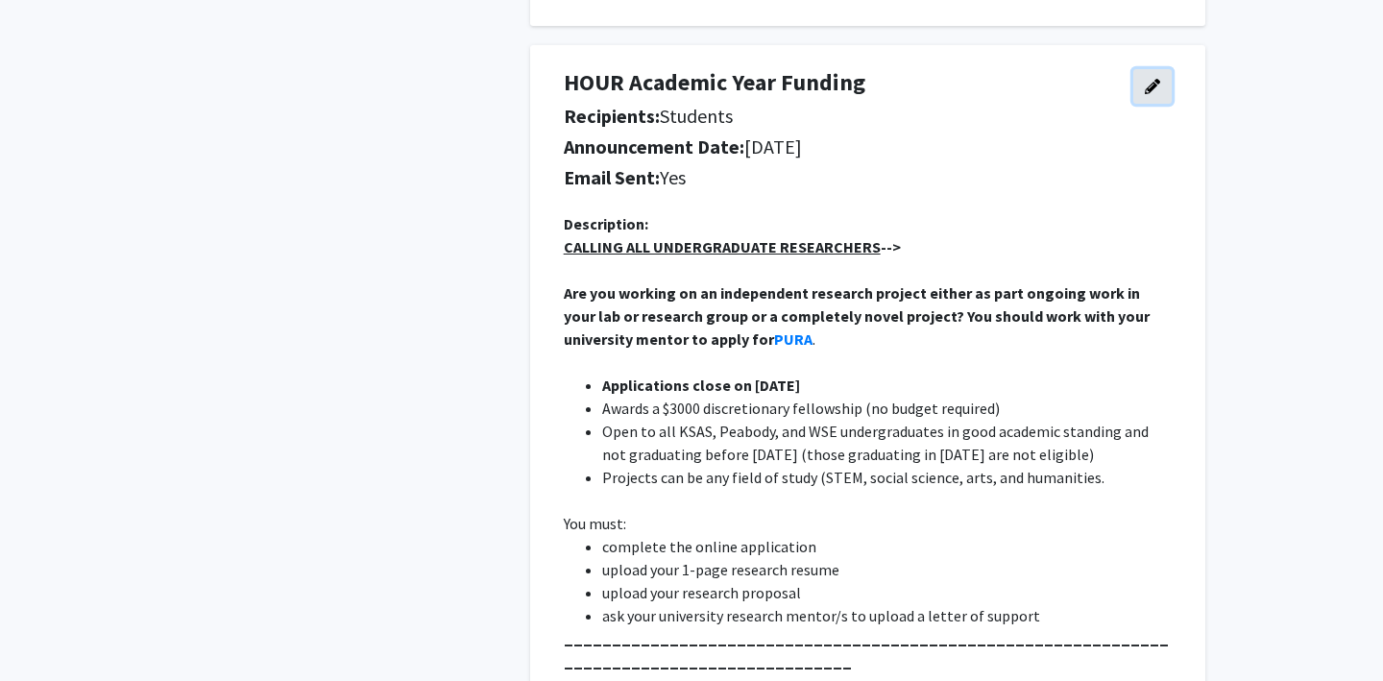
click at [1145, 77] on button "button" at bounding box center [1152, 86] width 38 height 35
select select "applicant"
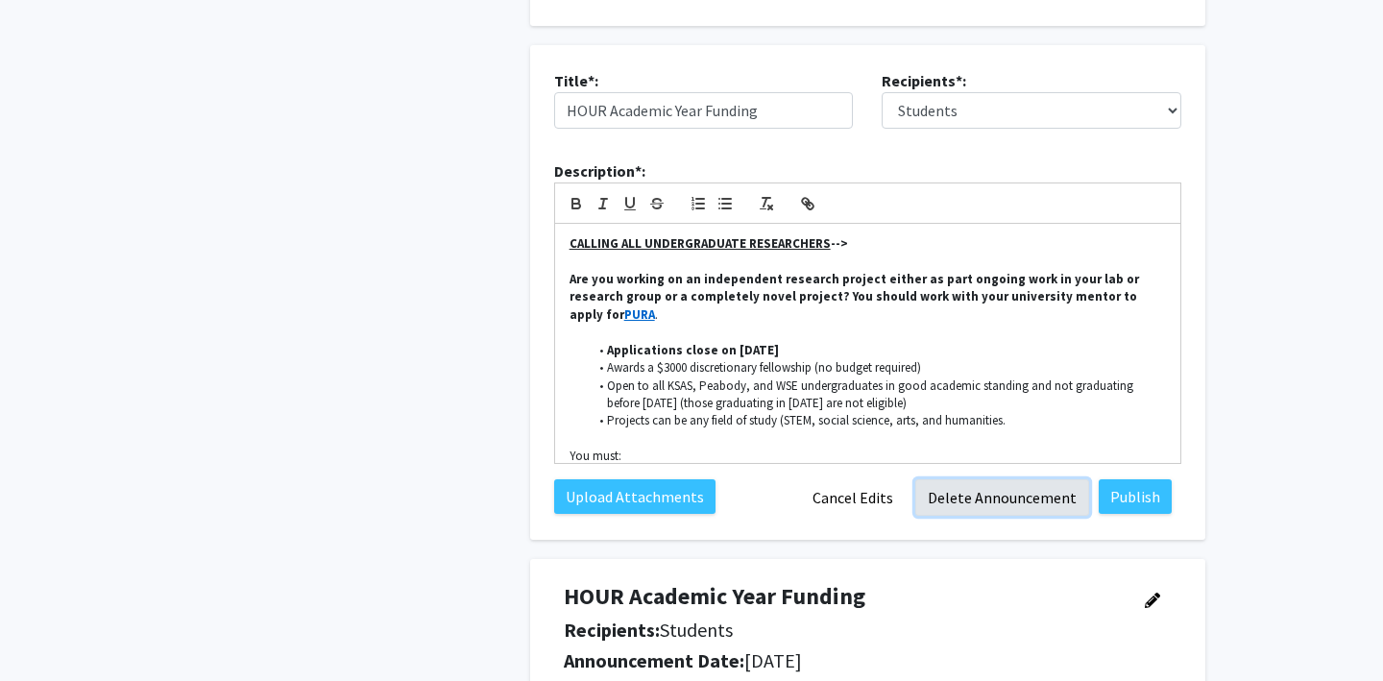
click at [985, 498] on button "Delete Announcement" at bounding box center [1002, 497] width 174 height 36
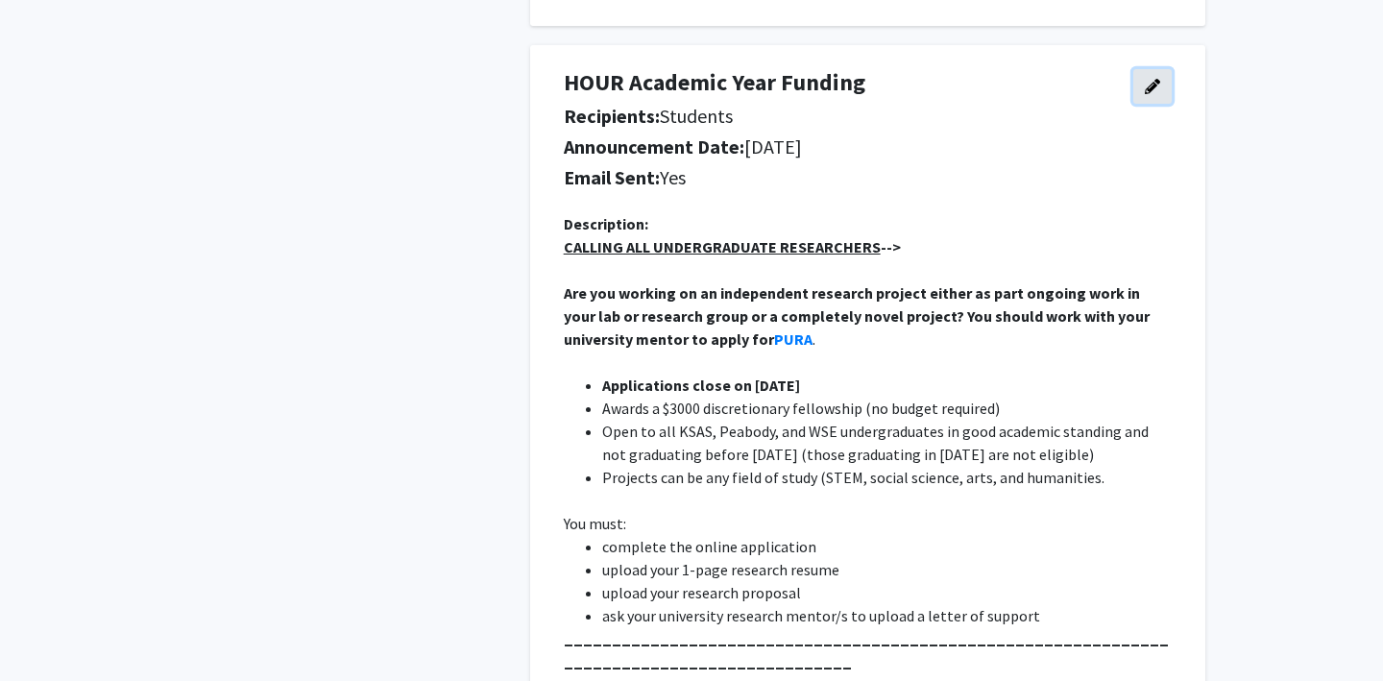
click at [1150, 92] on icon "button" at bounding box center [1152, 86] width 15 height 15
select select "applicant"
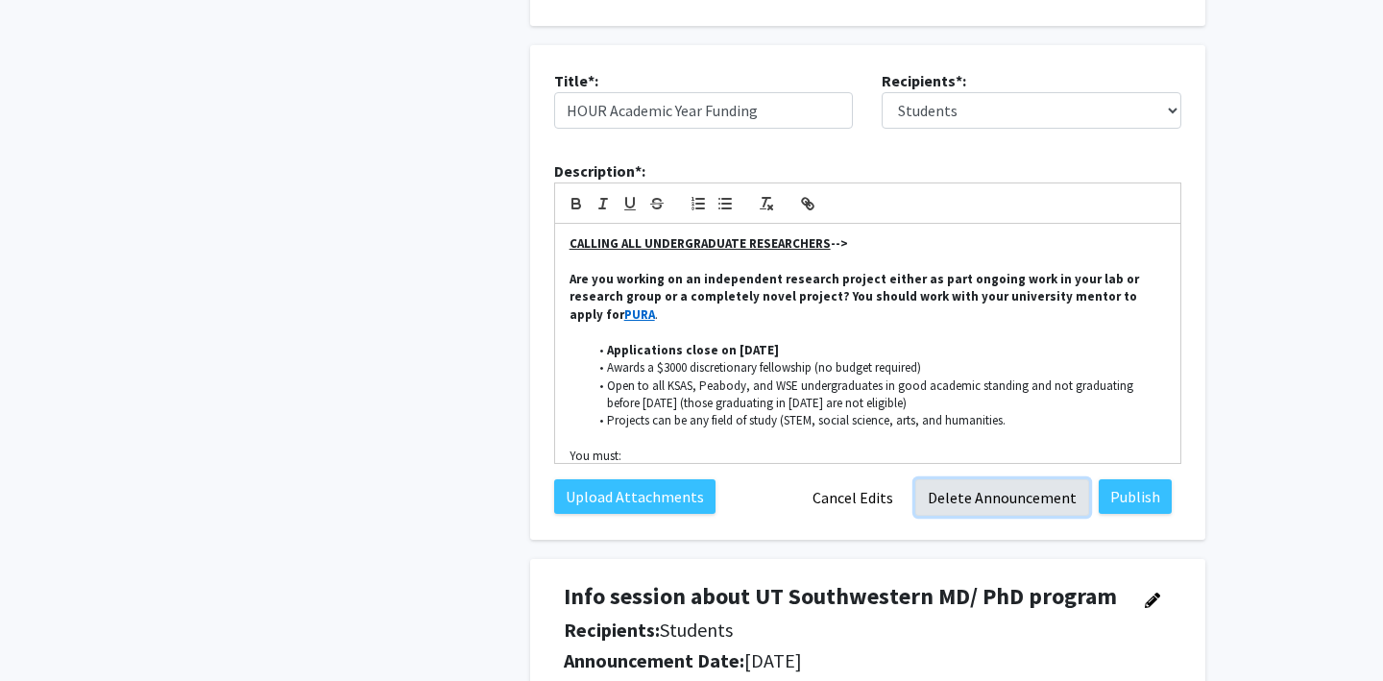
click at [977, 503] on button "Delete Announcement" at bounding box center [1002, 497] width 174 height 36
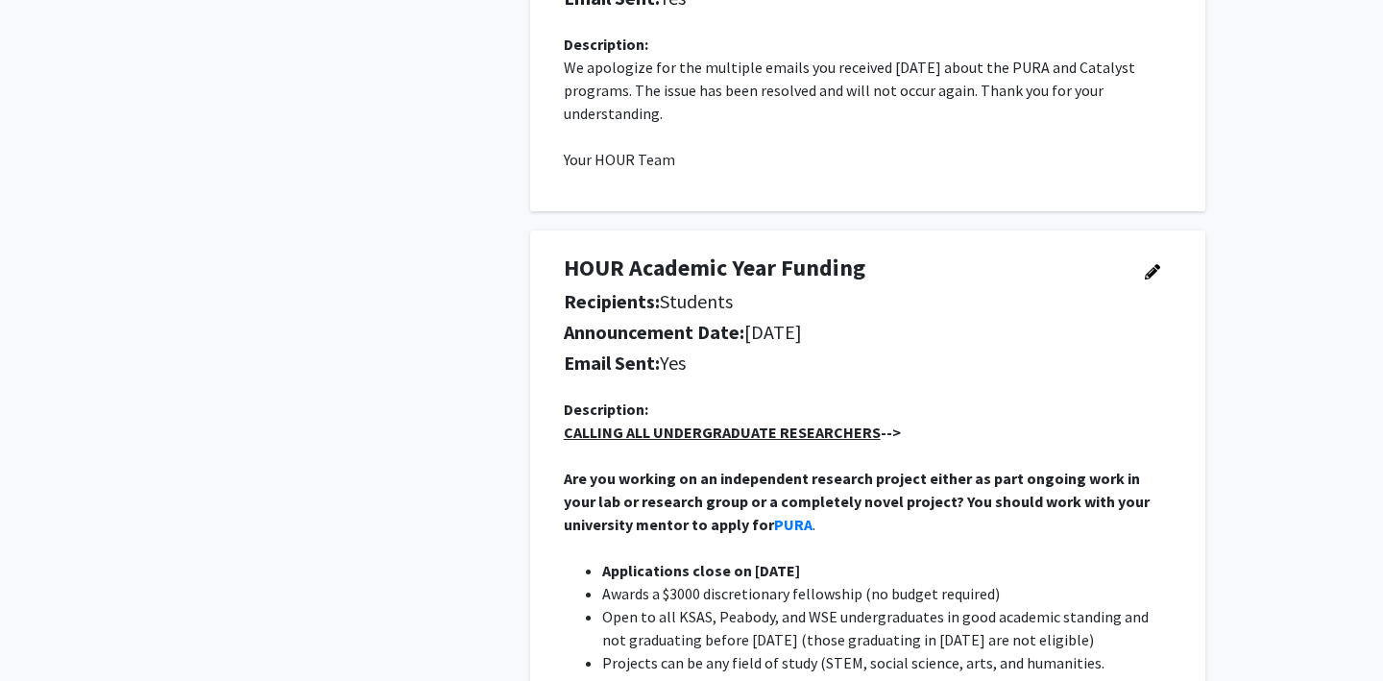
scroll to position [1698, 0]
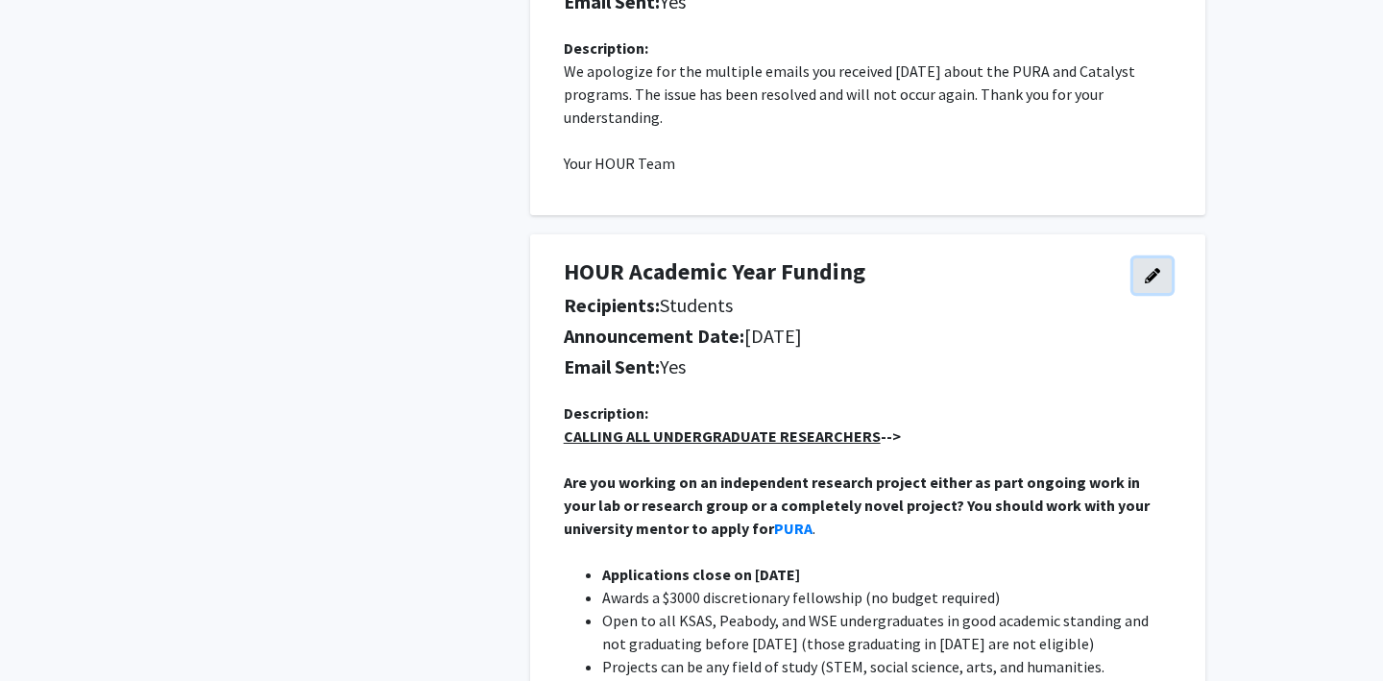
click at [1154, 278] on icon "button" at bounding box center [1152, 275] width 15 height 15
select select "applicant"
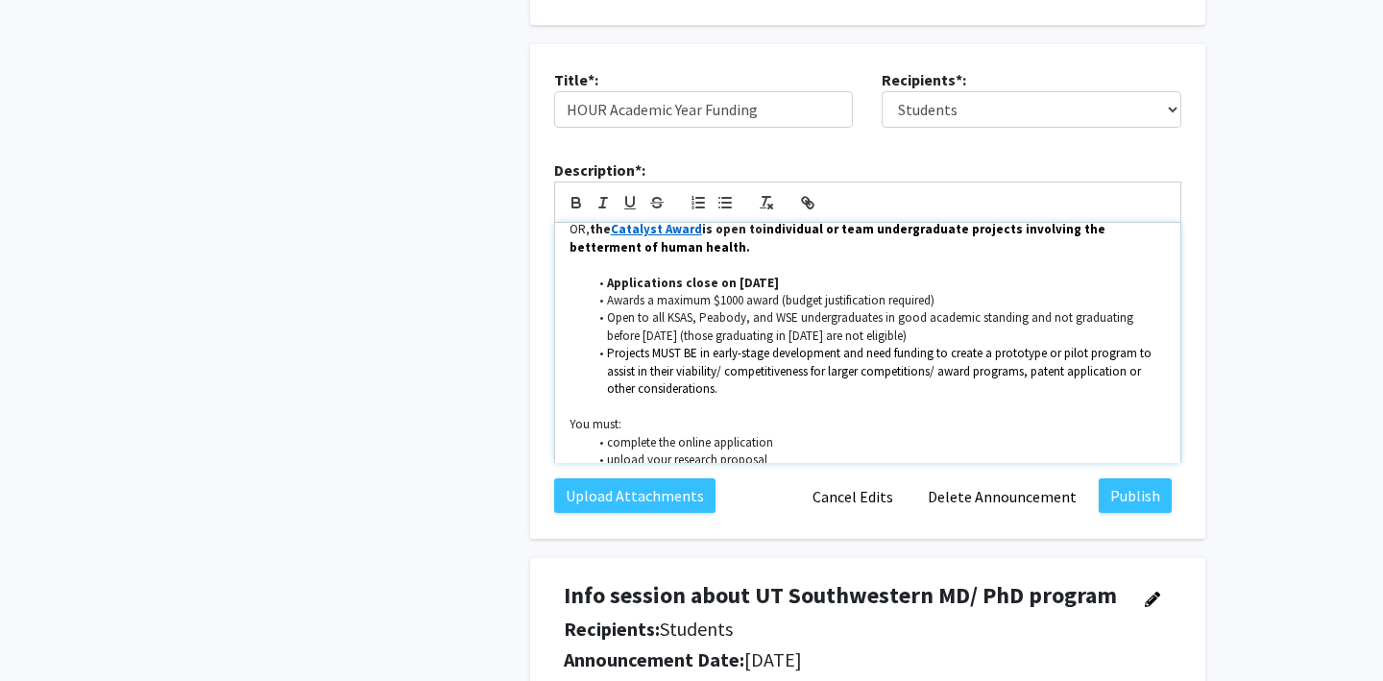
scroll to position [1889, 0]
click at [999, 490] on button "Delete Announcement" at bounding box center [1002, 495] width 174 height 36
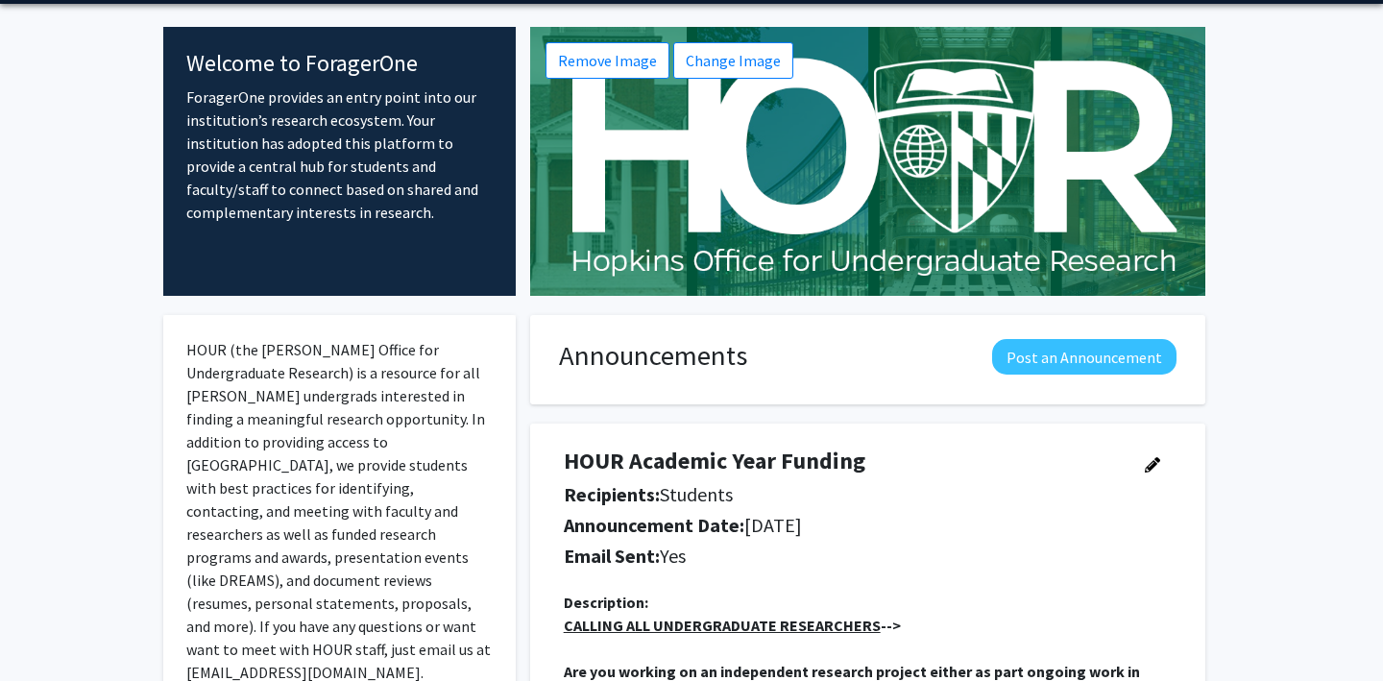
scroll to position [0, 0]
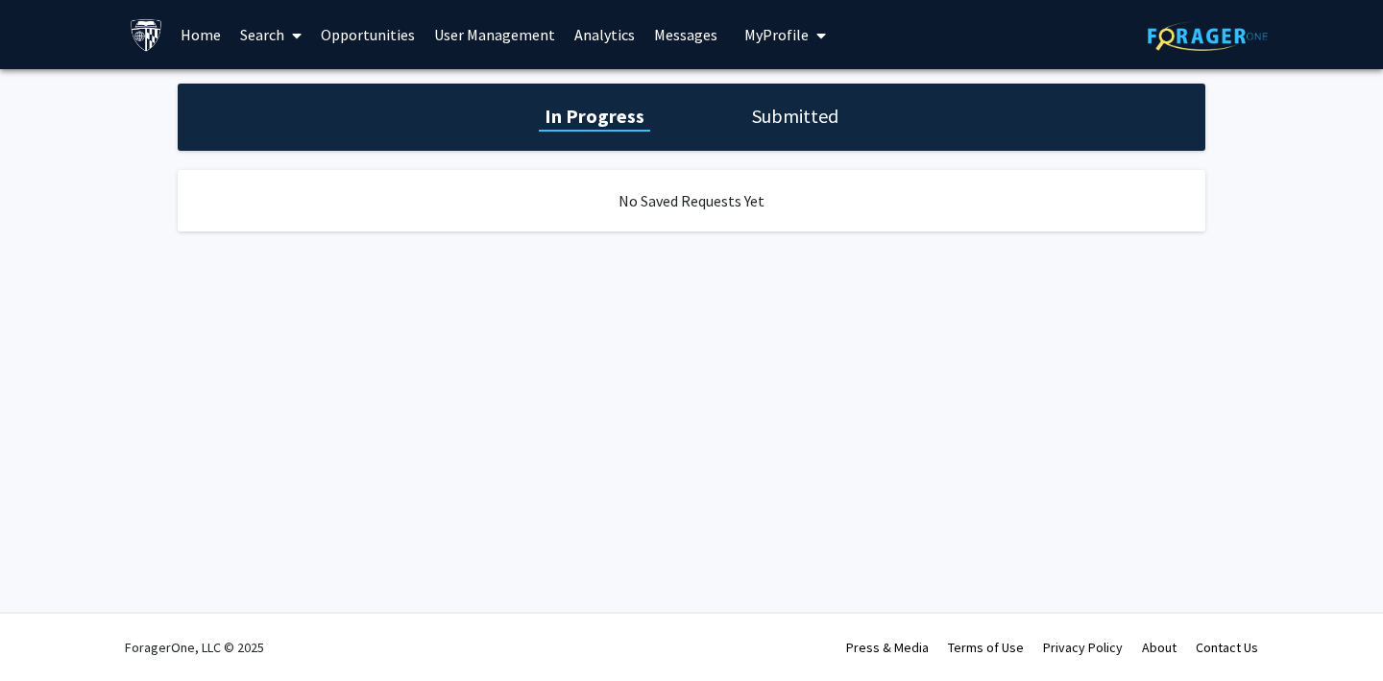
click at [790, 106] on h1 "Submitted" at bounding box center [795, 116] width 98 height 27
click at [565, 114] on h1 "In Progress" at bounding box center [592, 116] width 103 height 27
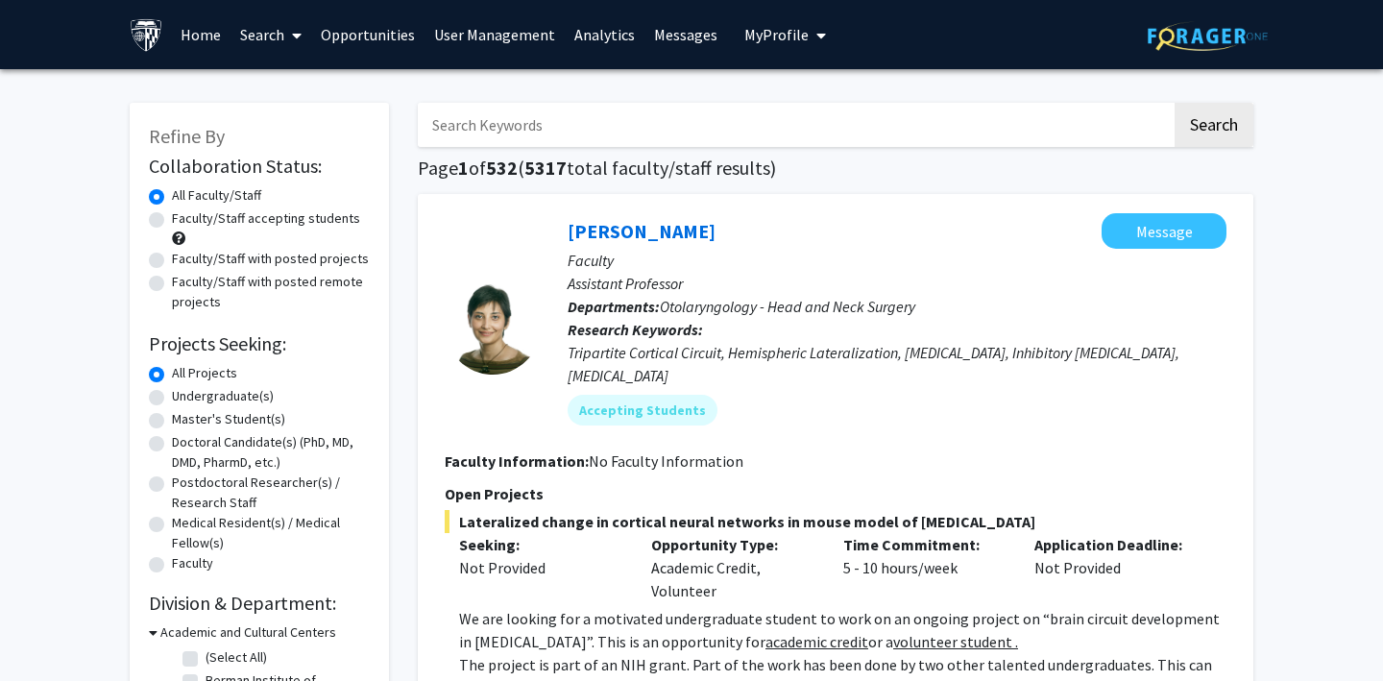
click at [480, 32] on link "User Management" at bounding box center [495, 34] width 140 height 67
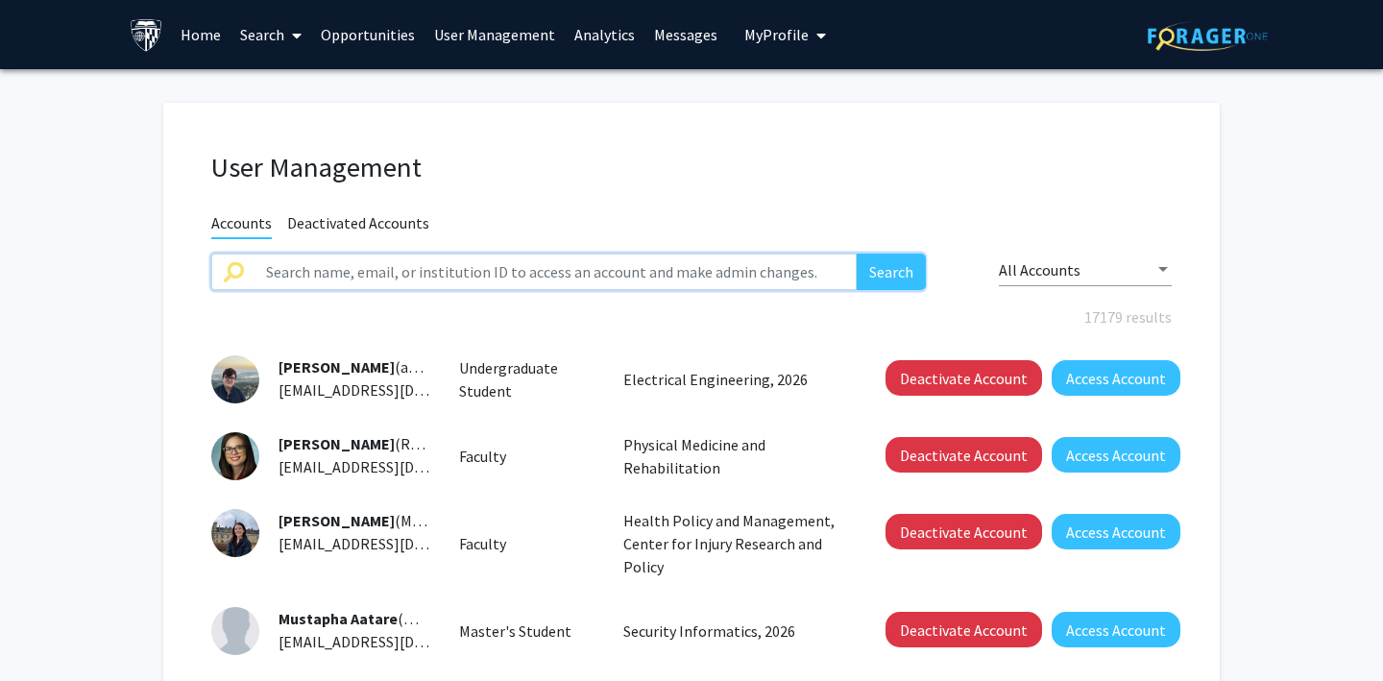
click at [294, 275] on input "text" at bounding box center [556, 272] width 602 height 36
paste input "krex1@jh.edu"
type input "krex1@jh.edu"
click at [866, 273] on button "Search" at bounding box center [891, 272] width 69 height 36
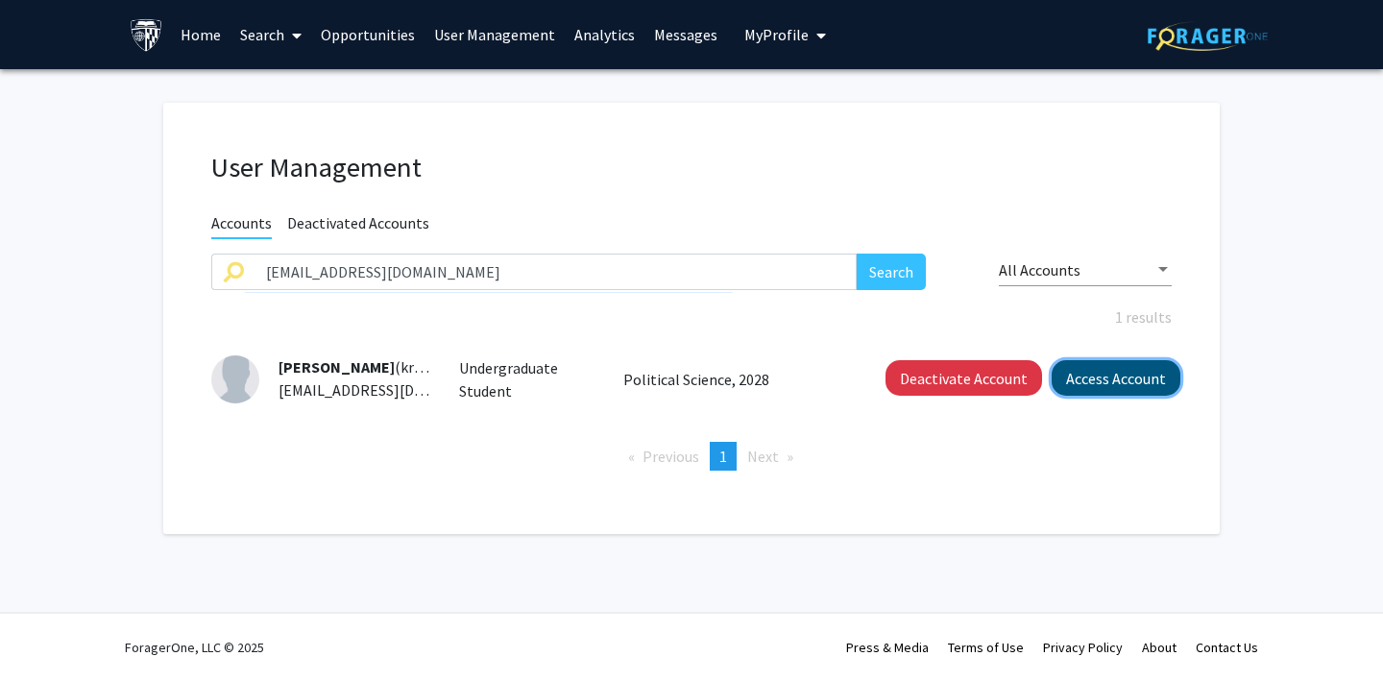
click at [1101, 382] on button "Access Account" at bounding box center [1116, 378] width 129 height 36
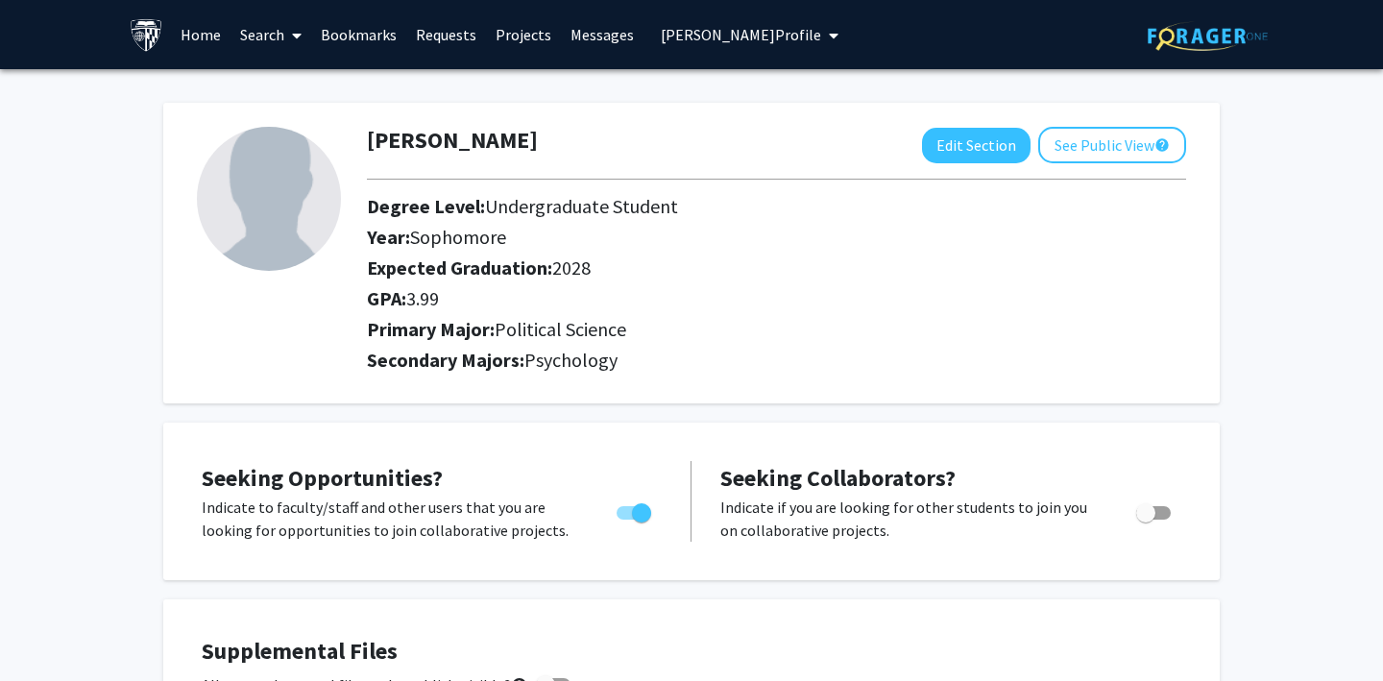
click at [453, 33] on link "Requests" at bounding box center [446, 34] width 80 height 67
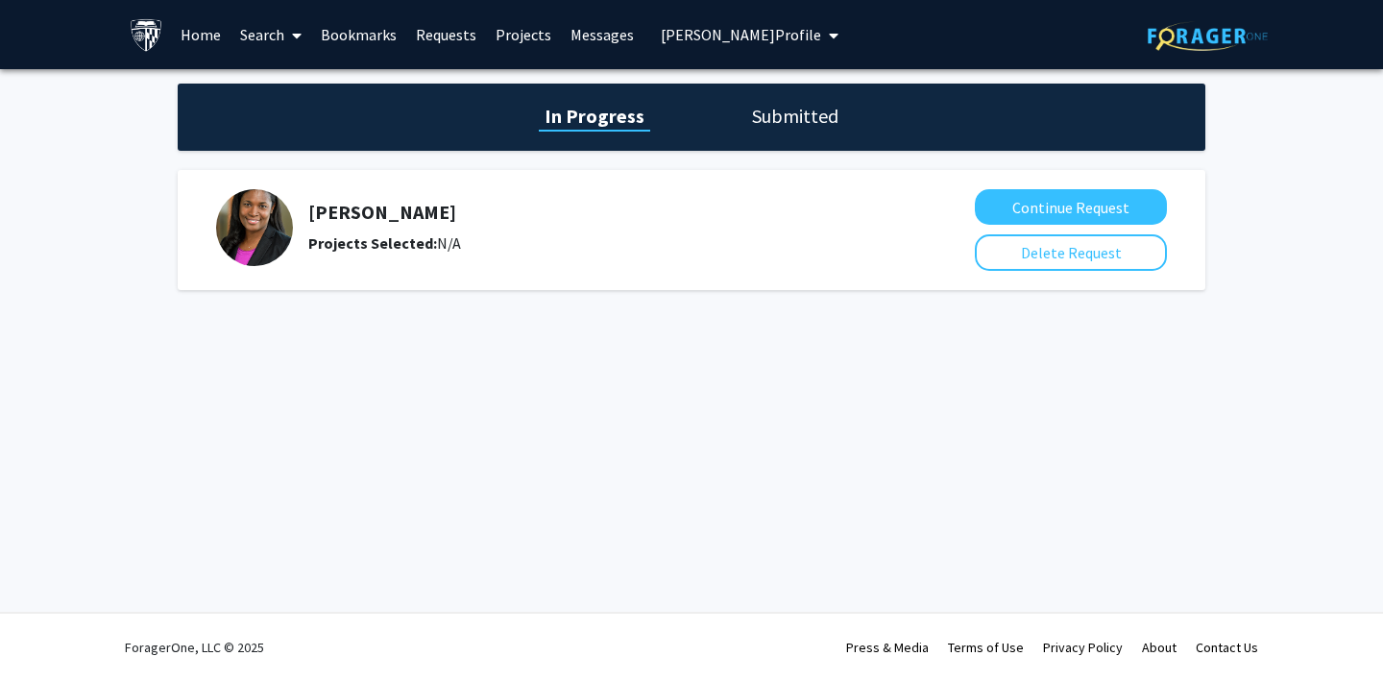
click at [790, 112] on h1 "Submitted" at bounding box center [795, 116] width 98 height 27
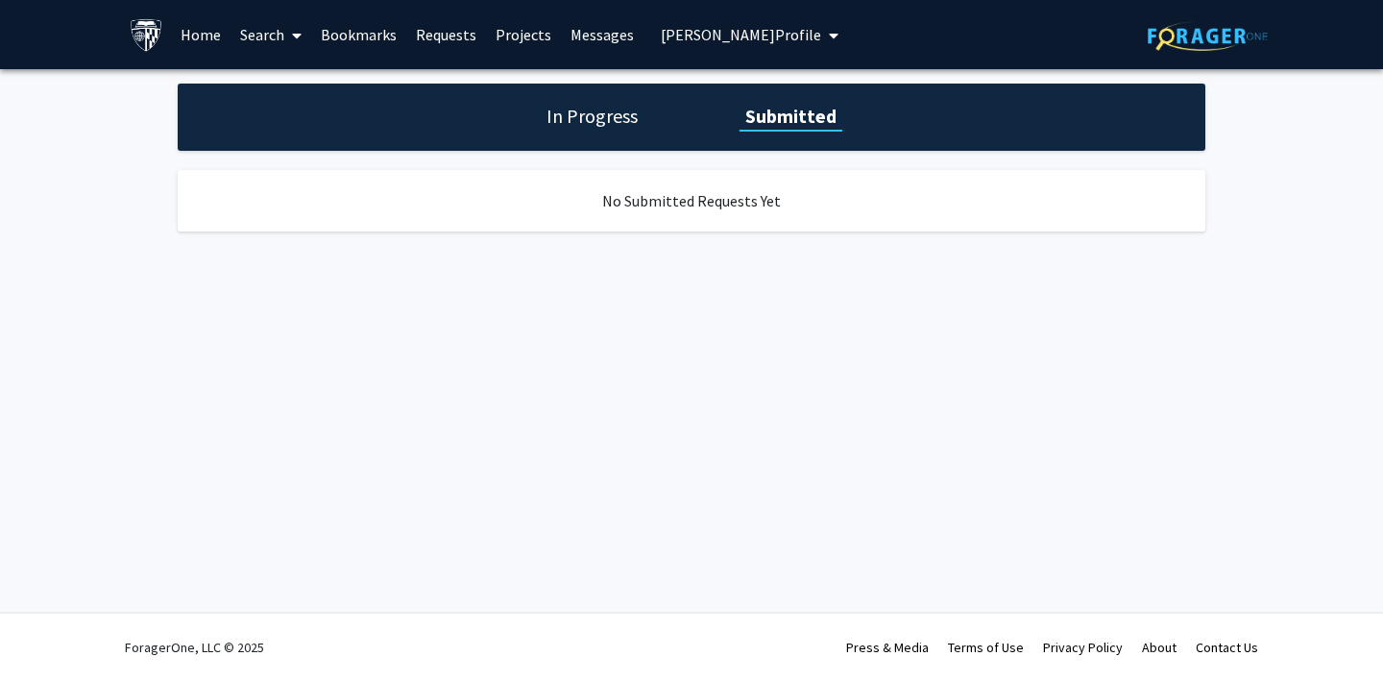
click at [583, 114] on h1 "In Progress" at bounding box center [592, 116] width 103 height 27
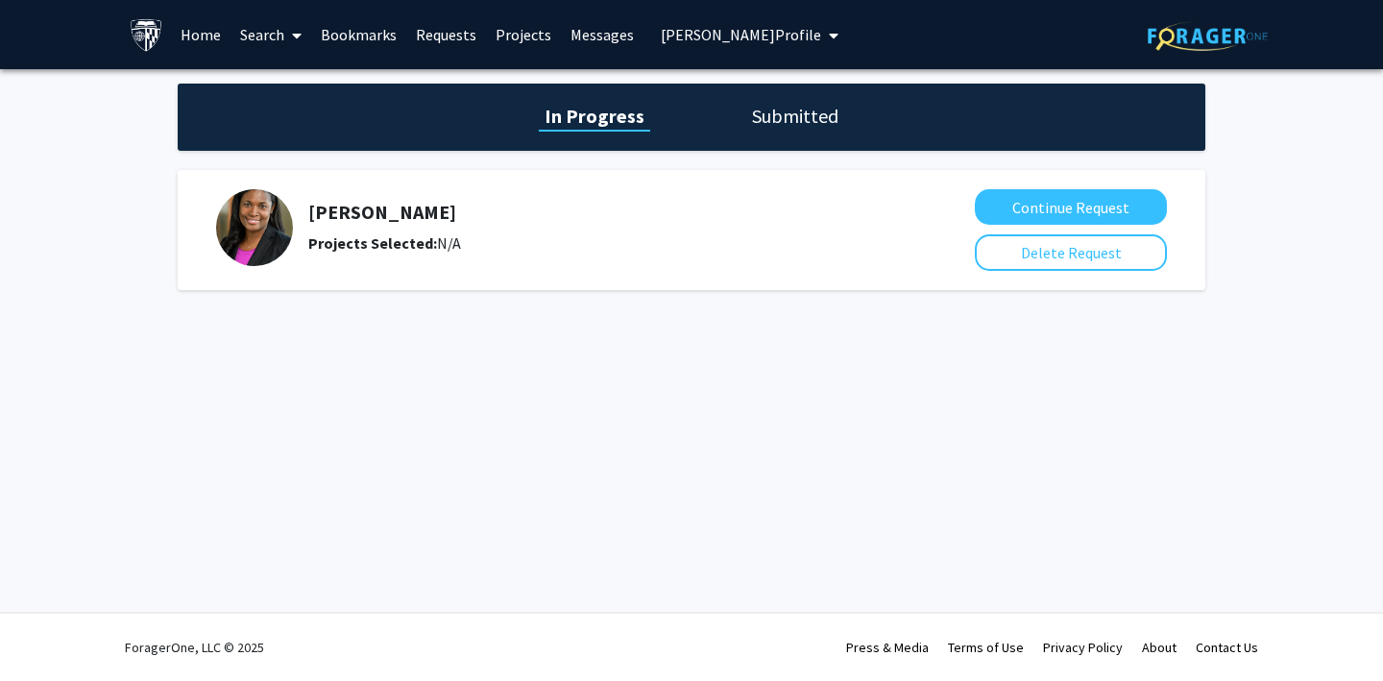
click at [434, 33] on link "Requests" at bounding box center [446, 34] width 80 height 67
click at [753, 119] on h1 "Submitted" at bounding box center [795, 116] width 98 height 27
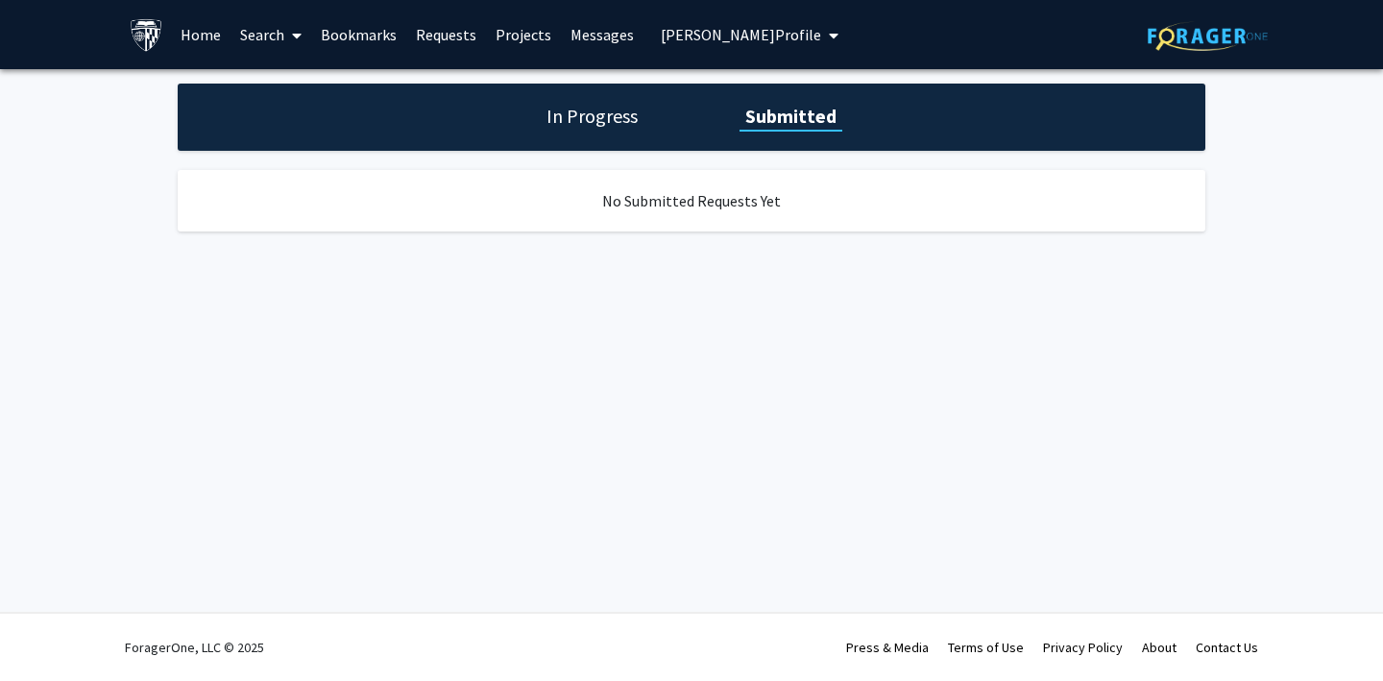
click at [591, 117] on h1 "In Progress" at bounding box center [592, 116] width 103 height 27
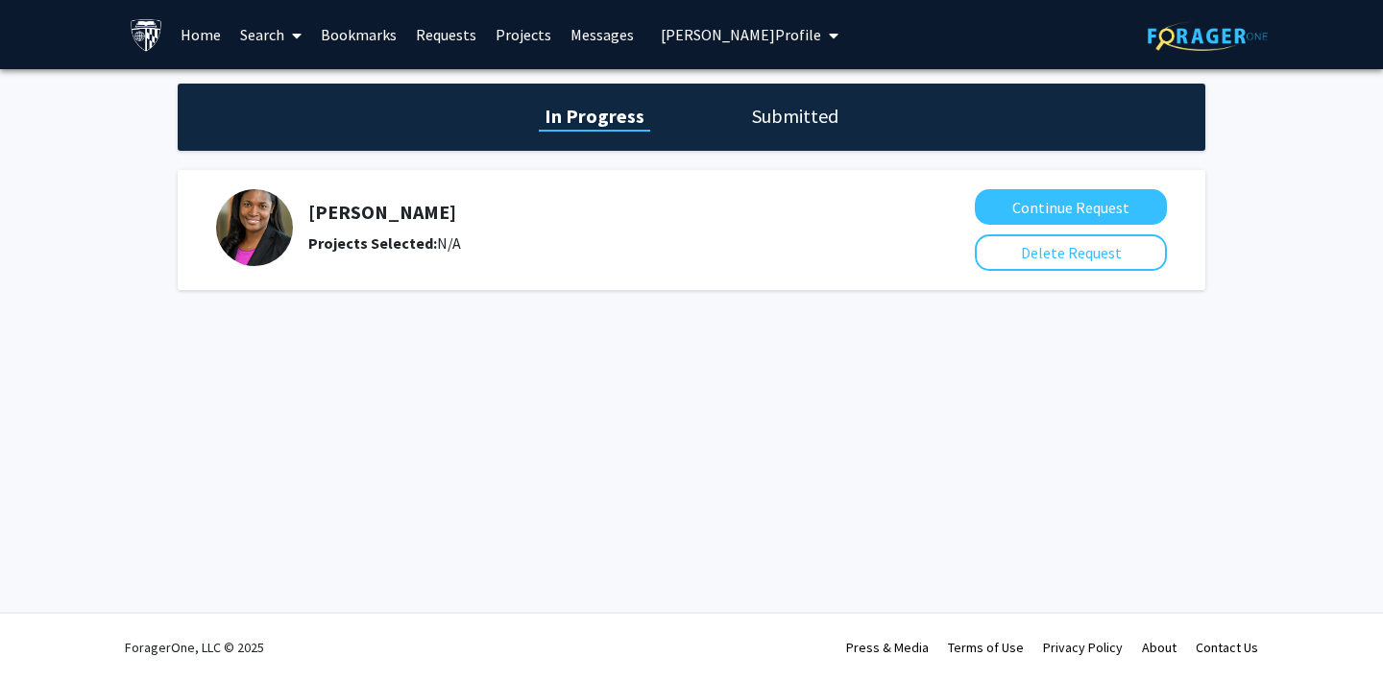
click at [794, 112] on h1 "Submitted" at bounding box center [795, 116] width 98 height 27
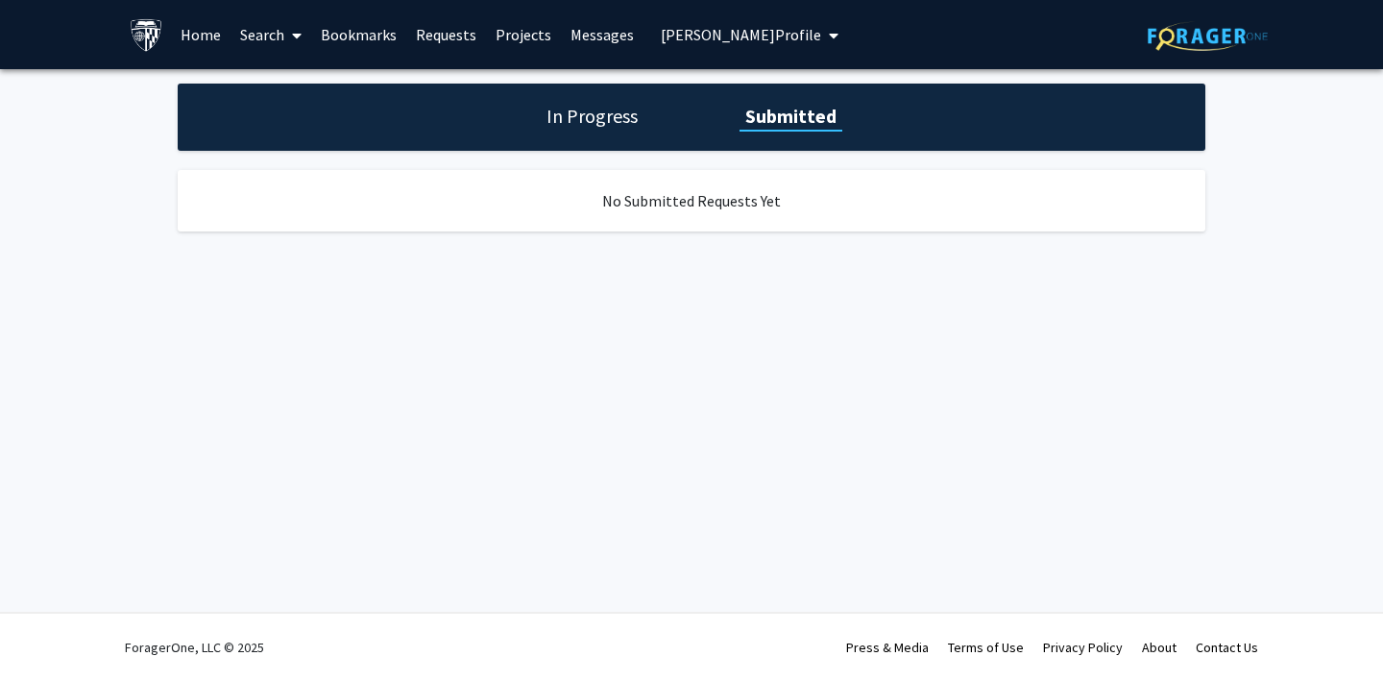
click at [562, 109] on h1 "In Progress" at bounding box center [592, 116] width 103 height 27
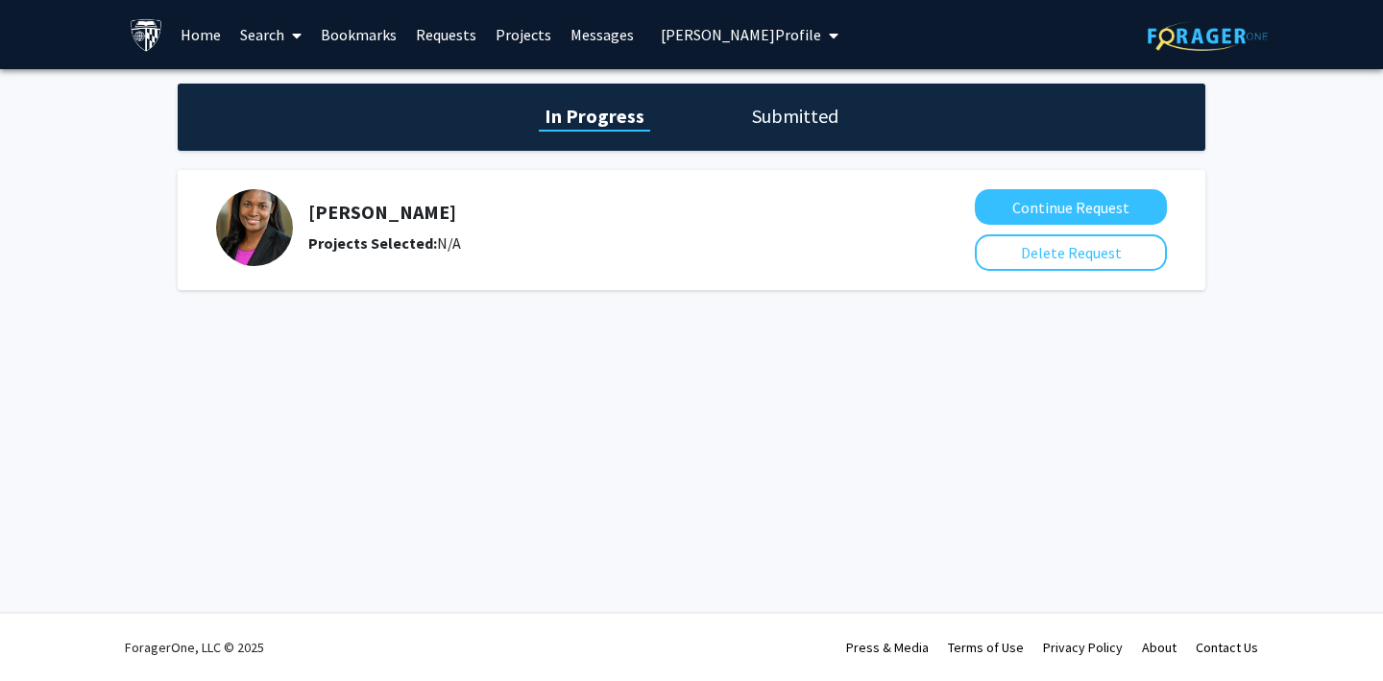
click at [502, 29] on link "Projects" at bounding box center [523, 34] width 75 height 67
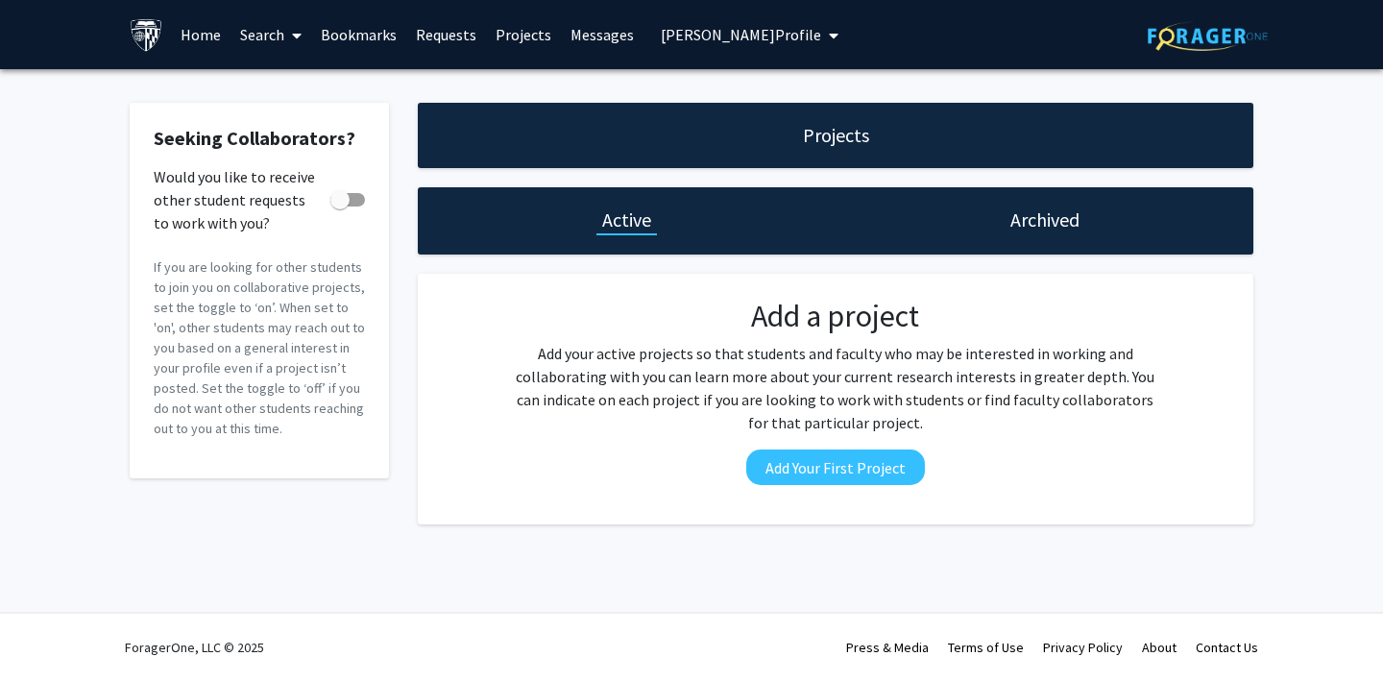
click at [596, 32] on link "Messages" at bounding box center [602, 34] width 83 height 67
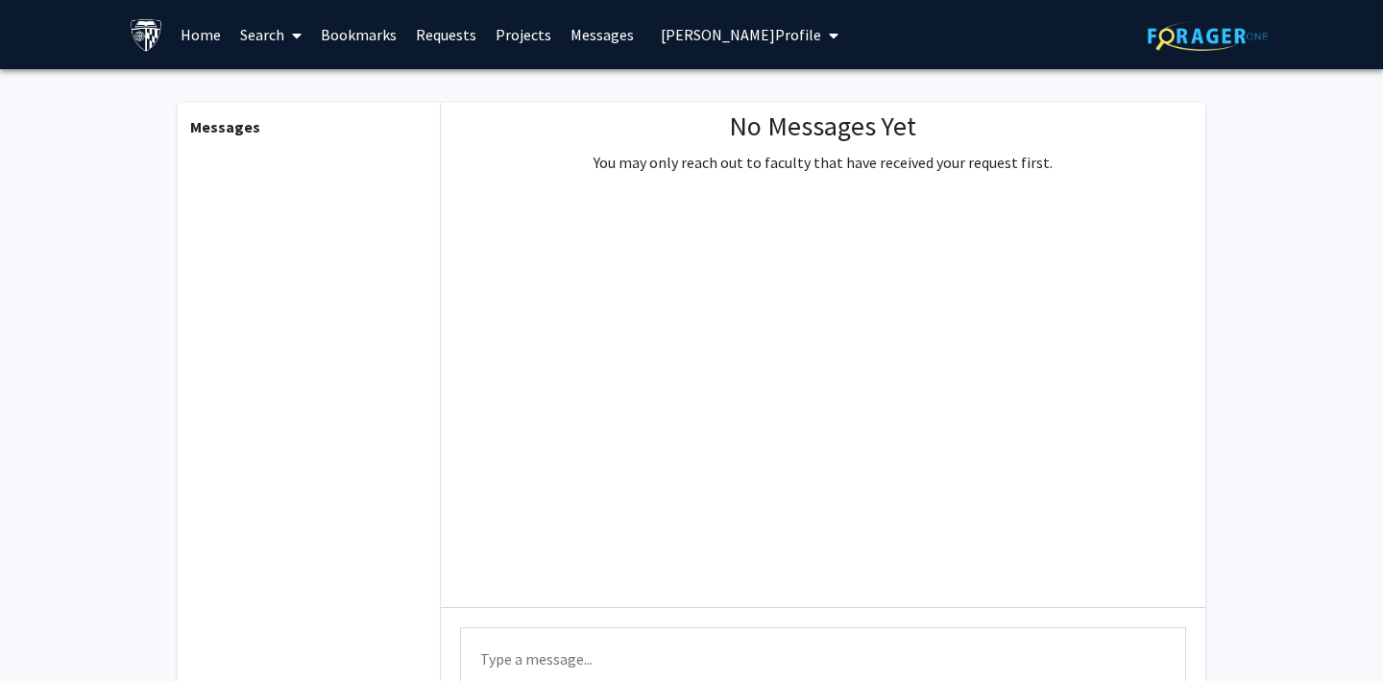
click at [435, 33] on link "Requests" at bounding box center [446, 34] width 80 height 67
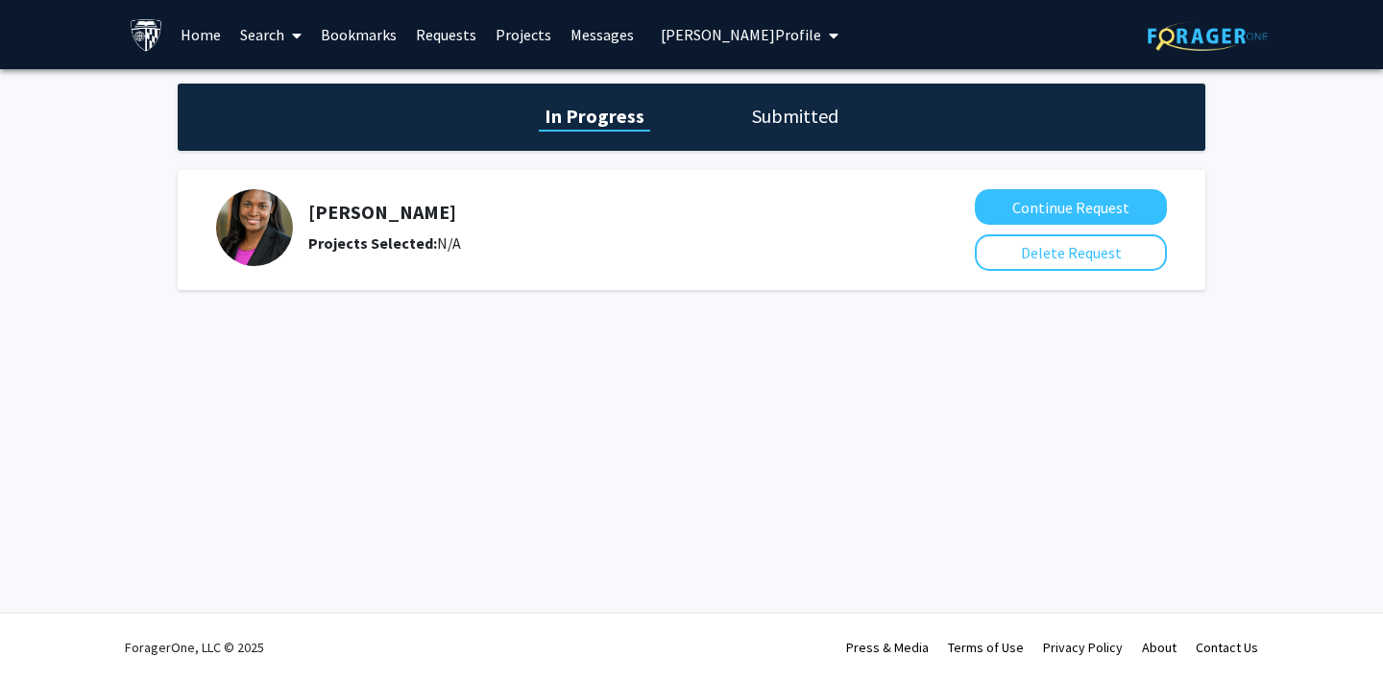
click at [367, 32] on link "Bookmarks" at bounding box center [358, 34] width 95 height 67
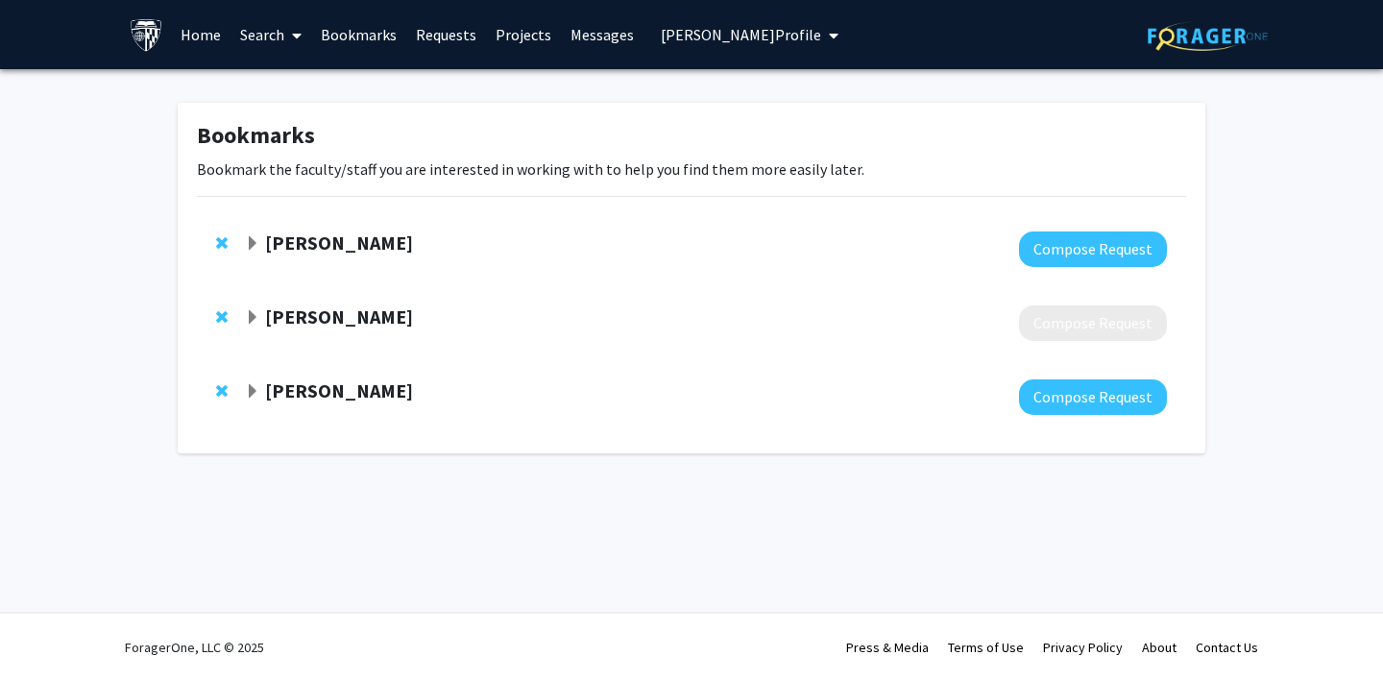
click at [252, 318] on span "Expand Christopher Krupenye Bookmark" at bounding box center [252, 317] width 15 height 15
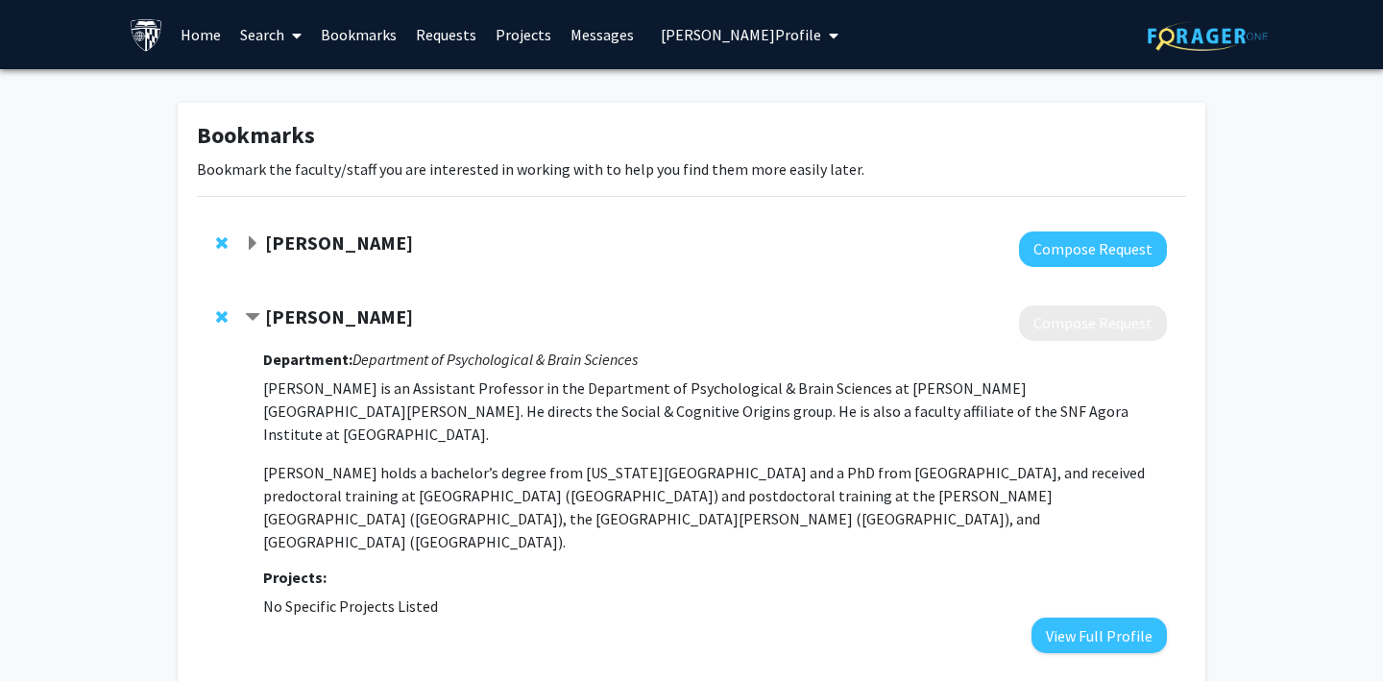
click at [448, 34] on link "Requests" at bounding box center [446, 34] width 80 height 67
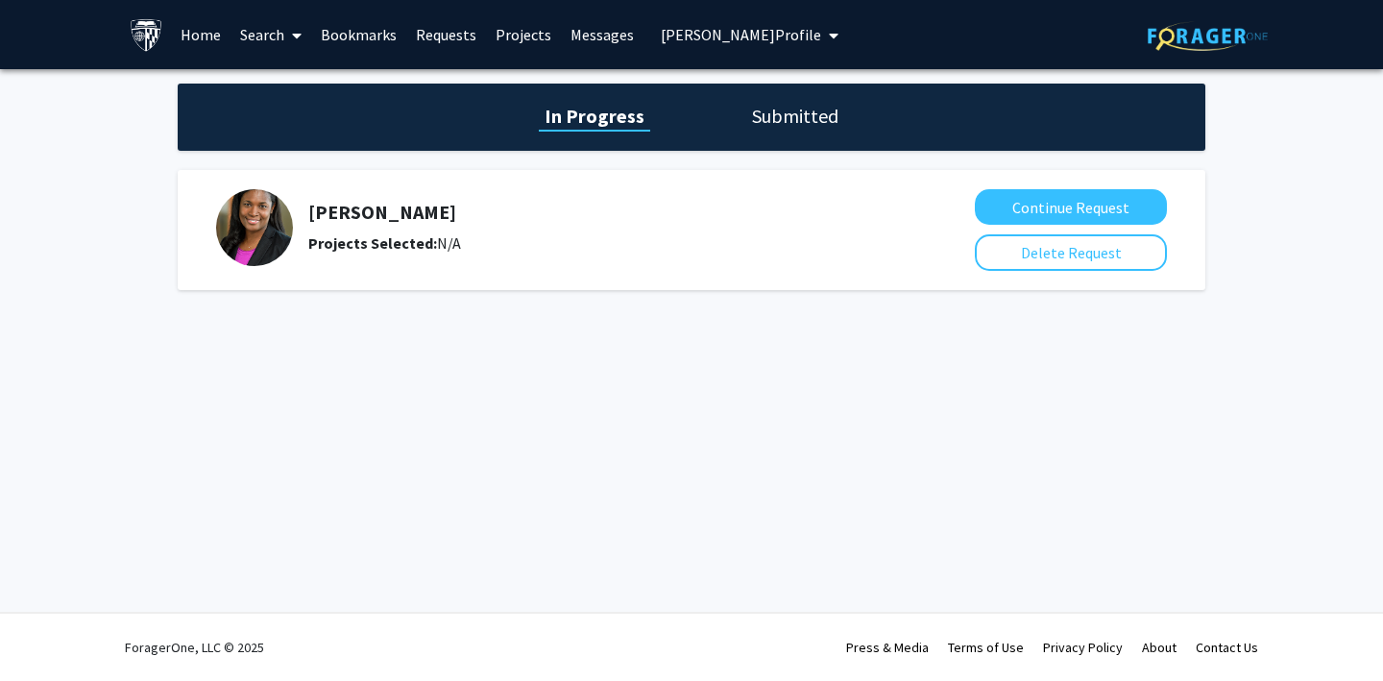
click at [798, 116] on h1 "Submitted" at bounding box center [795, 116] width 98 height 27
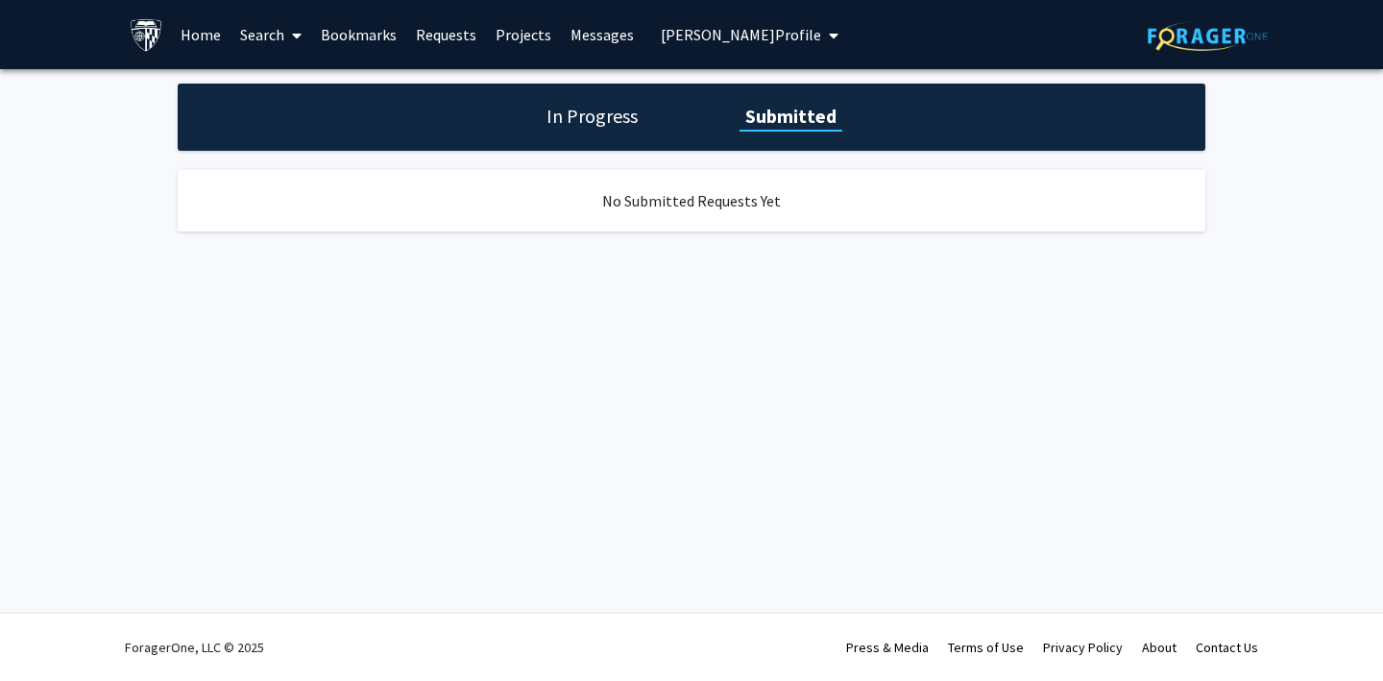
click at [606, 113] on h1 "In Progress" at bounding box center [592, 116] width 103 height 27
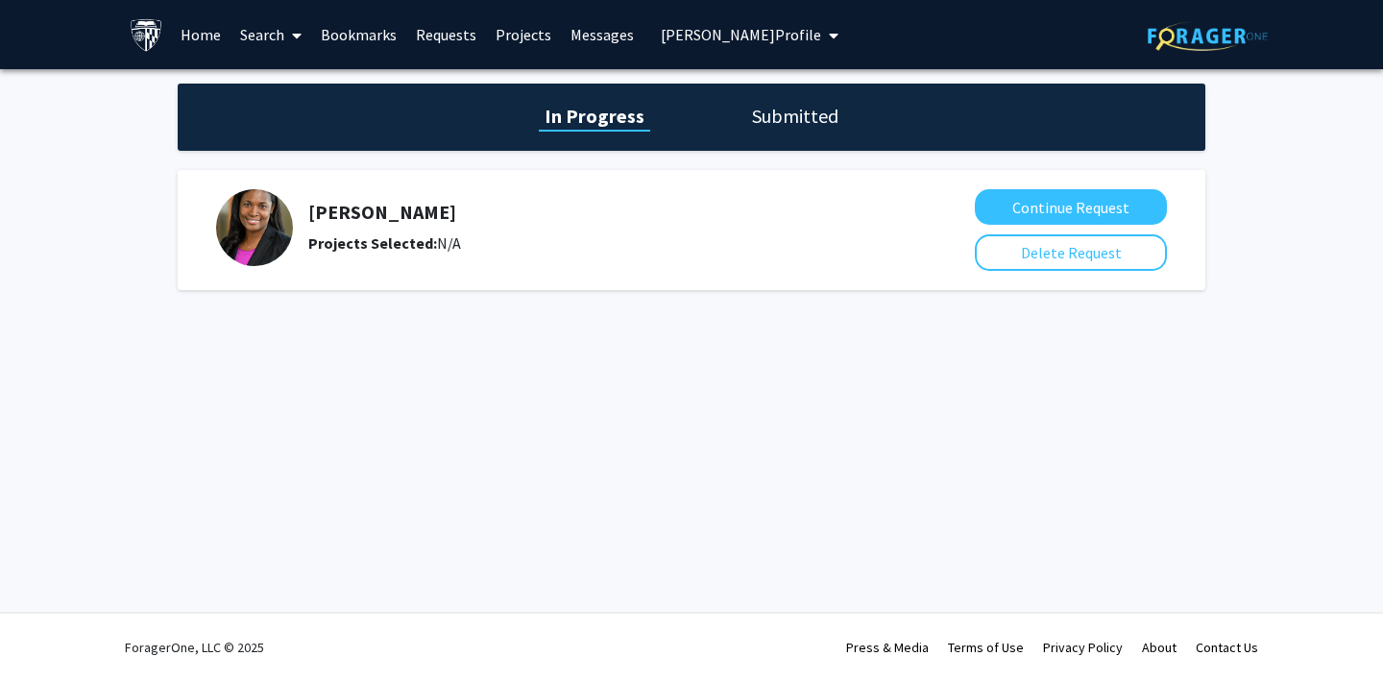
click at [365, 28] on link "Bookmarks" at bounding box center [358, 34] width 95 height 67
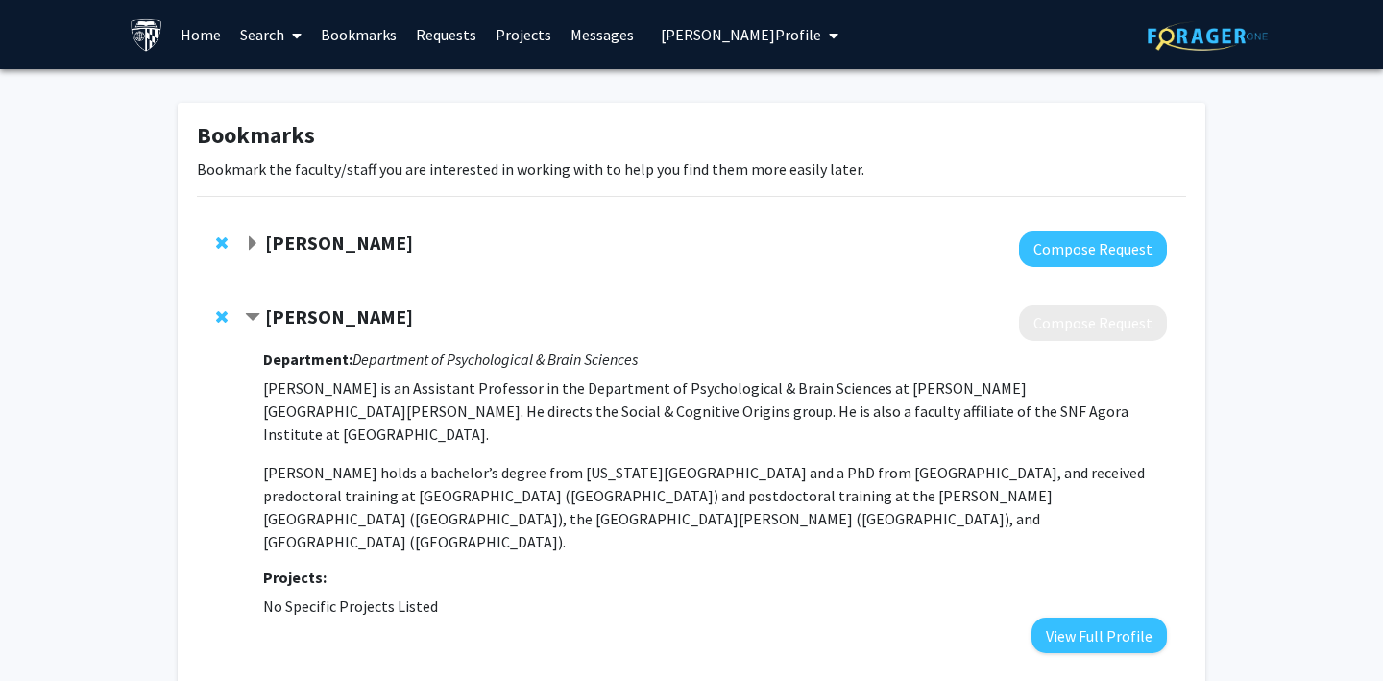
click at [437, 32] on link "Requests" at bounding box center [446, 34] width 80 height 67
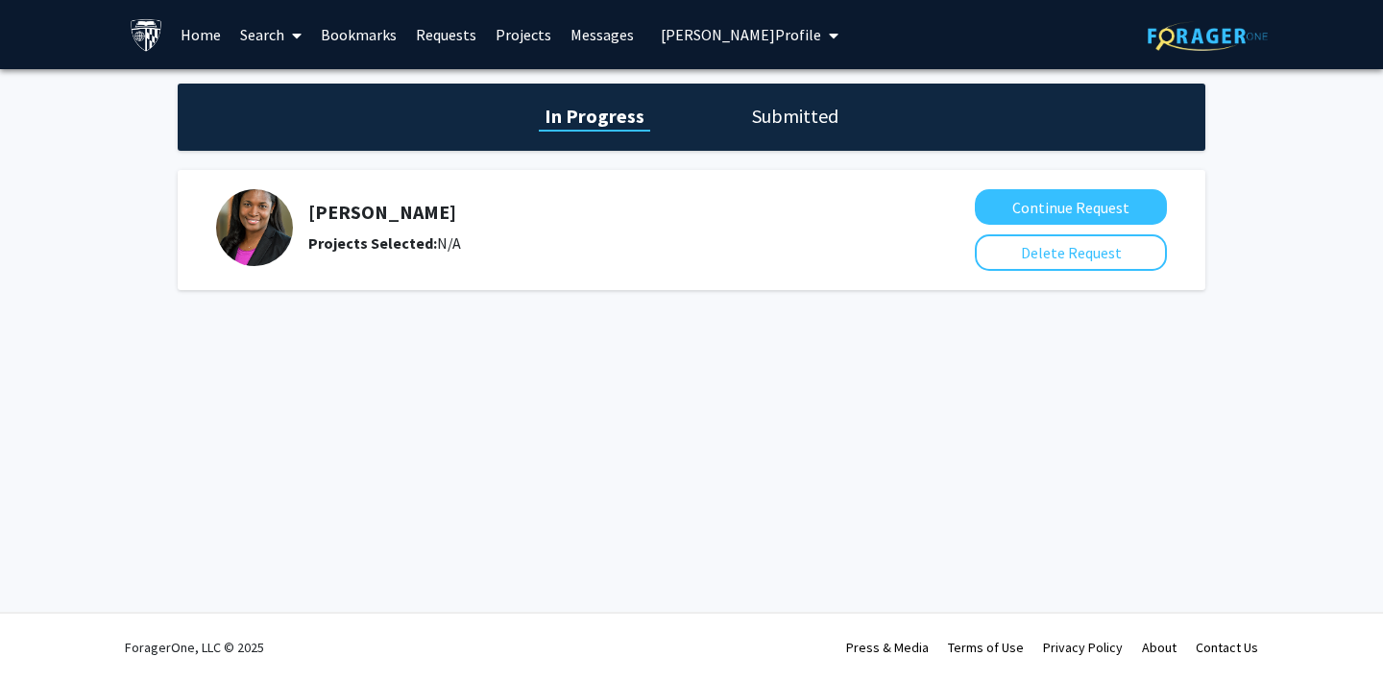
click at [703, 27] on span "Kaitlyn Rex's Profile" at bounding box center [741, 34] width 160 height 19
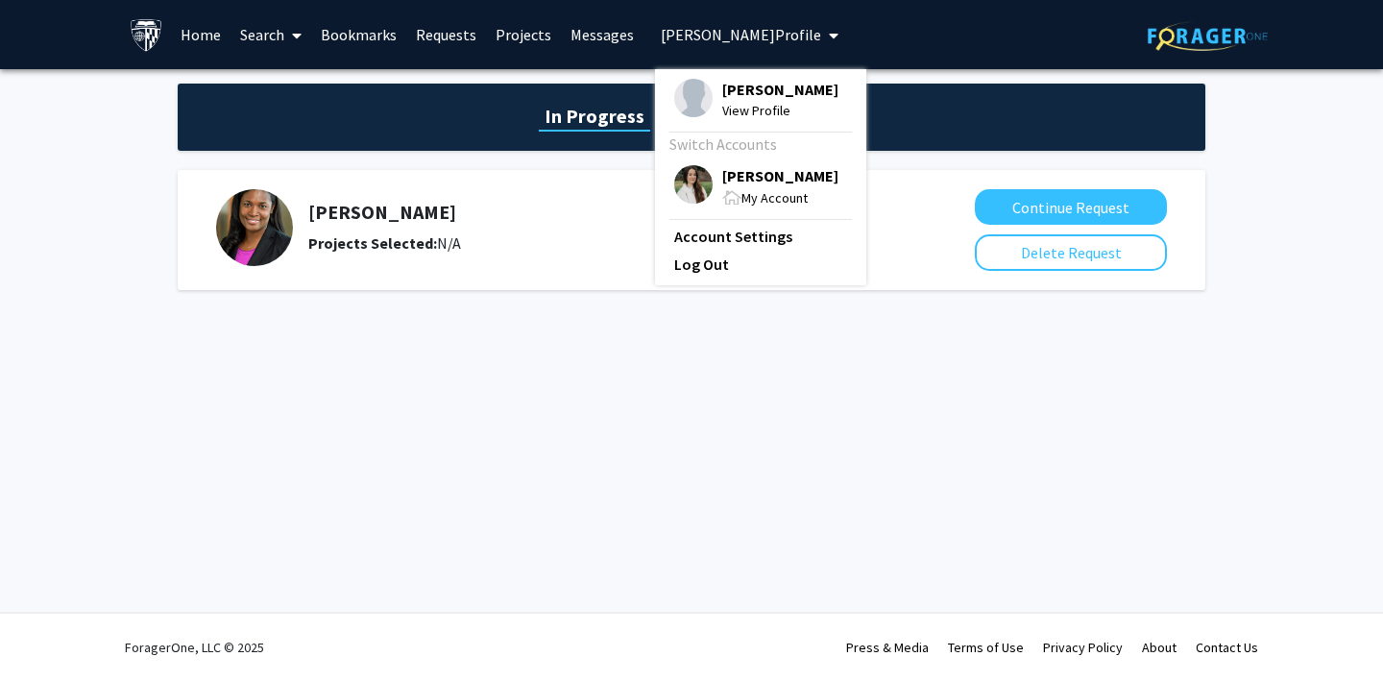
click at [686, 98] on img at bounding box center [693, 98] width 38 height 38
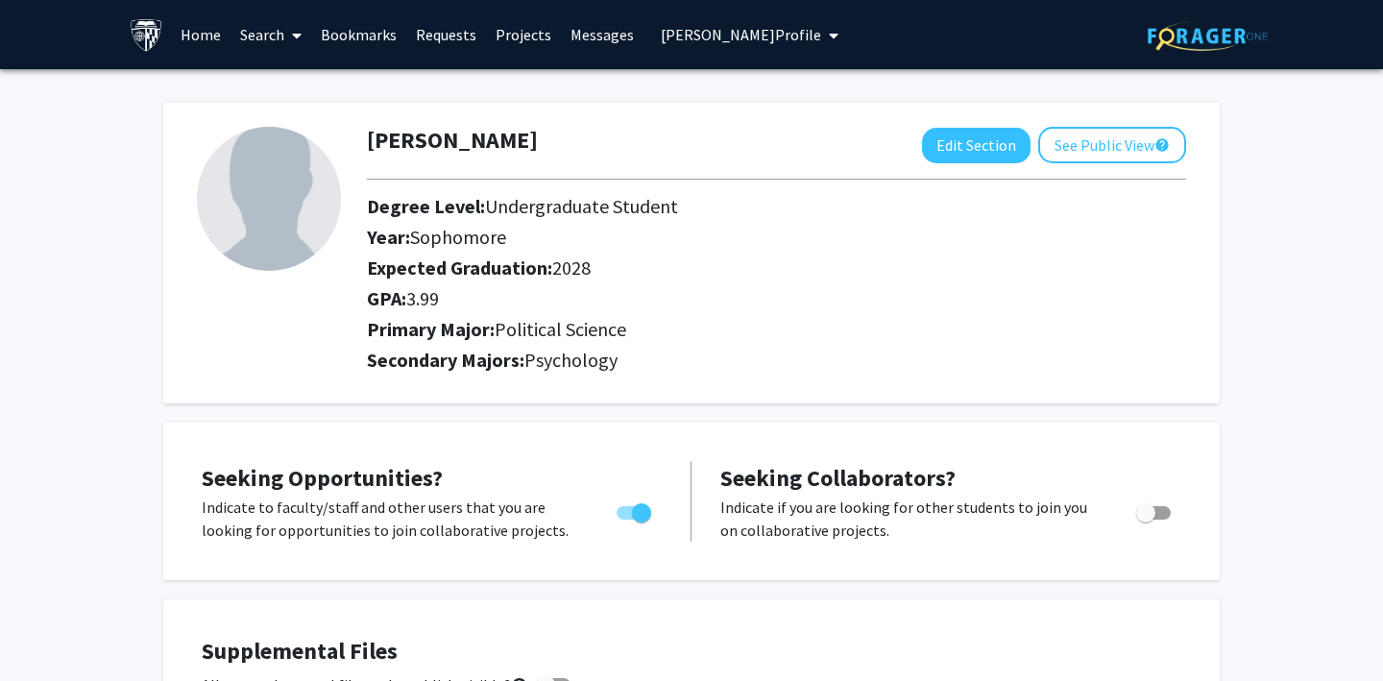
click at [446, 35] on link "Requests" at bounding box center [446, 34] width 80 height 67
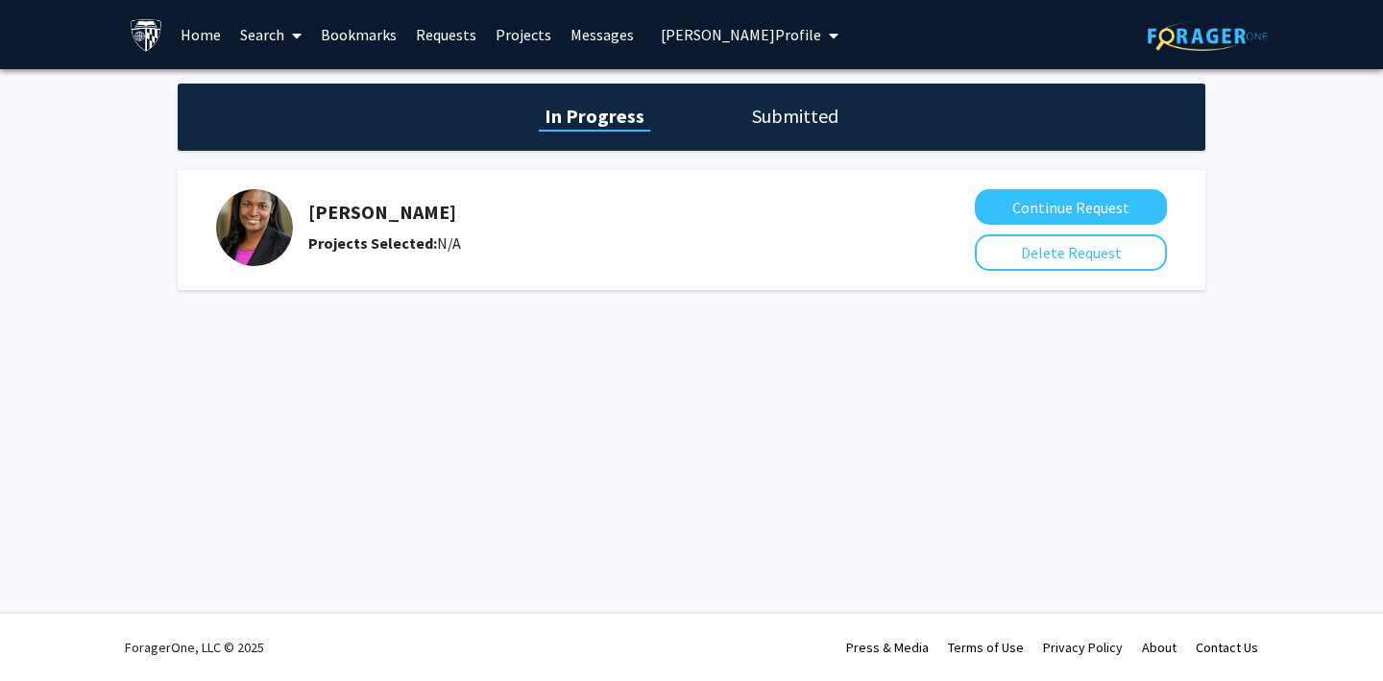
click at [776, 108] on h1 "Submitted" at bounding box center [795, 116] width 98 height 27
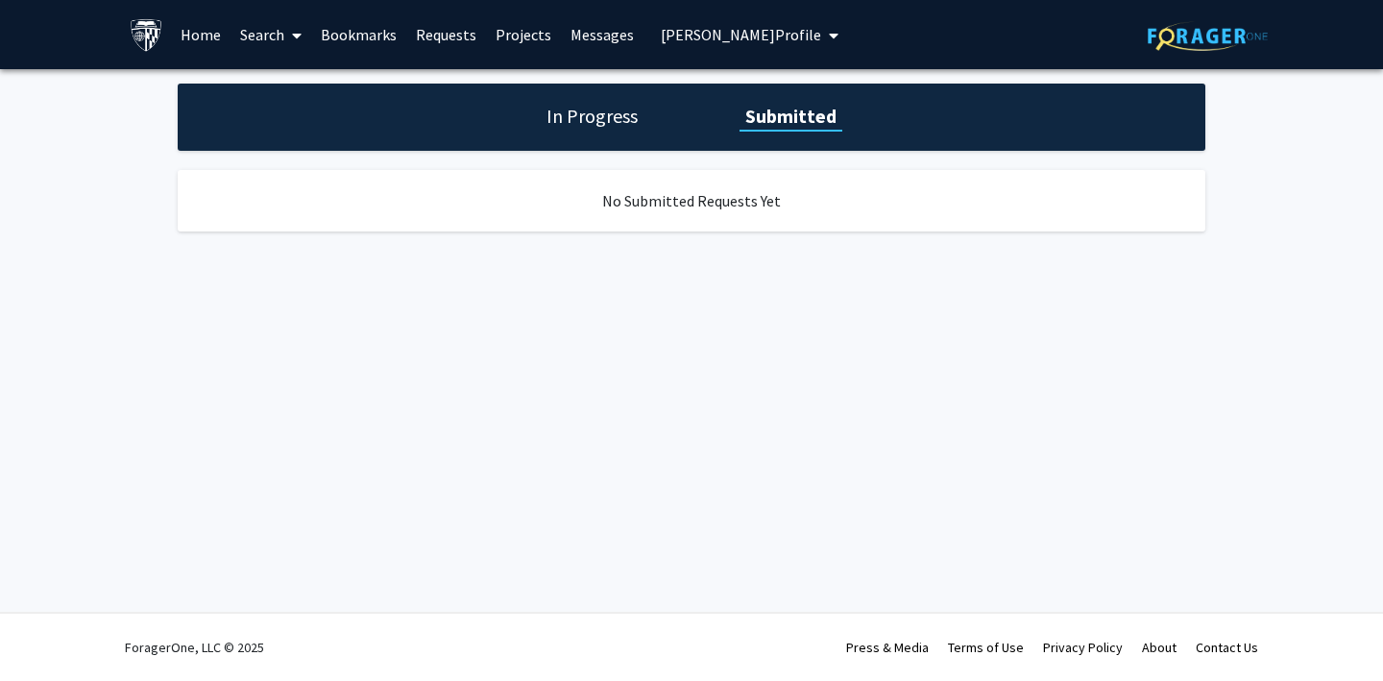
click at [355, 24] on link "Bookmarks" at bounding box center [358, 34] width 95 height 67
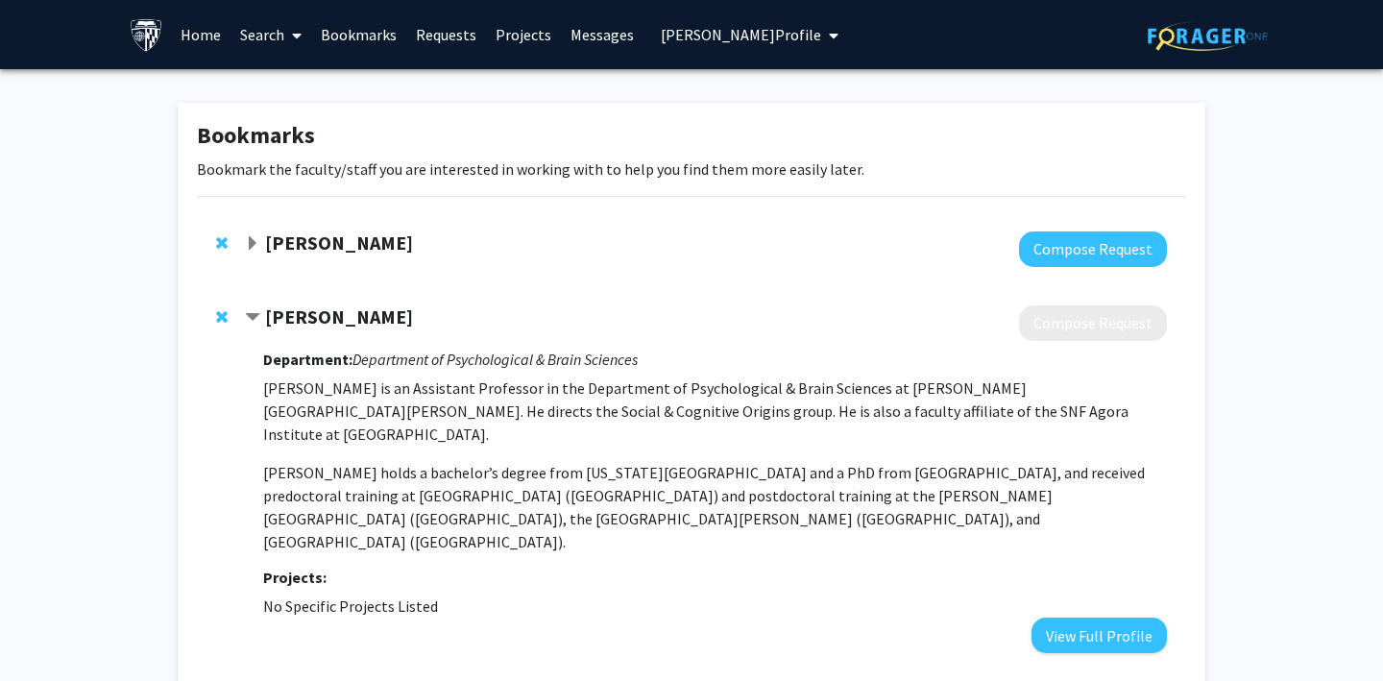
click at [452, 32] on link "Requests" at bounding box center [446, 34] width 80 height 67
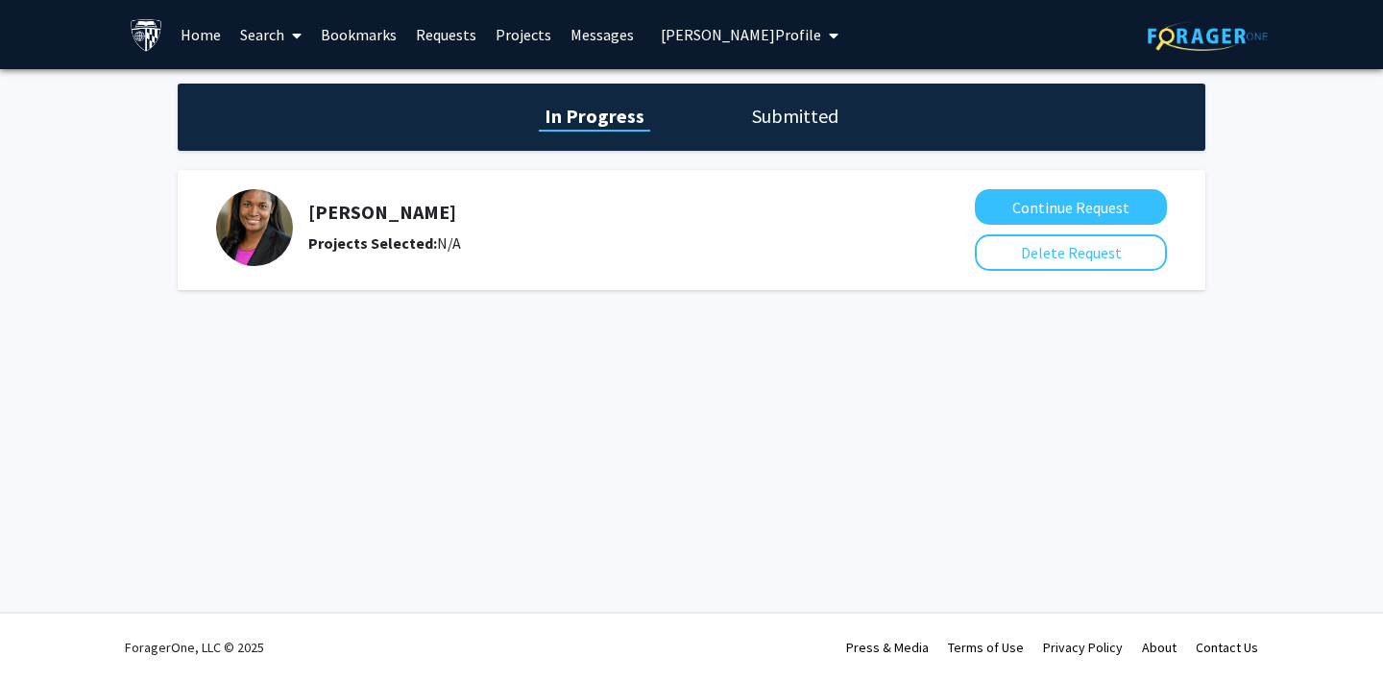
click at [753, 118] on h1 "Submitted" at bounding box center [795, 116] width 98 height 27
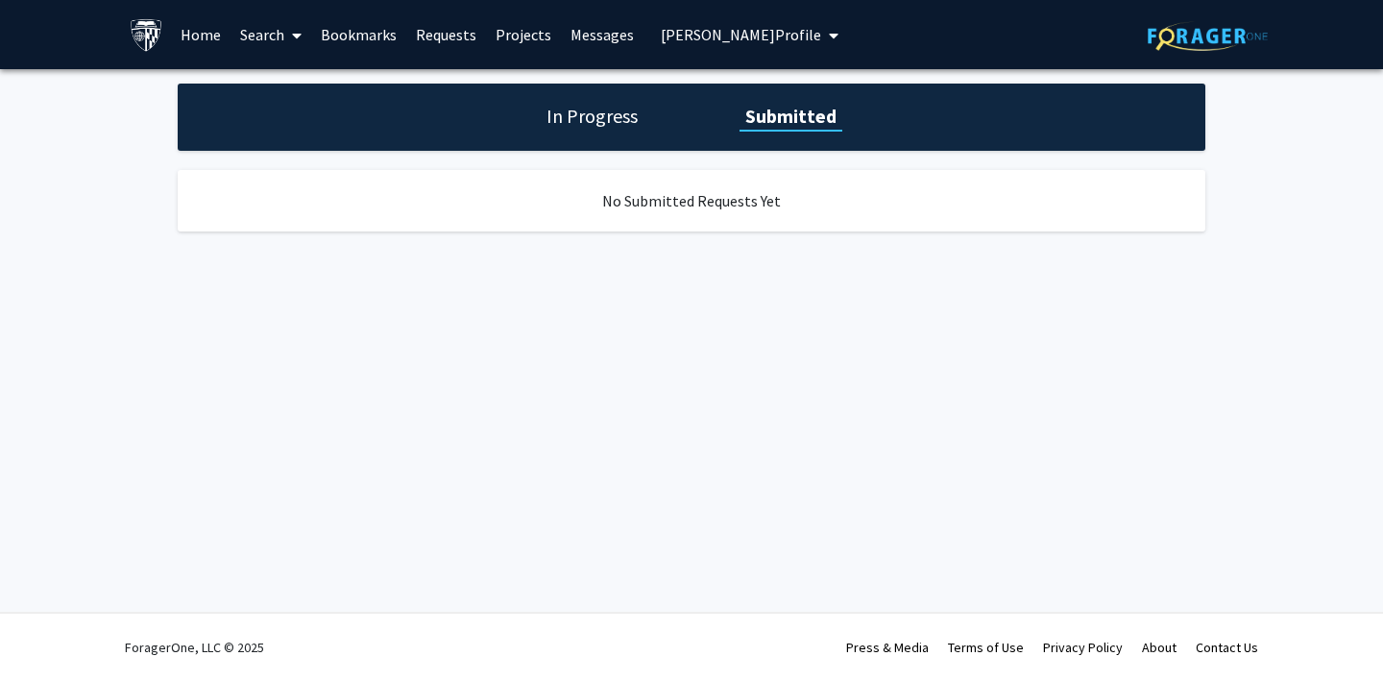
click at [604, 122] on h1 "In Progress" at bounding box center [592, 116] width 103 height 27
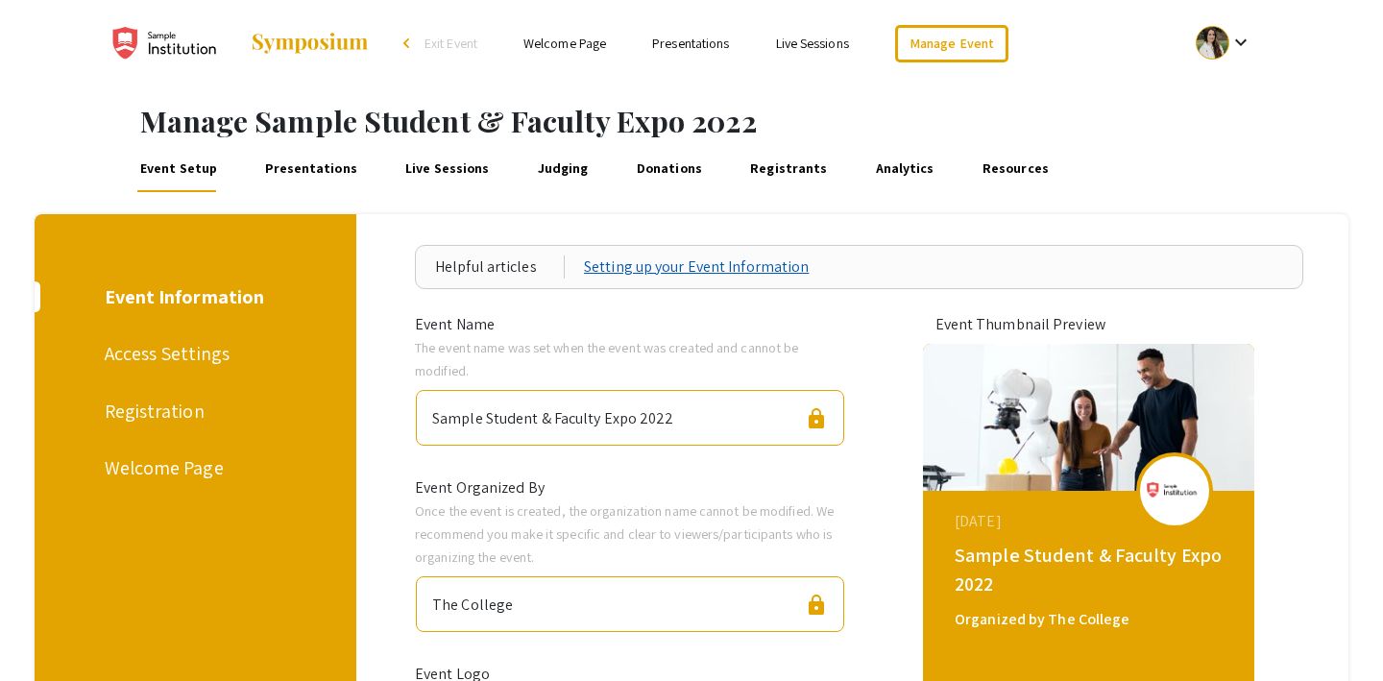
click at [650, 261] on link "Setting up your Event Information" at bounding box center [696, 266] width 225 height 23
